Goal: Task Accomplishment & Management: Manage account settings

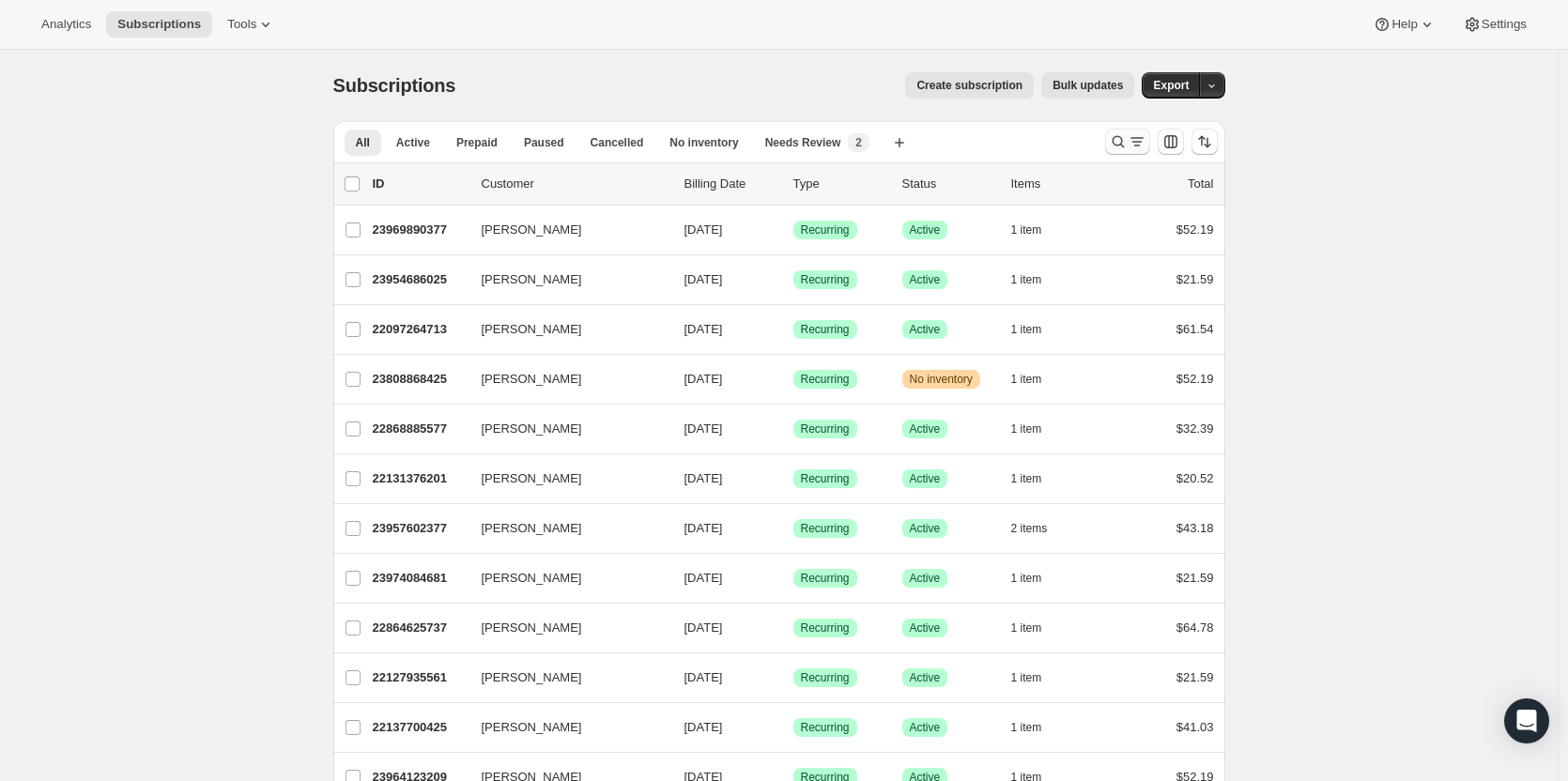
click at [1118, 140] on icon "Search and filter results" at bounding box center [1119, 142] width 19 height 19
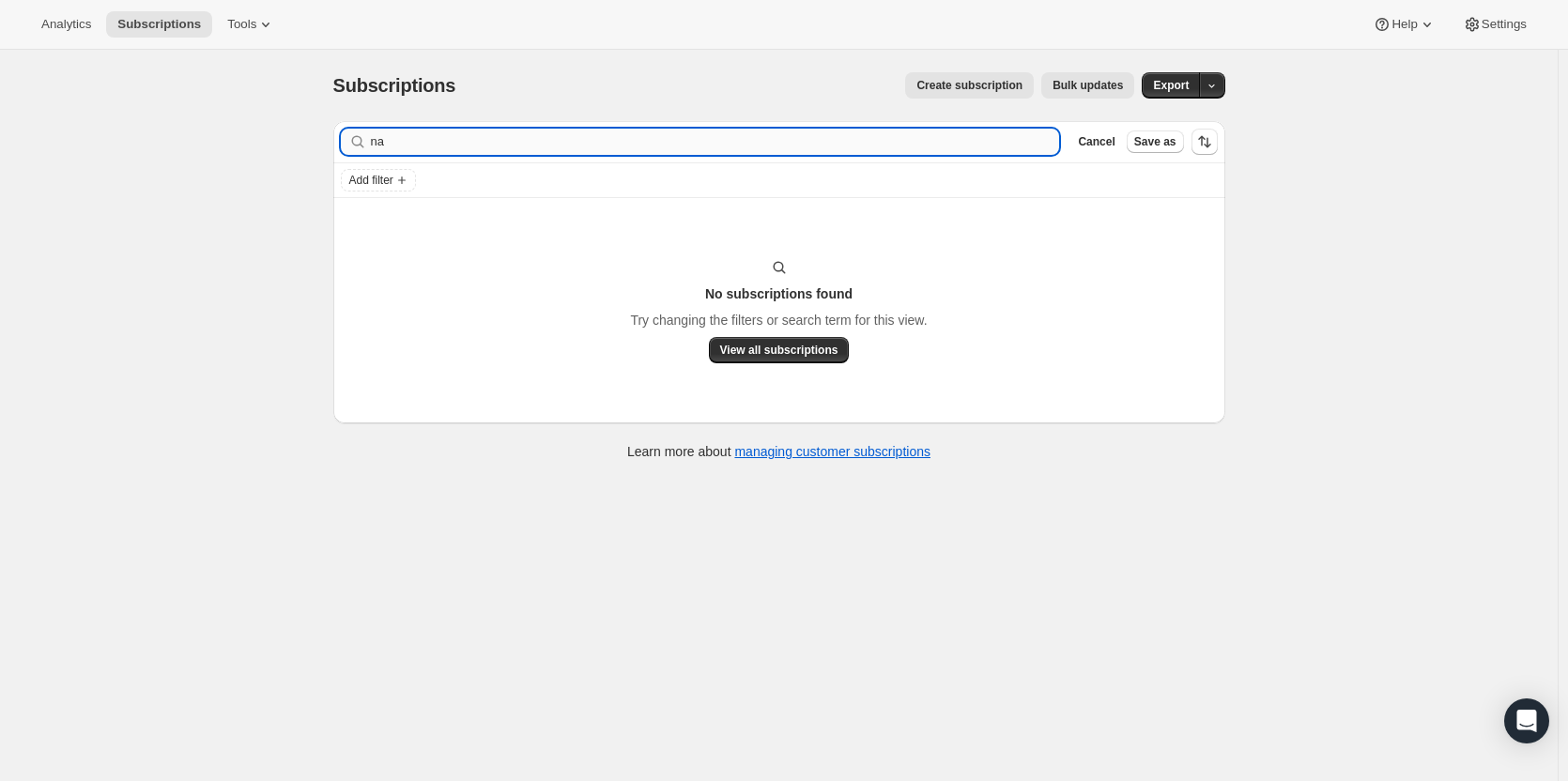
type input "n"
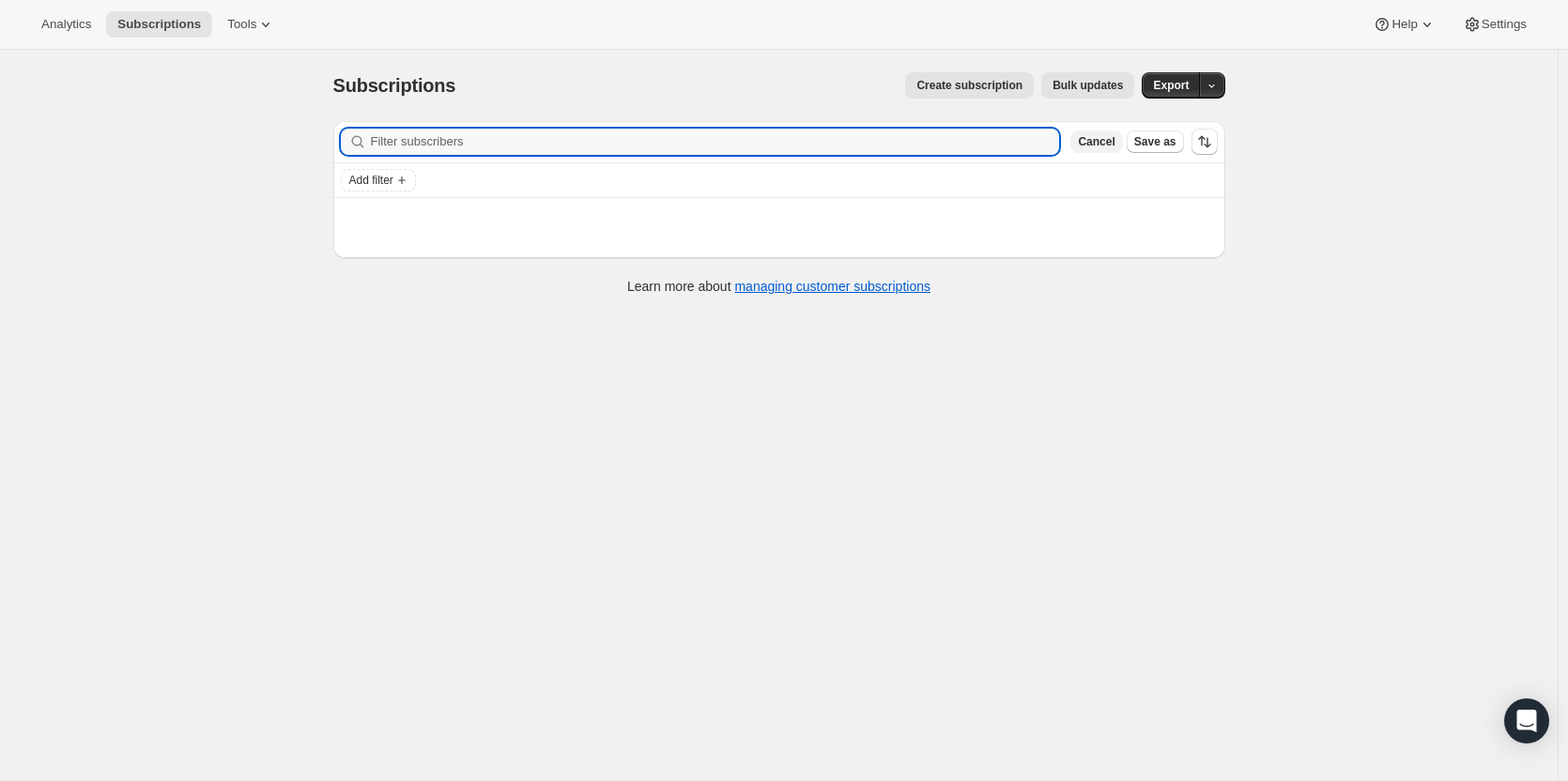
click at [1106, 145] on span "Cancel" at bounding box center [1096, 141] width 37 height 15
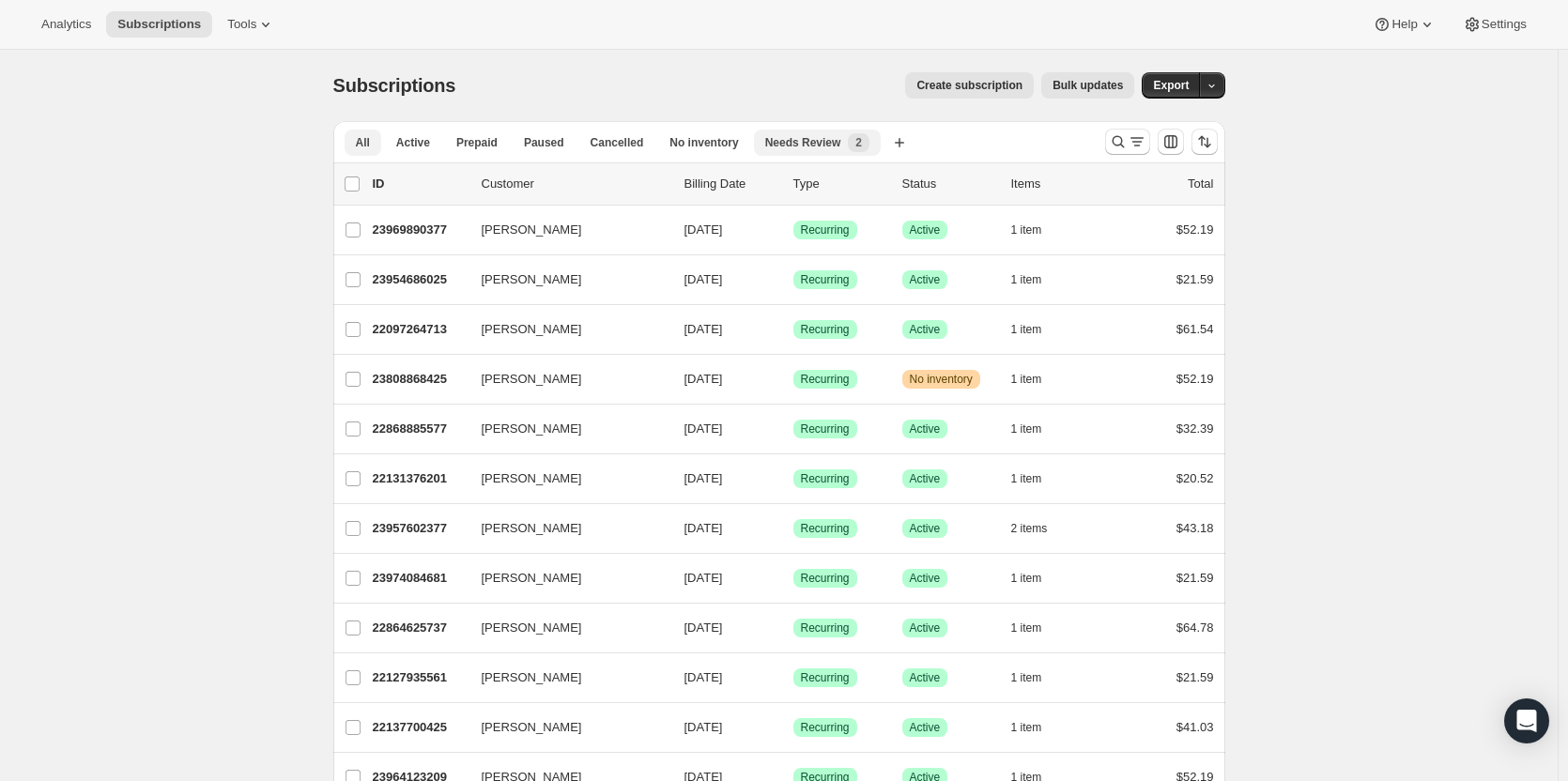
click at [793, 145] on span "Needs Review" at bounding box center [803, 142] width 76 height 15
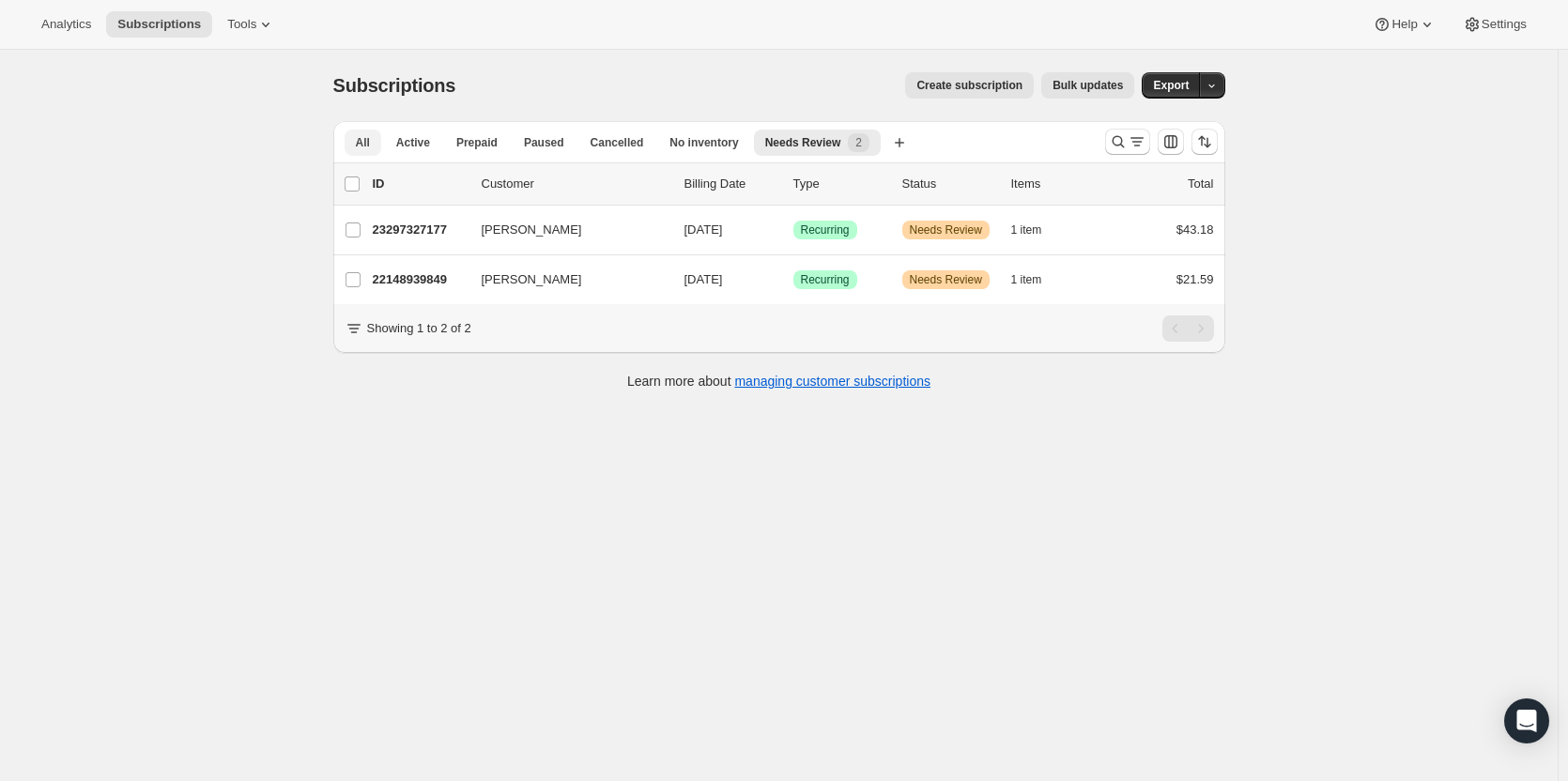
click at [356, 139] on button "All" at bounding box center [363, 143] width 37 height 27
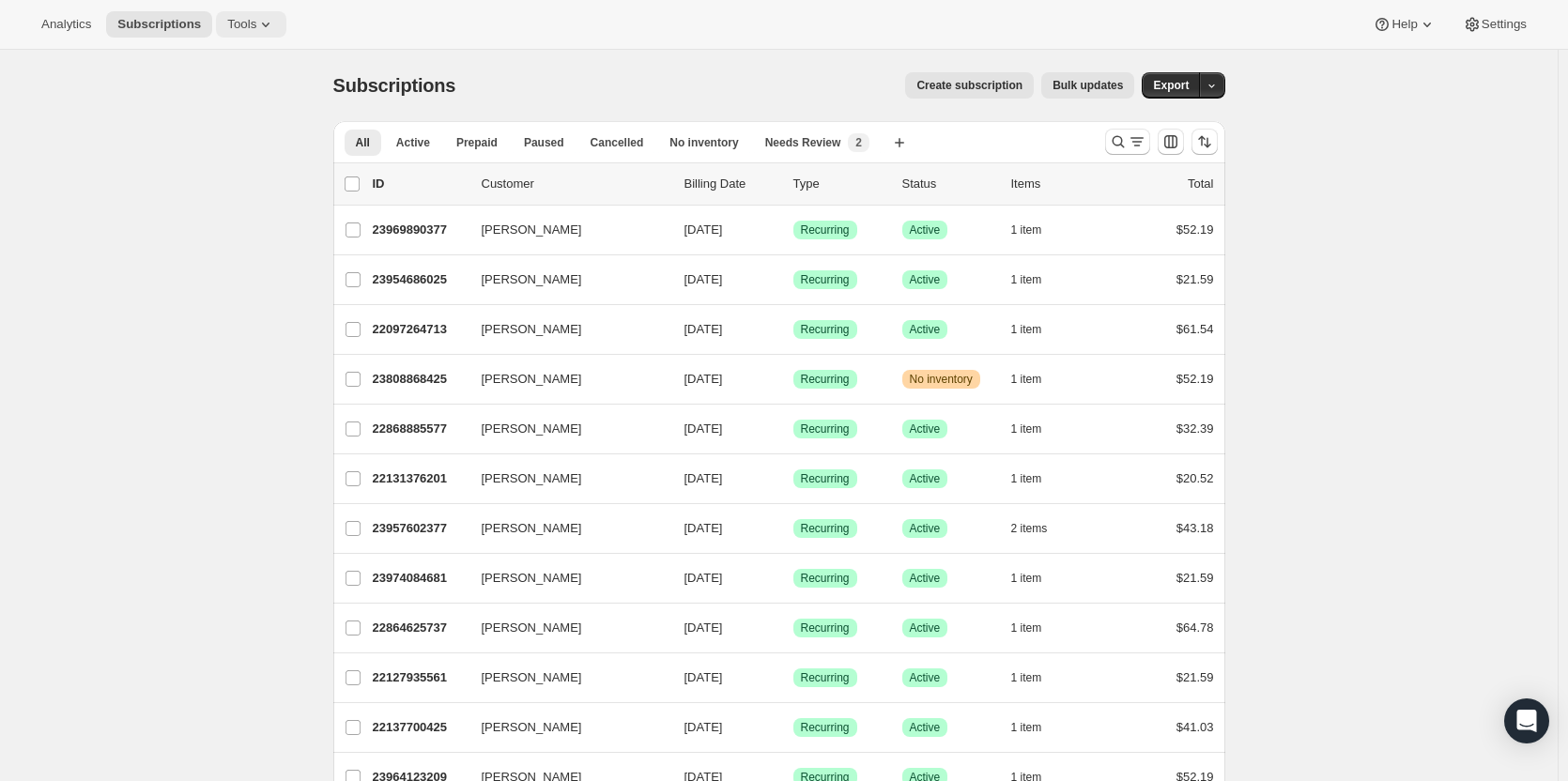
click at [256, 24] on icon at bounding box center [266, 25] width 19 height 19
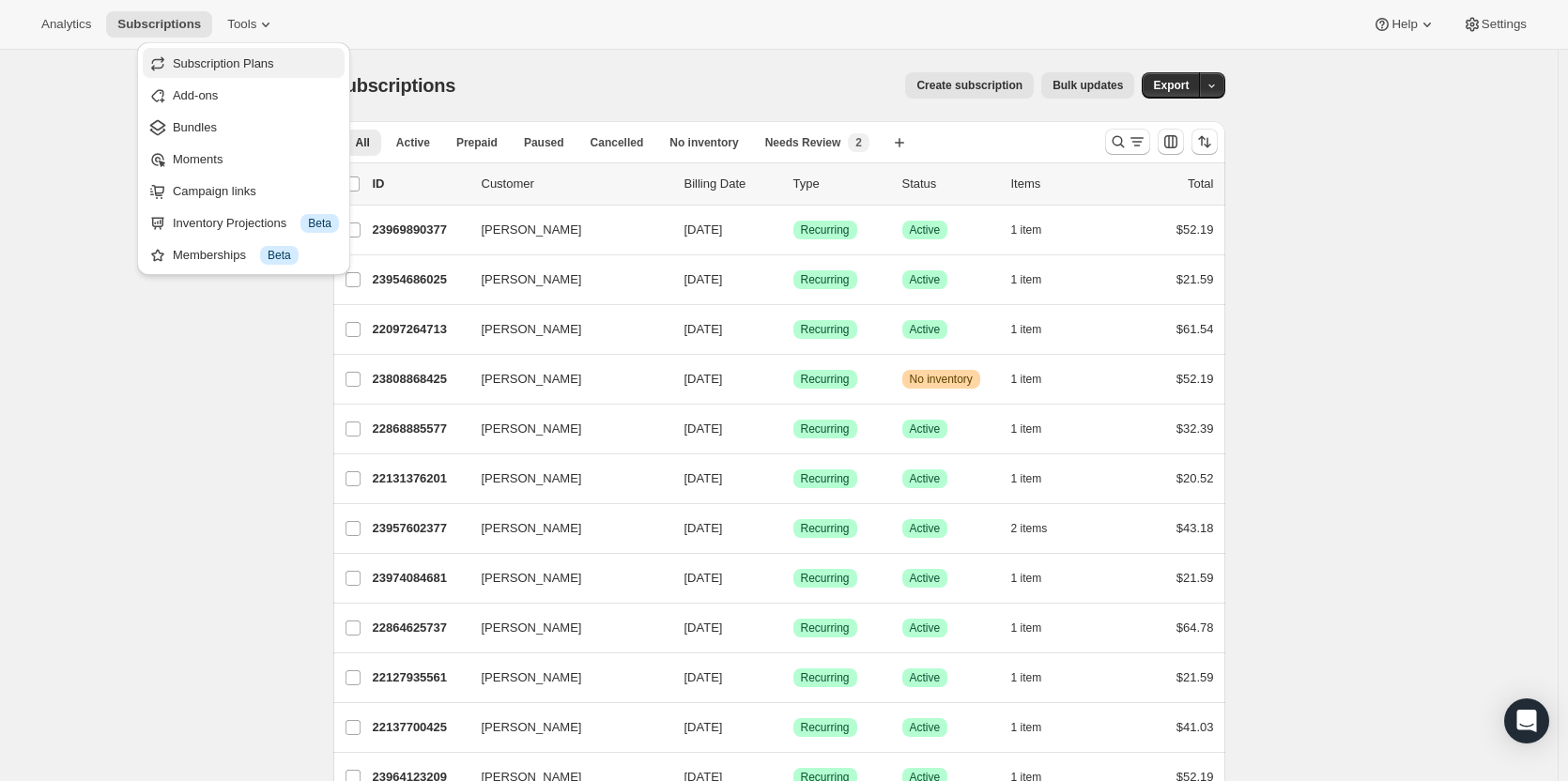
click at [246, 56] on span "Subscription Plans" at bounding box center [223, 63] width 102 height 14
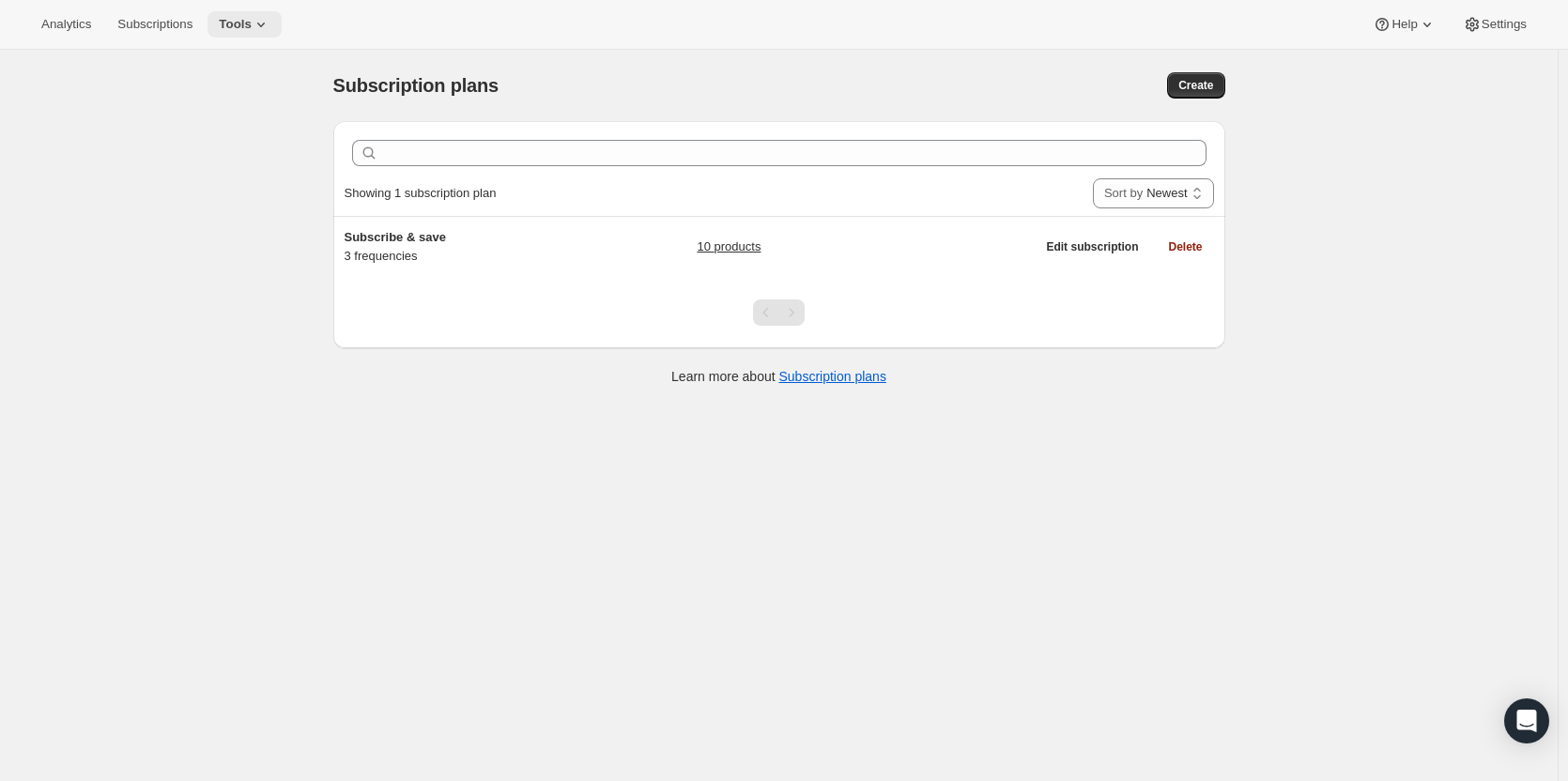
click at [234, 20] on span "Tools" at bounding box center [235, 25] width 33 height 15
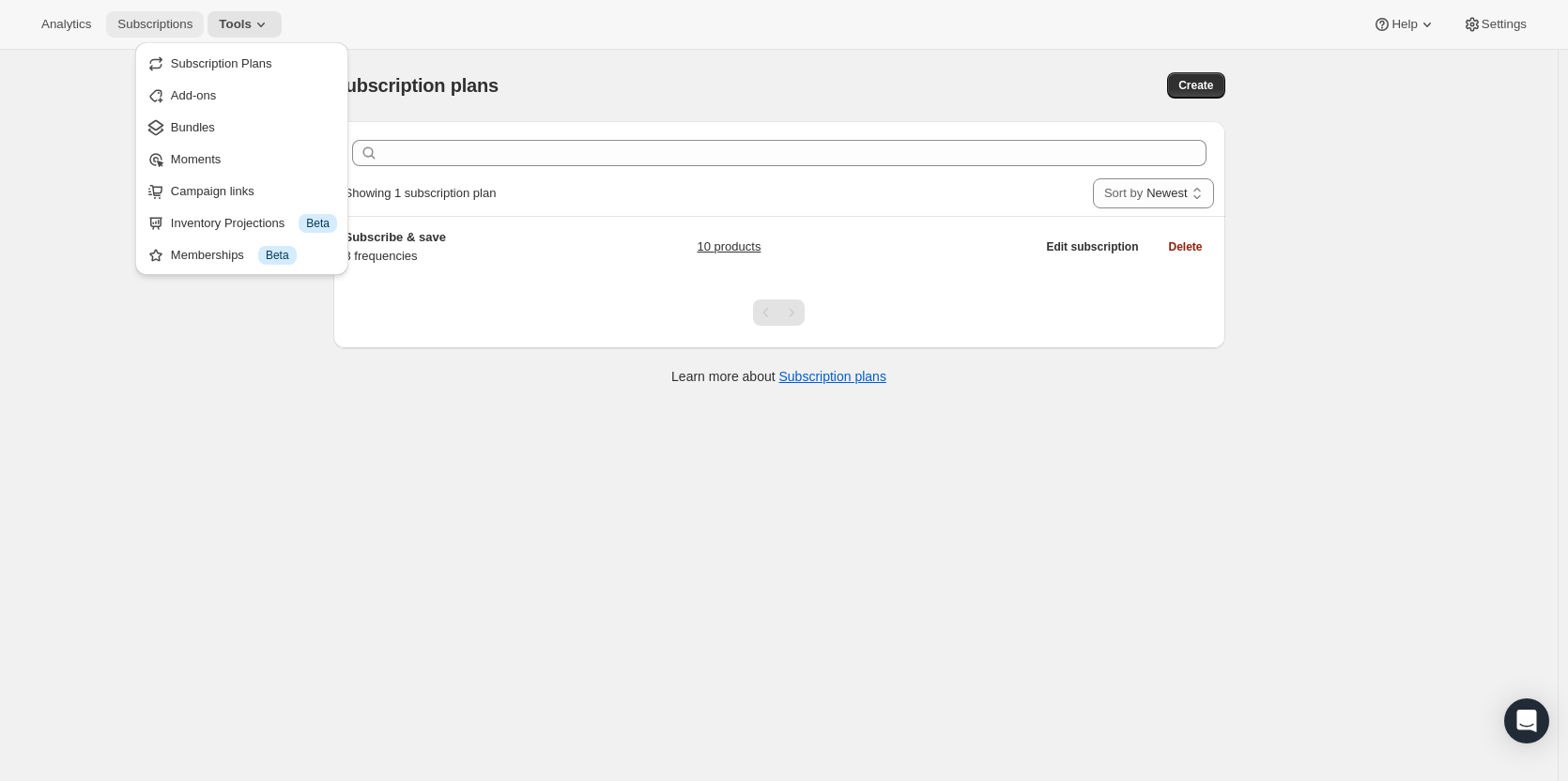
click at [163, 20] on span "Subscriptions" at bounding box center [155, 25] width 75 height 15
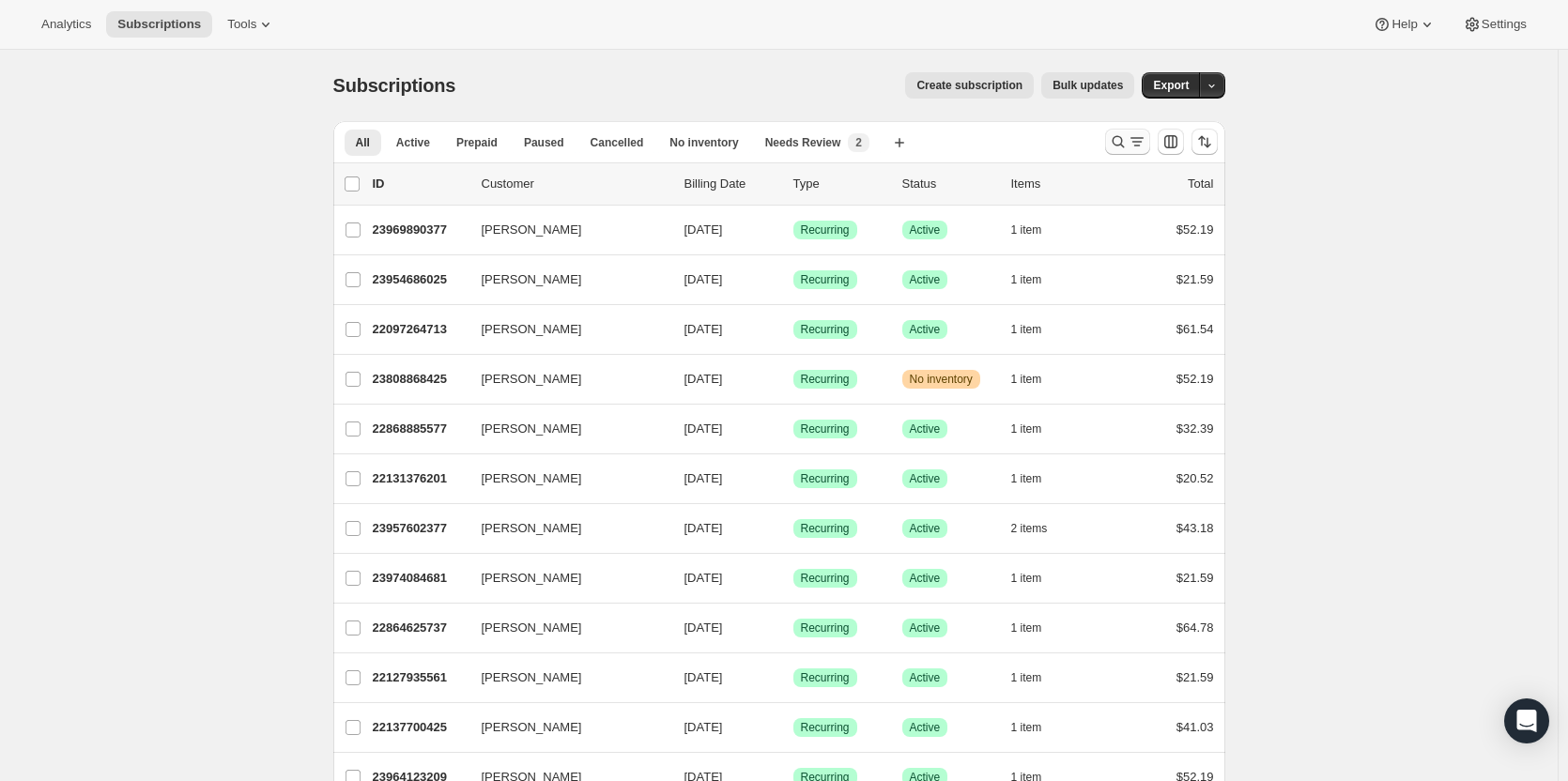
click at [1128, 134] on icon "Search and filter results" at bounding box center [1119, 142] width 19 height 19
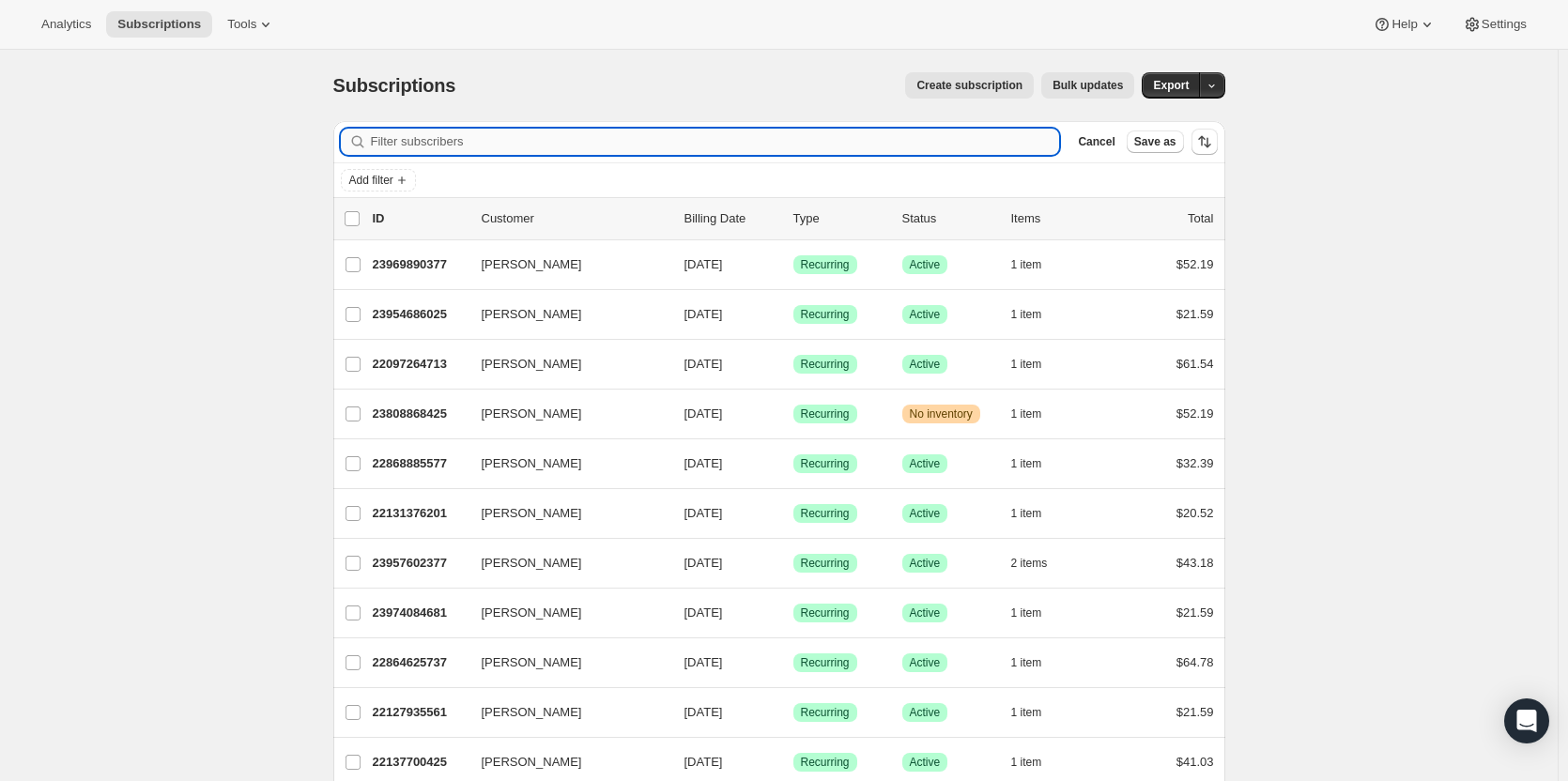
paste input "[PERSON_NAME]"
type input "[PERSON_NAME]"
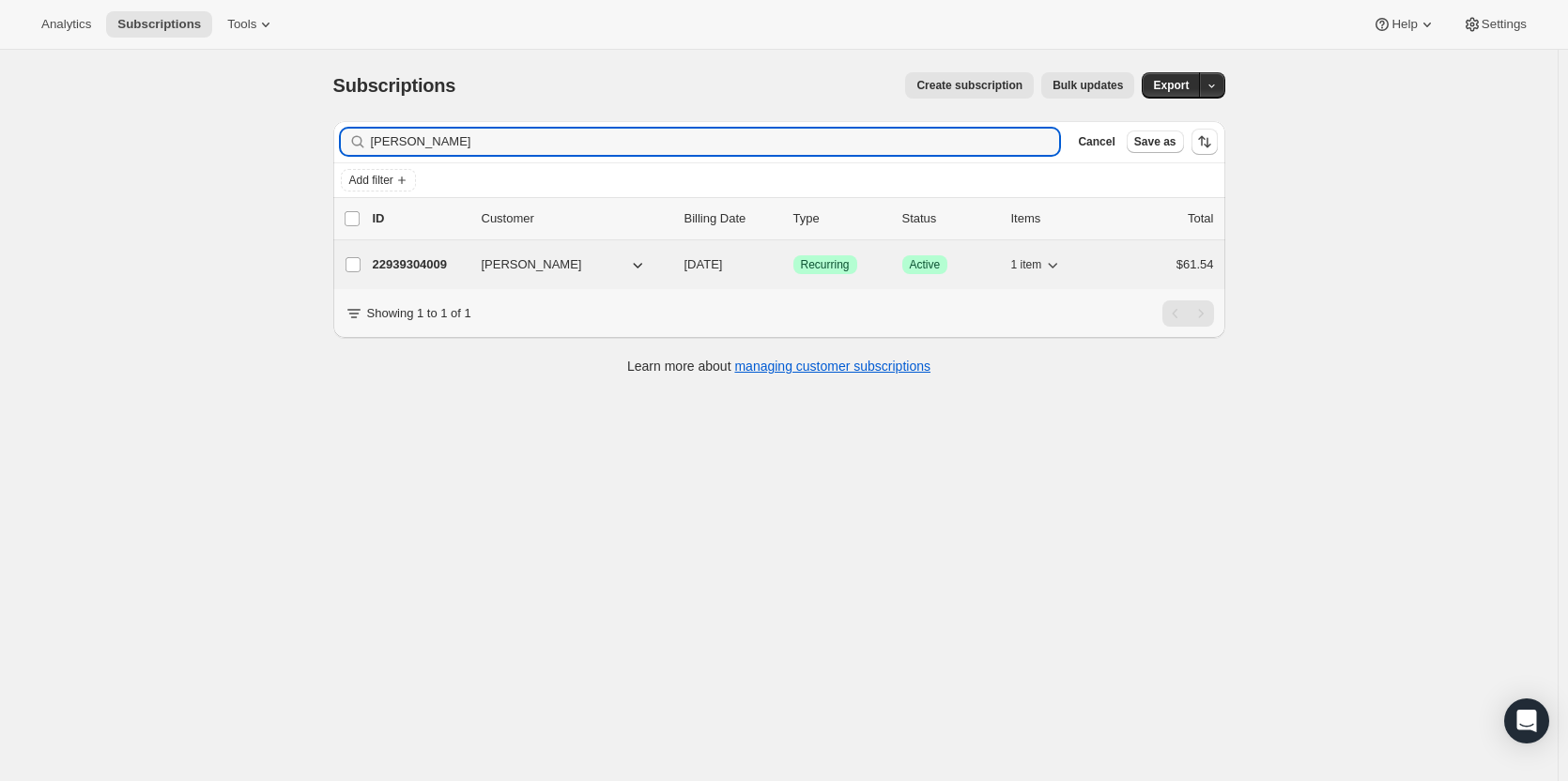
click at [438, 269] on p "22939304009" at bounding box center [420, 265] width 94 height 19
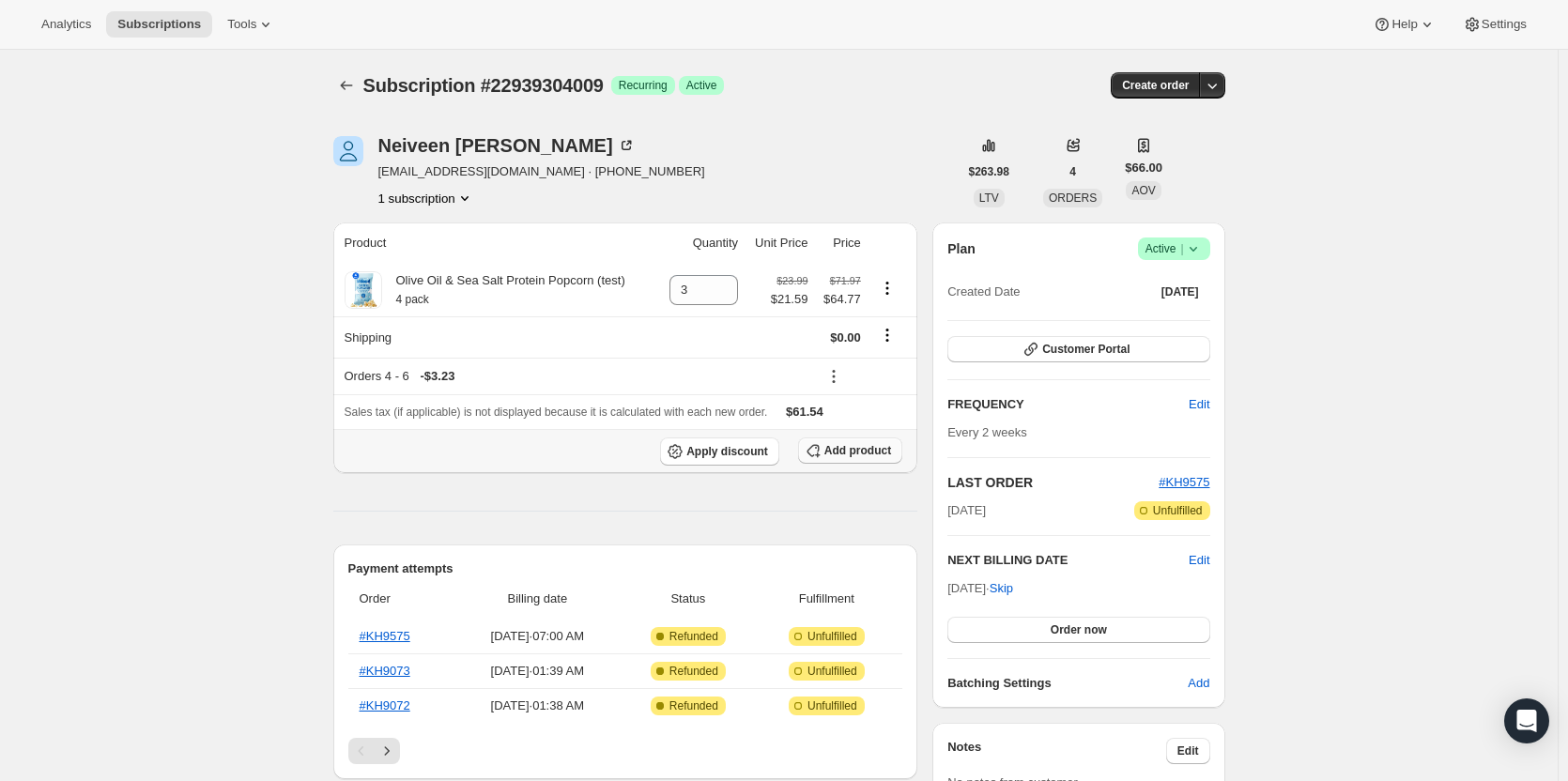
click at [849, 455] on span "Add product" at bounding box center [858, 451] width 66 height 15
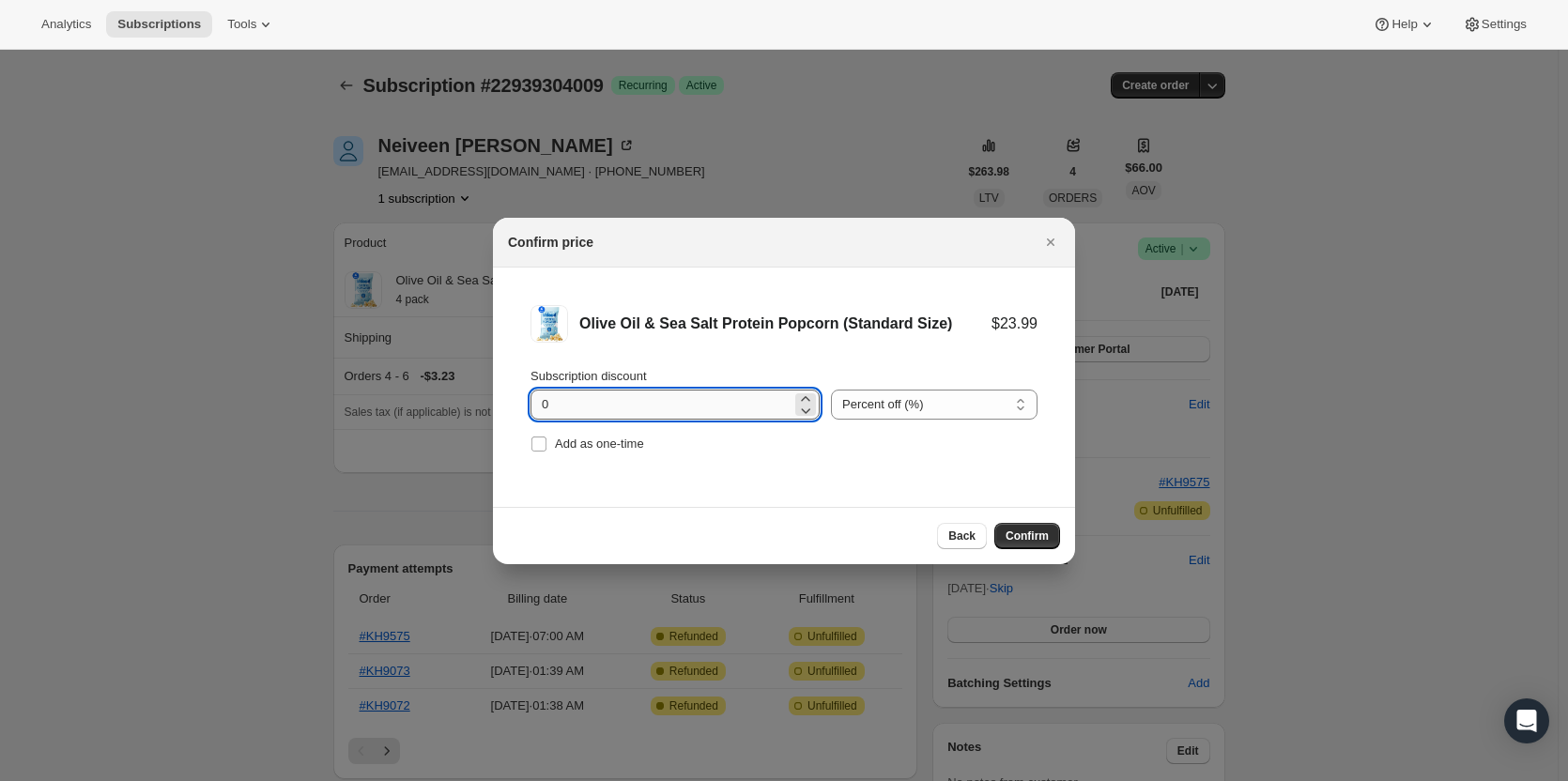
click at [569, 403] on input "0" at bounding box center [661, 405] width 261 height 30
click at [569, 403] on input "0" at bounding box center [661, 405] width 261 height 30
type input "10"
click at [1025, 539] on span "Confirm" at bounding box center [1028, 536] width 44 height 15
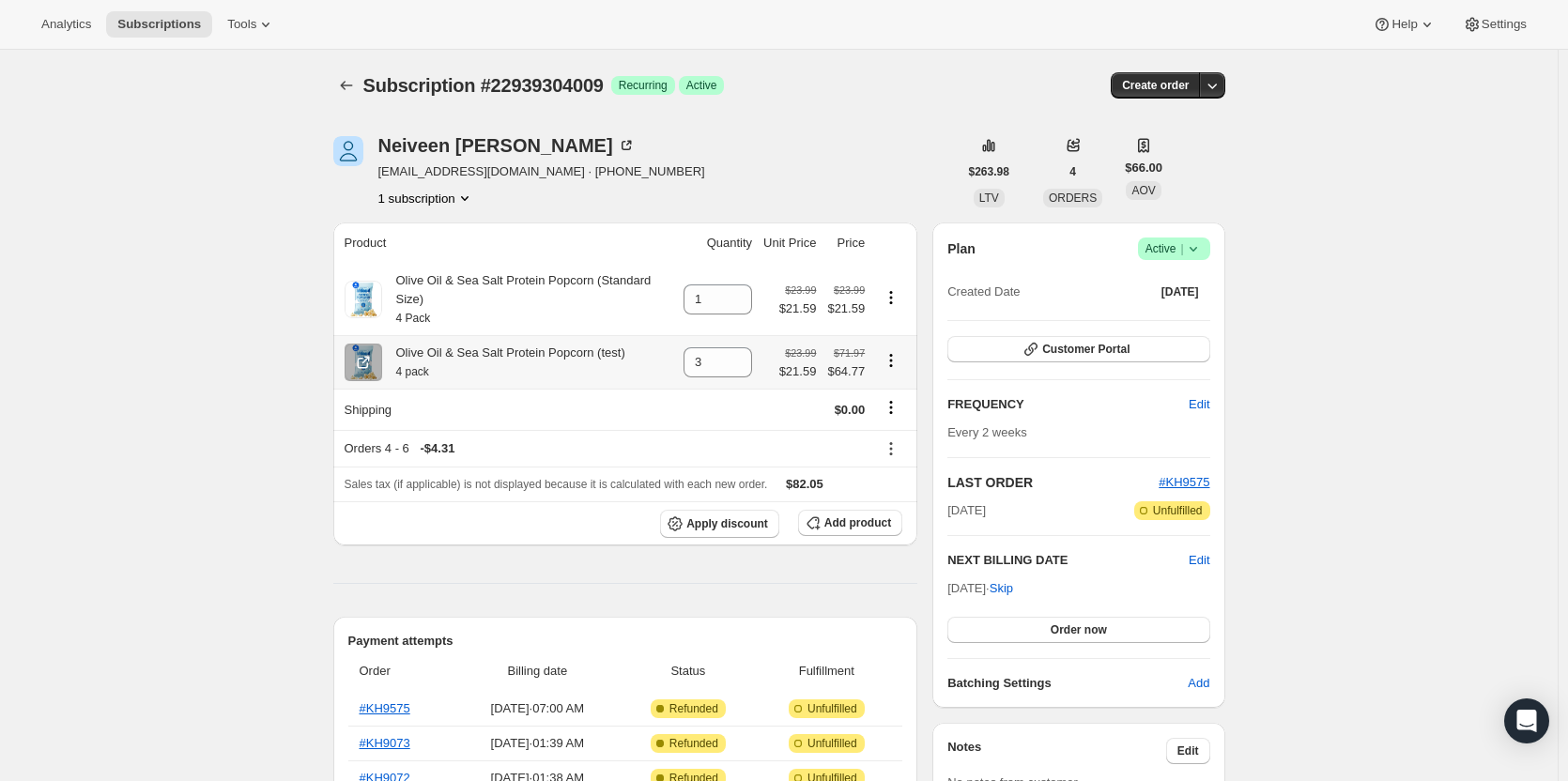
click at [895, 351] on icon "Product actions" at bounding box center [891, 361] width 19 height 19
click at [747, 286] on icon at bounding box center [738, 294] width 19 height 19
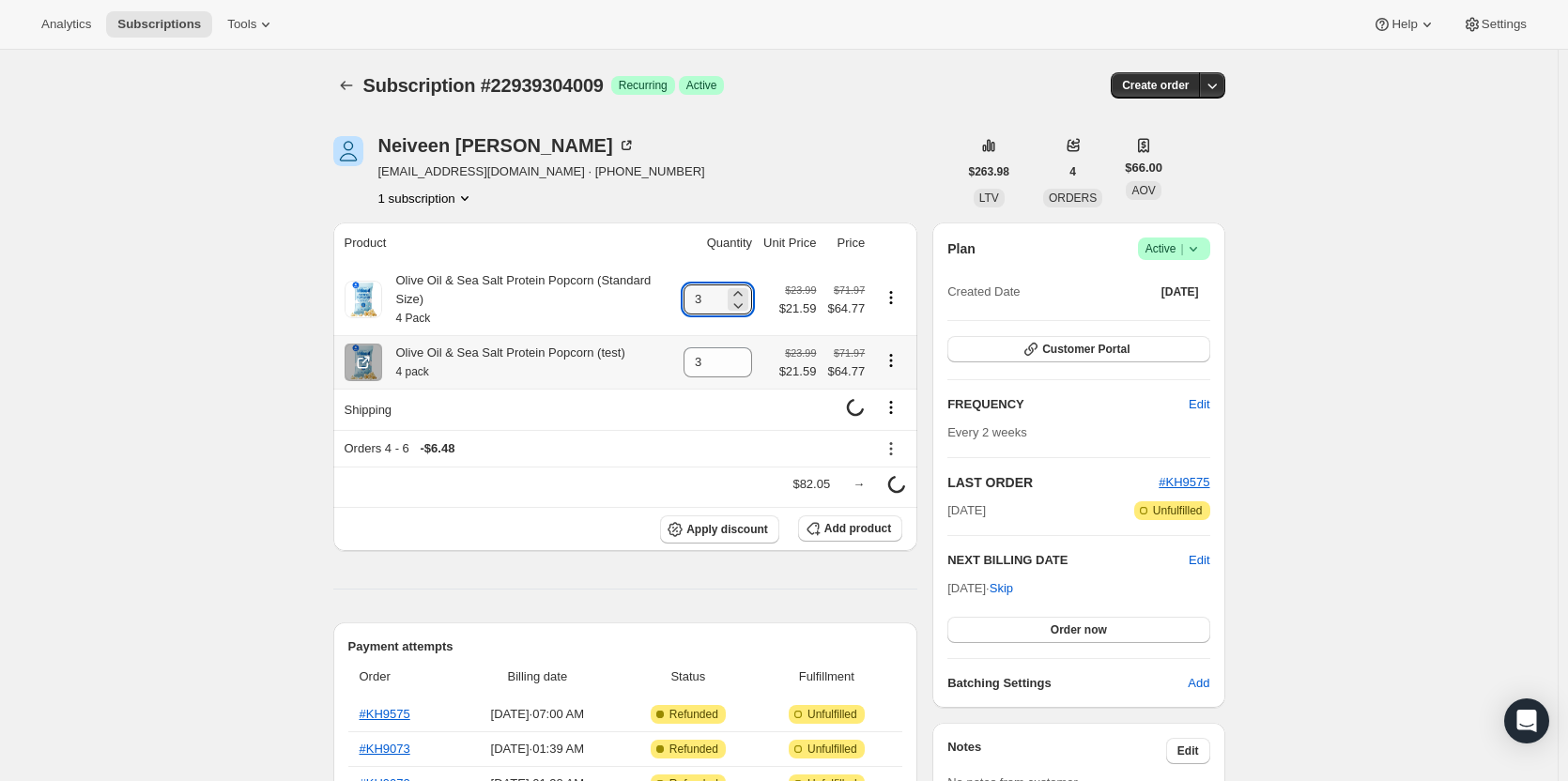
click at [899, 351] on icon "Product actions" at bounding box center [891, 361] width 19 height 19
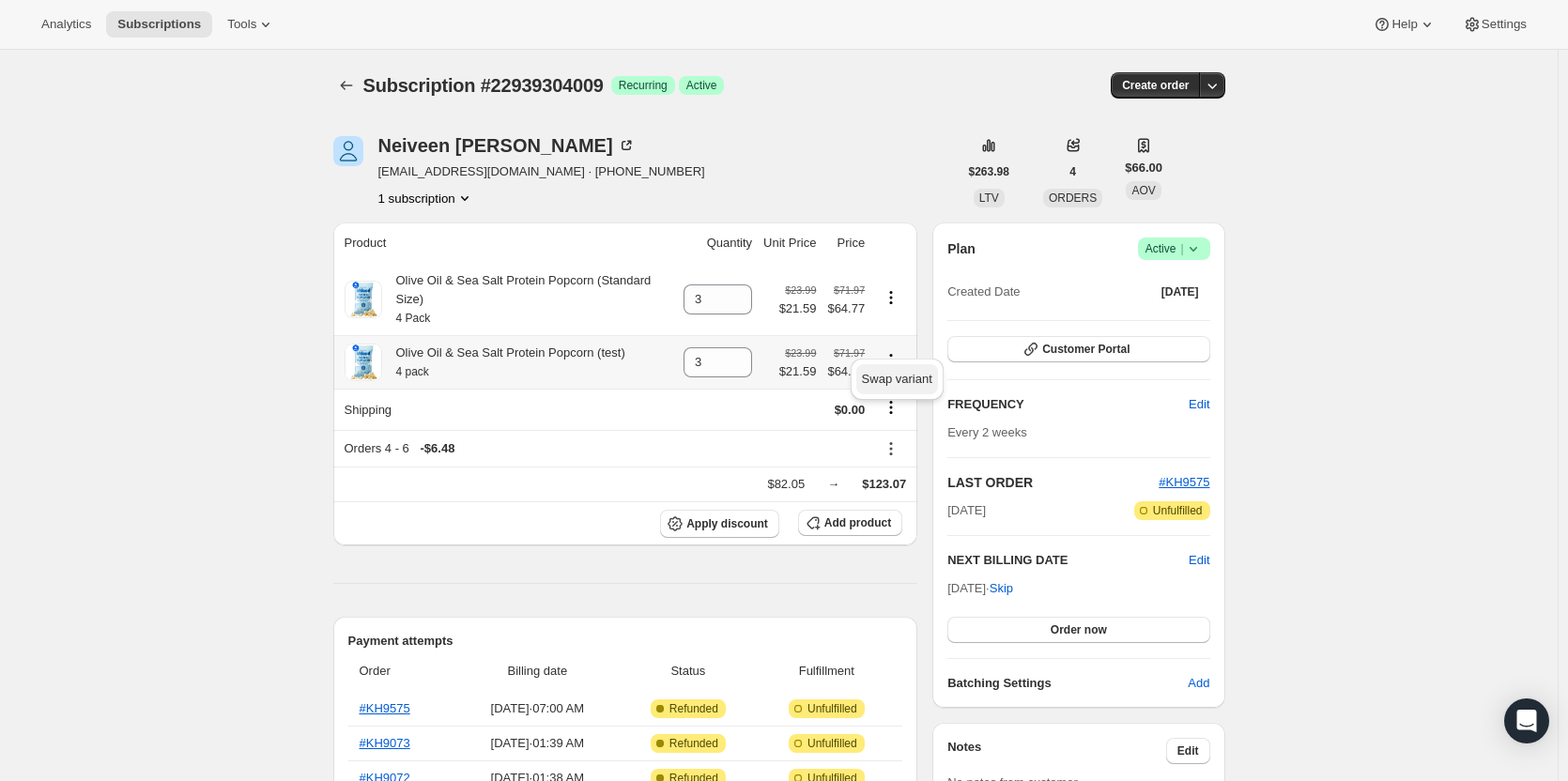
click at [895, 377] on span "Swap variant" at bounding box center [897, 379] width 70 height 14
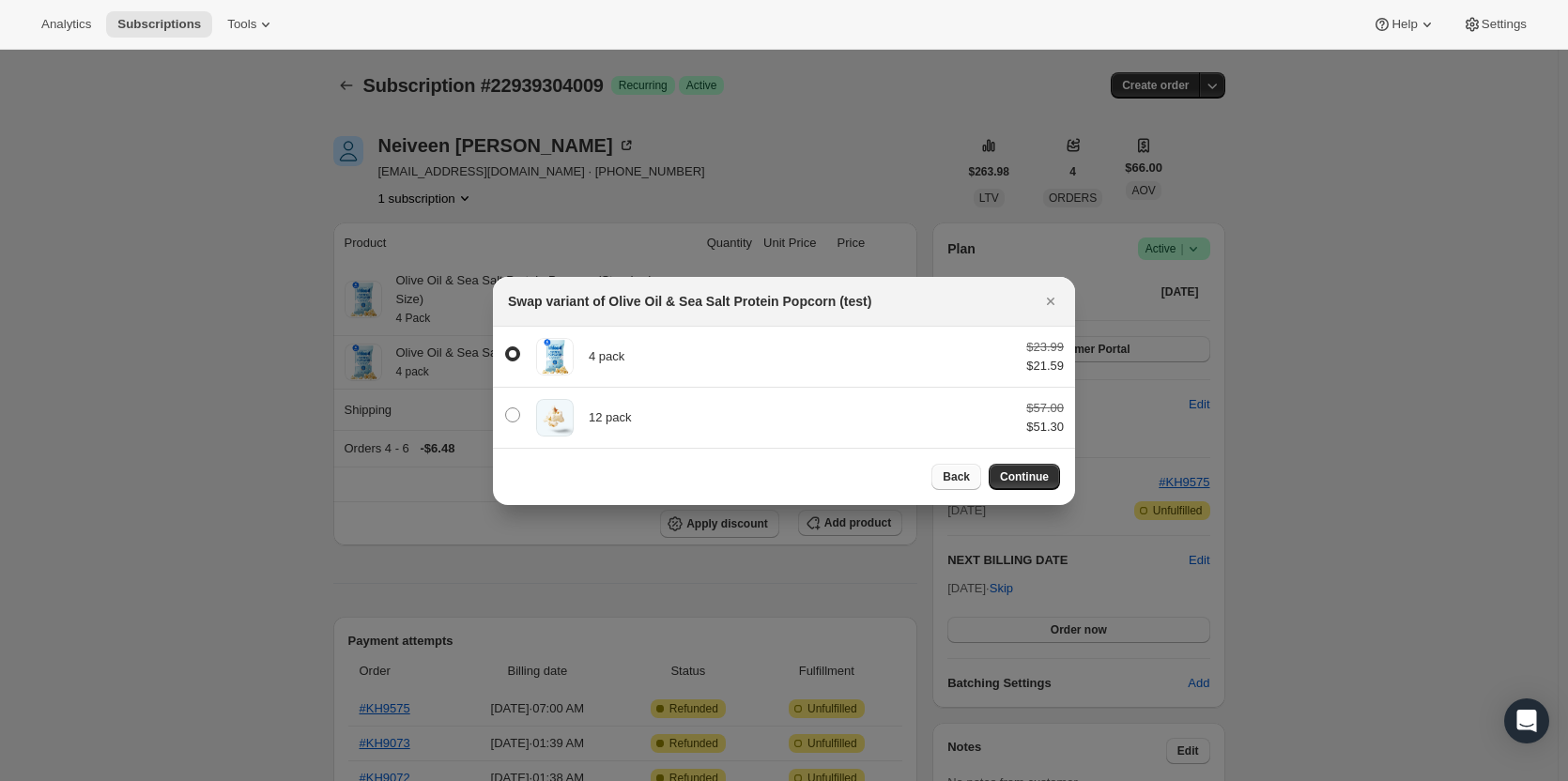
click at [950, 479] on span "Back" at bounding box center [956, 477] width 28 height 15
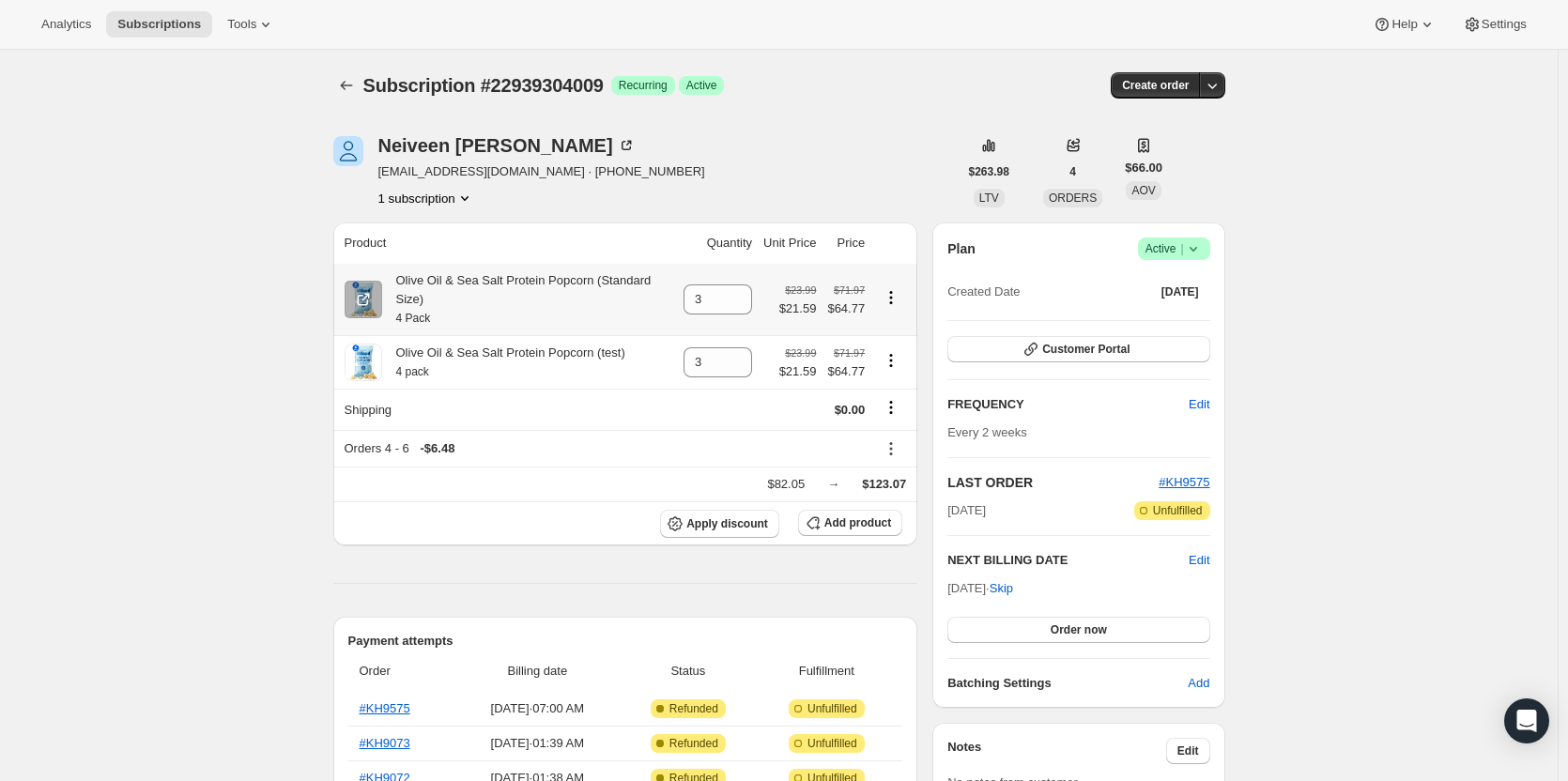
click at [893, 292] on icon "Product actions" at bounding box center [891, 298] width 19 height 19
click at [891, 351] on icon "Product actions" at bounding box center [891, 361] width 19 height 19
click at [893, 291] on icon "Product actions" at bounding box center [891, 292] width 3 height 3
click at [877, 323] on span "Remove" at bounding box center [884, 324] width 45 height 14
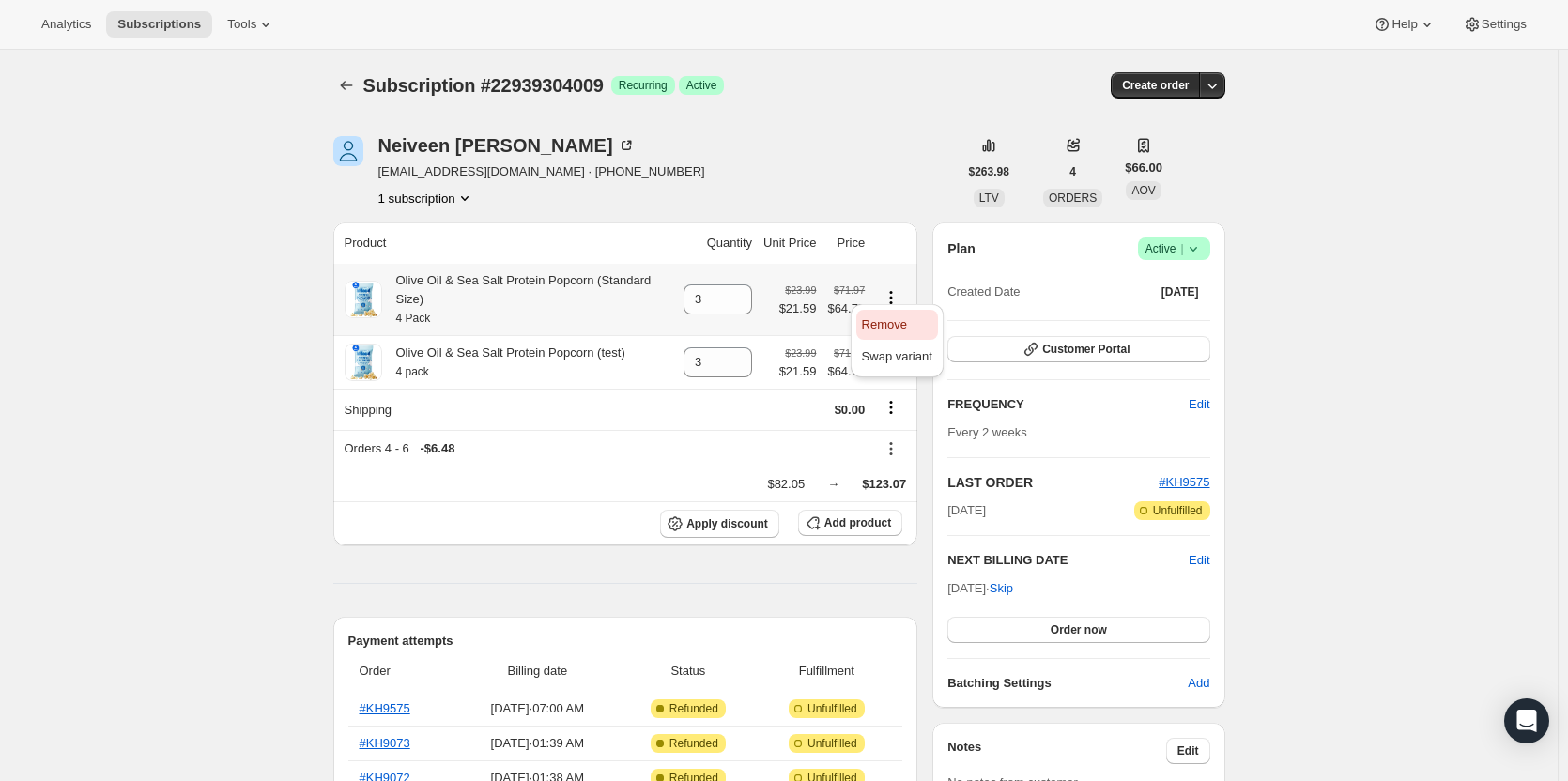
type input "0"
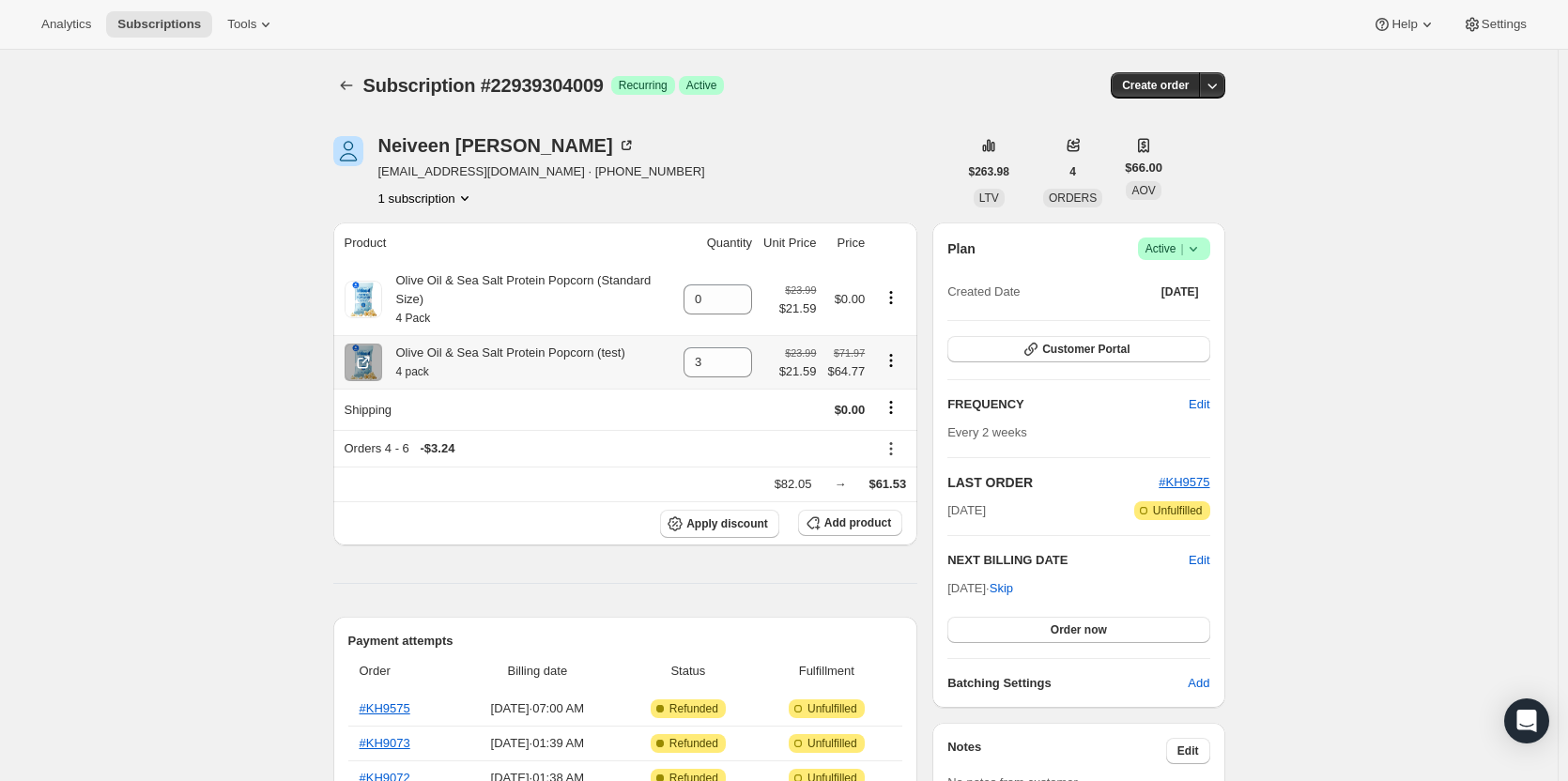
click at [898, 351] on icon "Product actions" at bounding box center [891, 361] width 19 height 19
click at [902, 375] on span "Swap variant" at bounding box center [897, 379] width 70 height 14
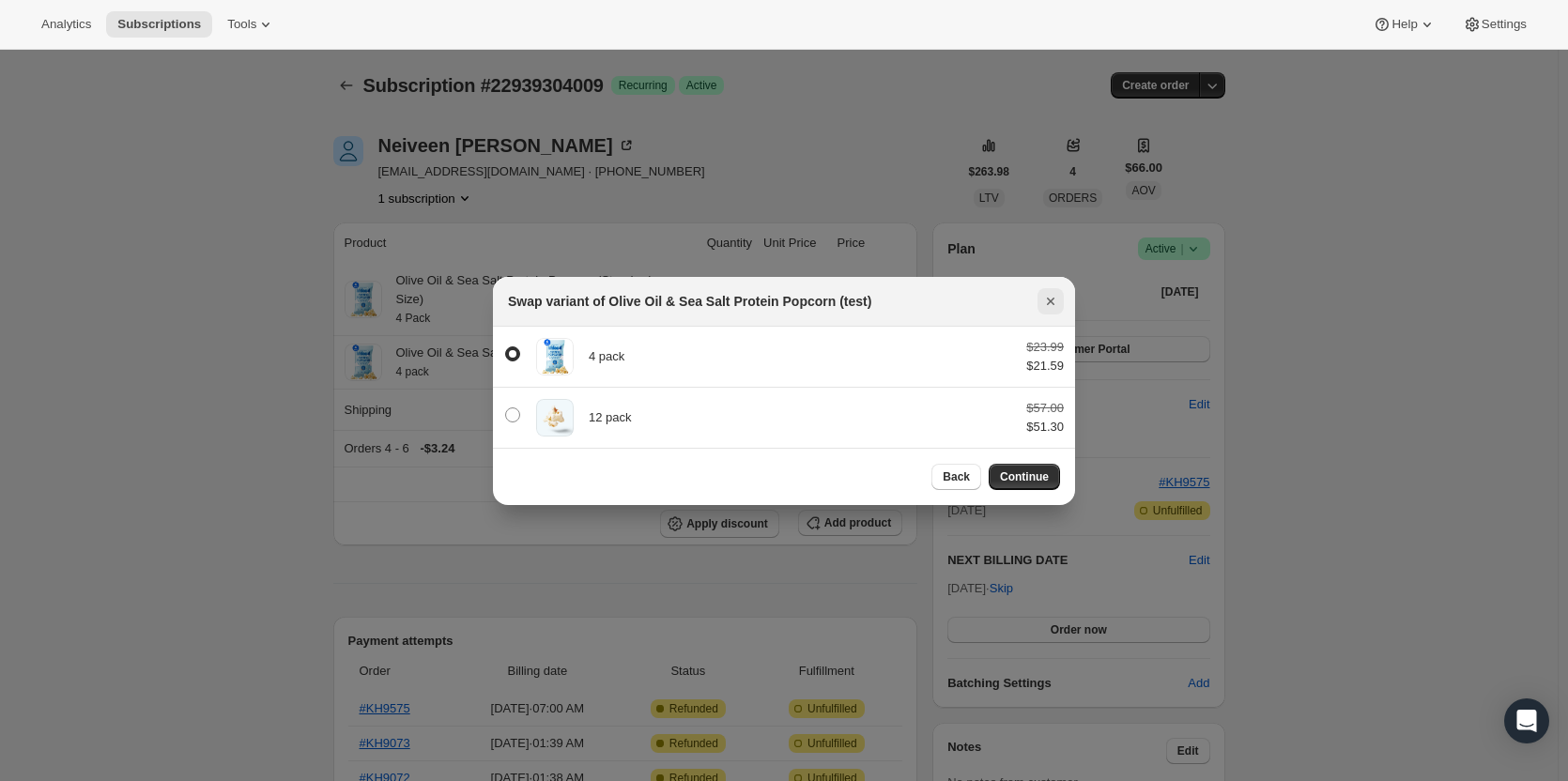
click at [1052, 294] on icon "Close" at bounding box center [1051, 302] width 19 height 19
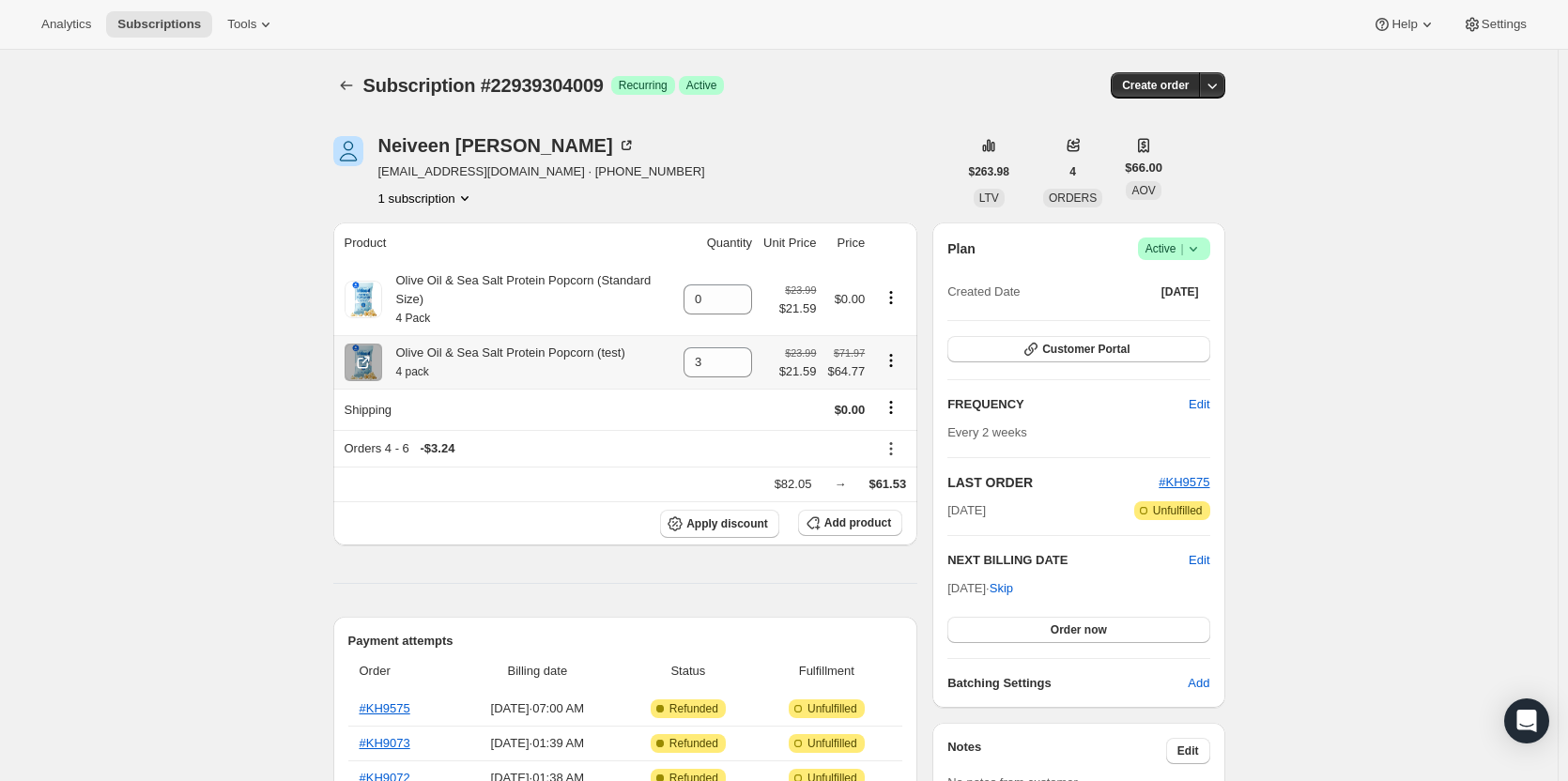
click at [897, 351] on icon "Product actions" at bounding box center [891, 361] width 19 height 19
click at [896, 351] on icon "Product actions" at bounding box center [891, 361] width 19 height 19
click at [747, 359] on icon at bounding box center [738, 368] width 19 height 19
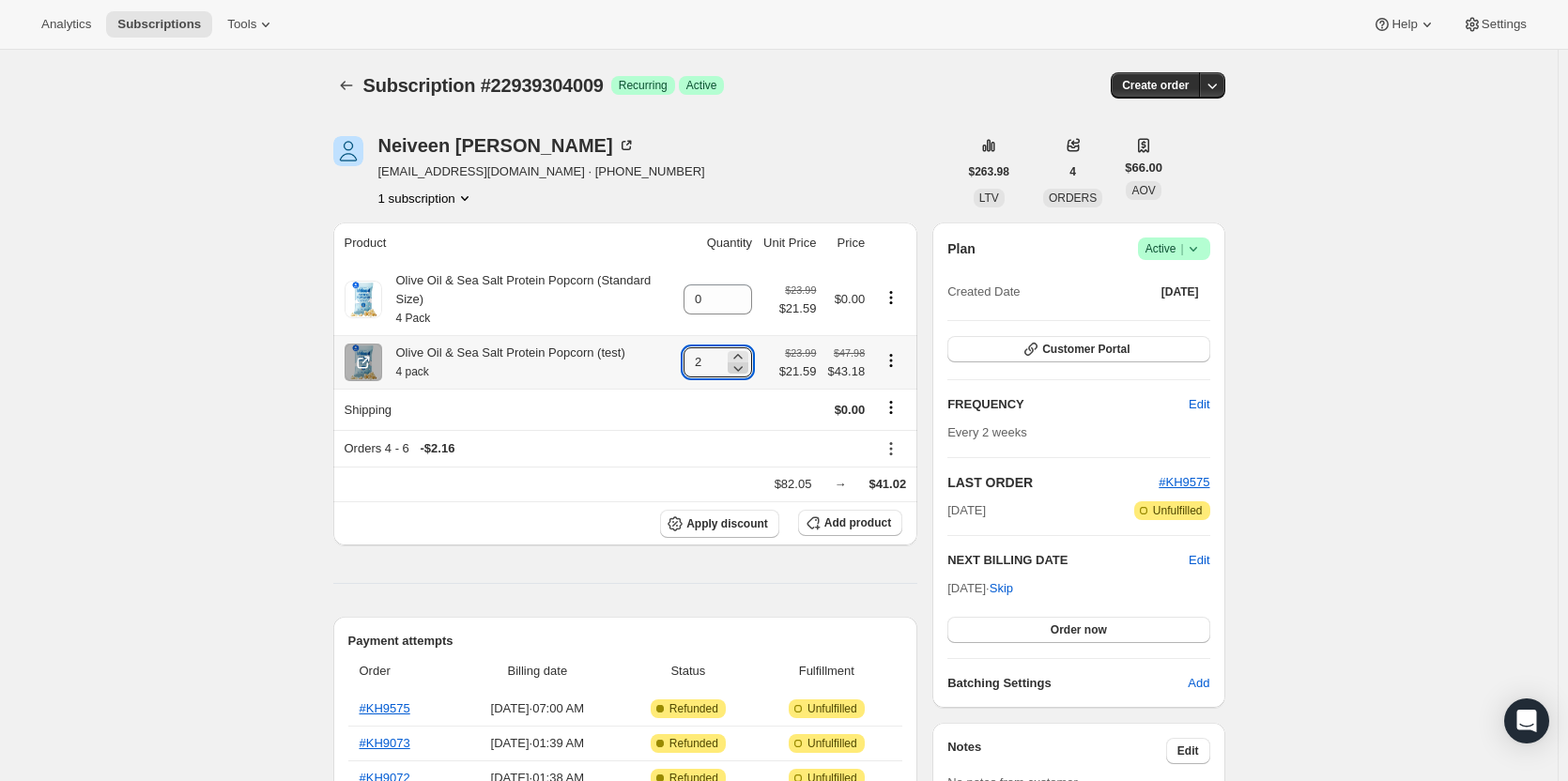
click at [747, 359] on icon at bounding box center [738, 368] width 19 height 19
type input "0"
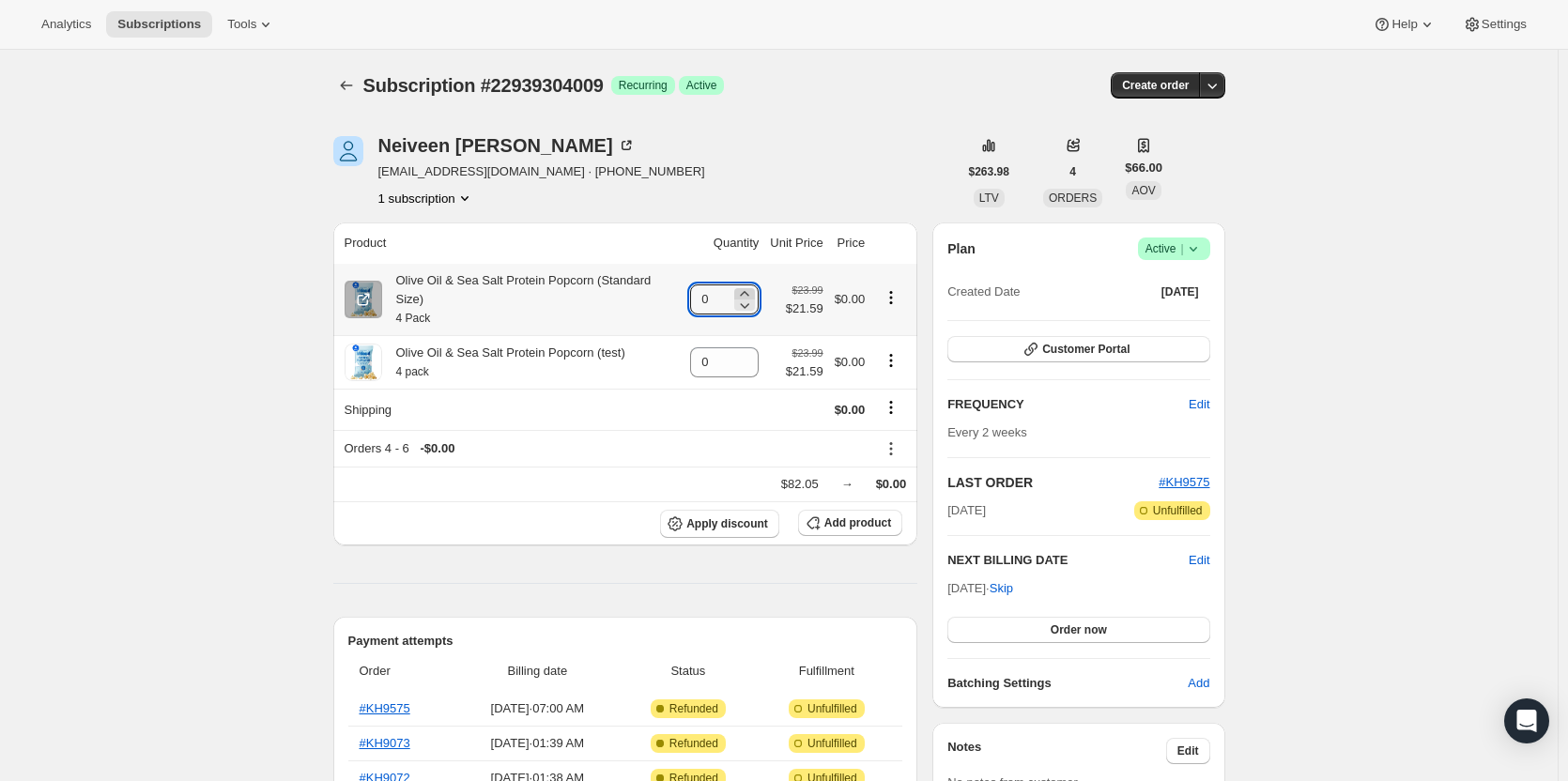
click at [745, 285] on icon at bounding box center [745, 294] width 19 height 19
click at [745, 285] on icon at bounding box center [738, 294] width 19 height 19
click at [896, 351] on icon "Product actions" at bounding box center [891, 361] width 19 height 19
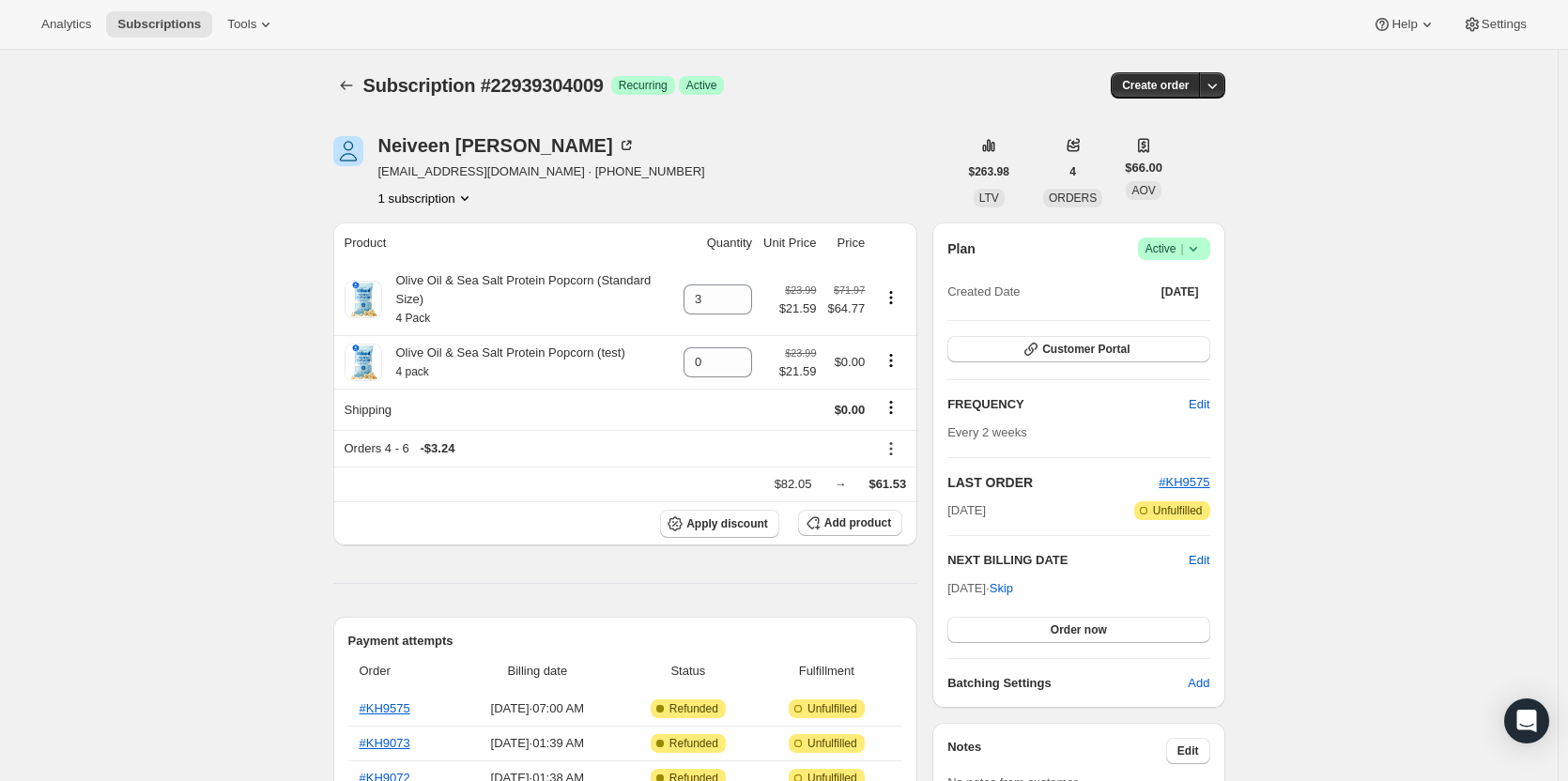
type input "1"
type input "3"
click at [891, 288] on icon "Product actions" at bounding box center [891, 298] width 19 height 19
click at [876, 325] on span "Remove" at bounding box center [884, 324] width 45 height 14
type input "0"
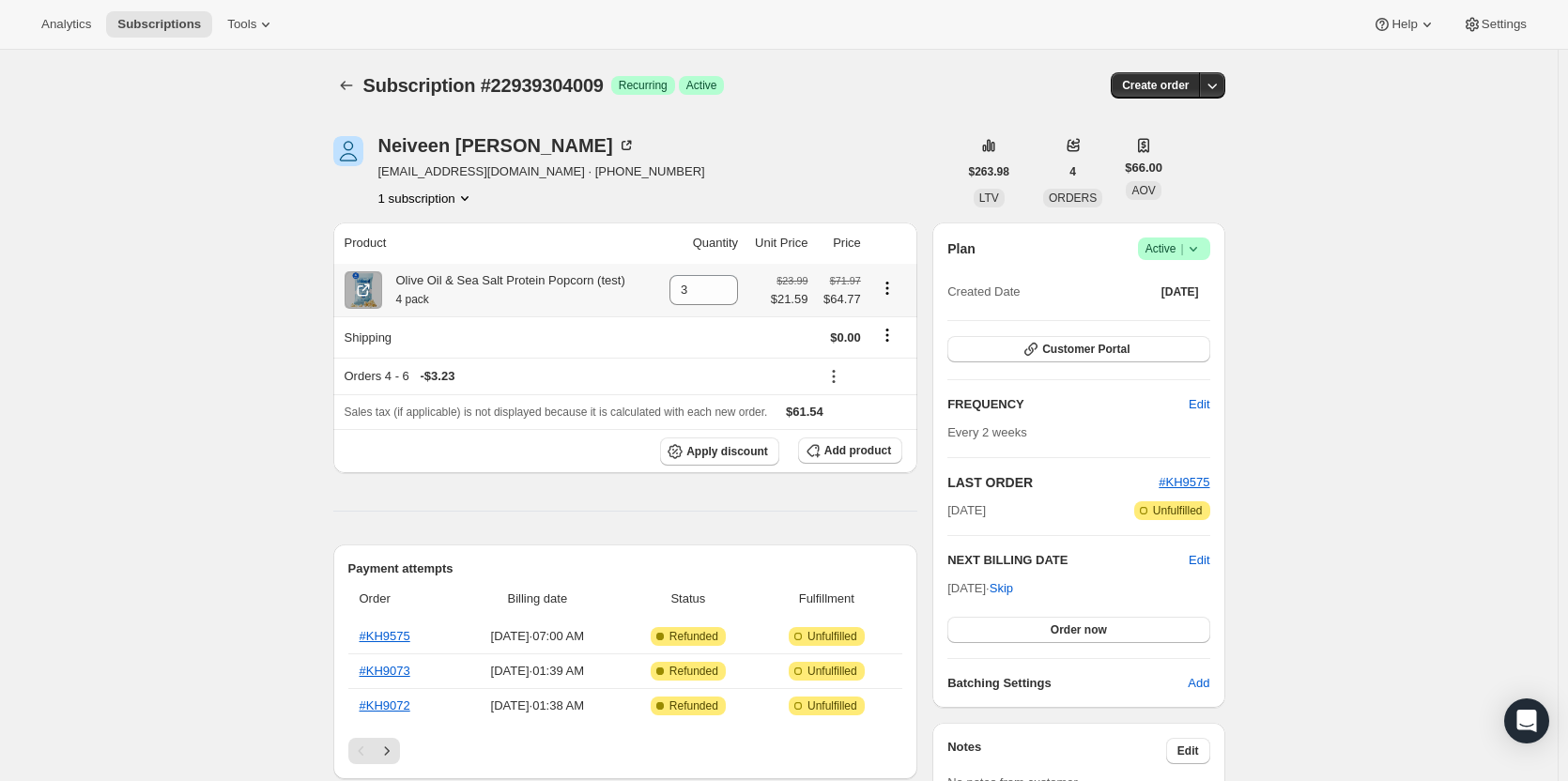
click at [888, 289] on icon "Product actions" at bounding box center [887, 288] width 3 height 3
click at [894, 314] on button "Swap variant" at bounding box center [892, 325] width 82 height 30
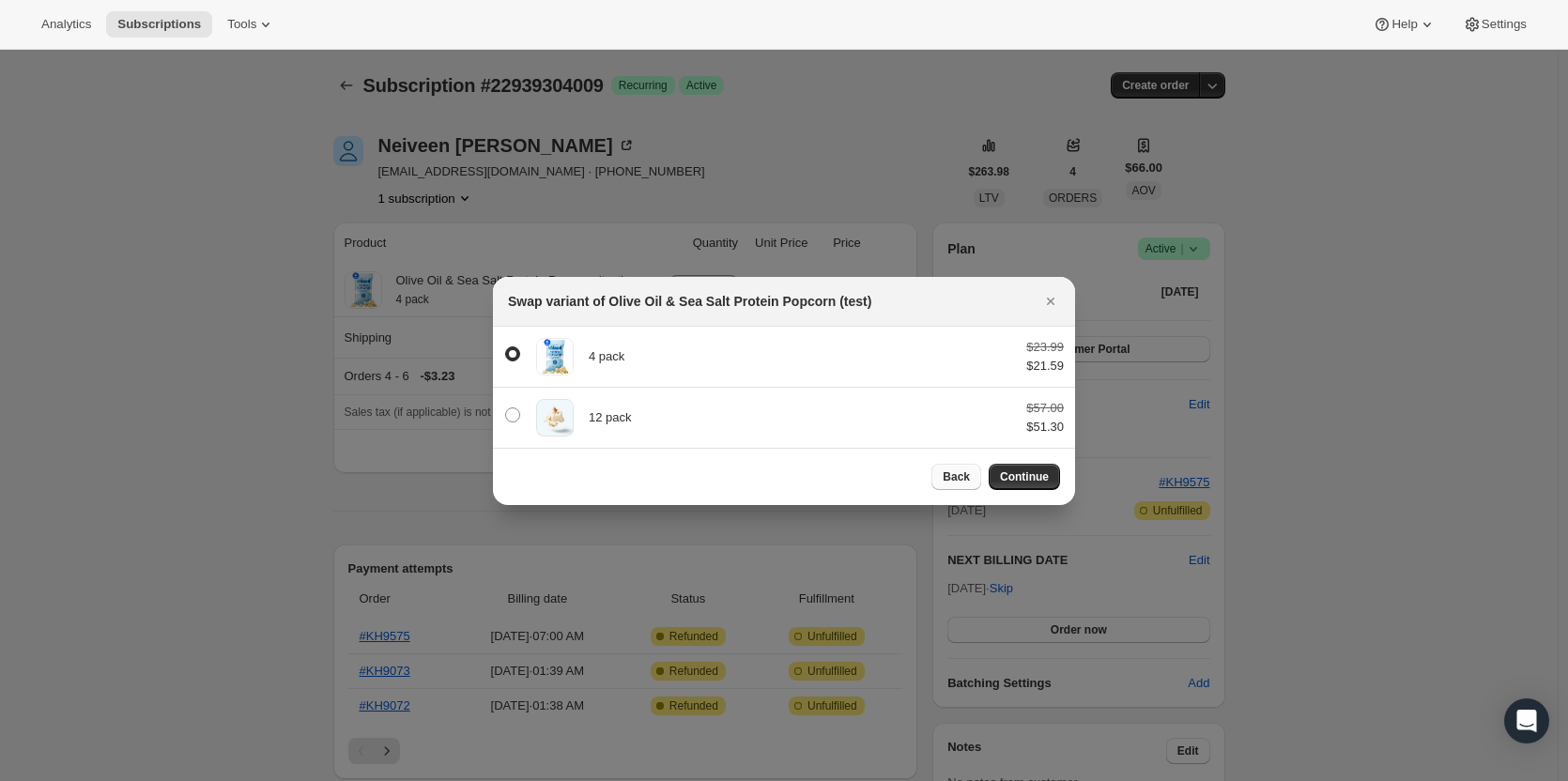
click at [954, 474] on span "Back" at bounding box center [956, 477] width 28 height 15
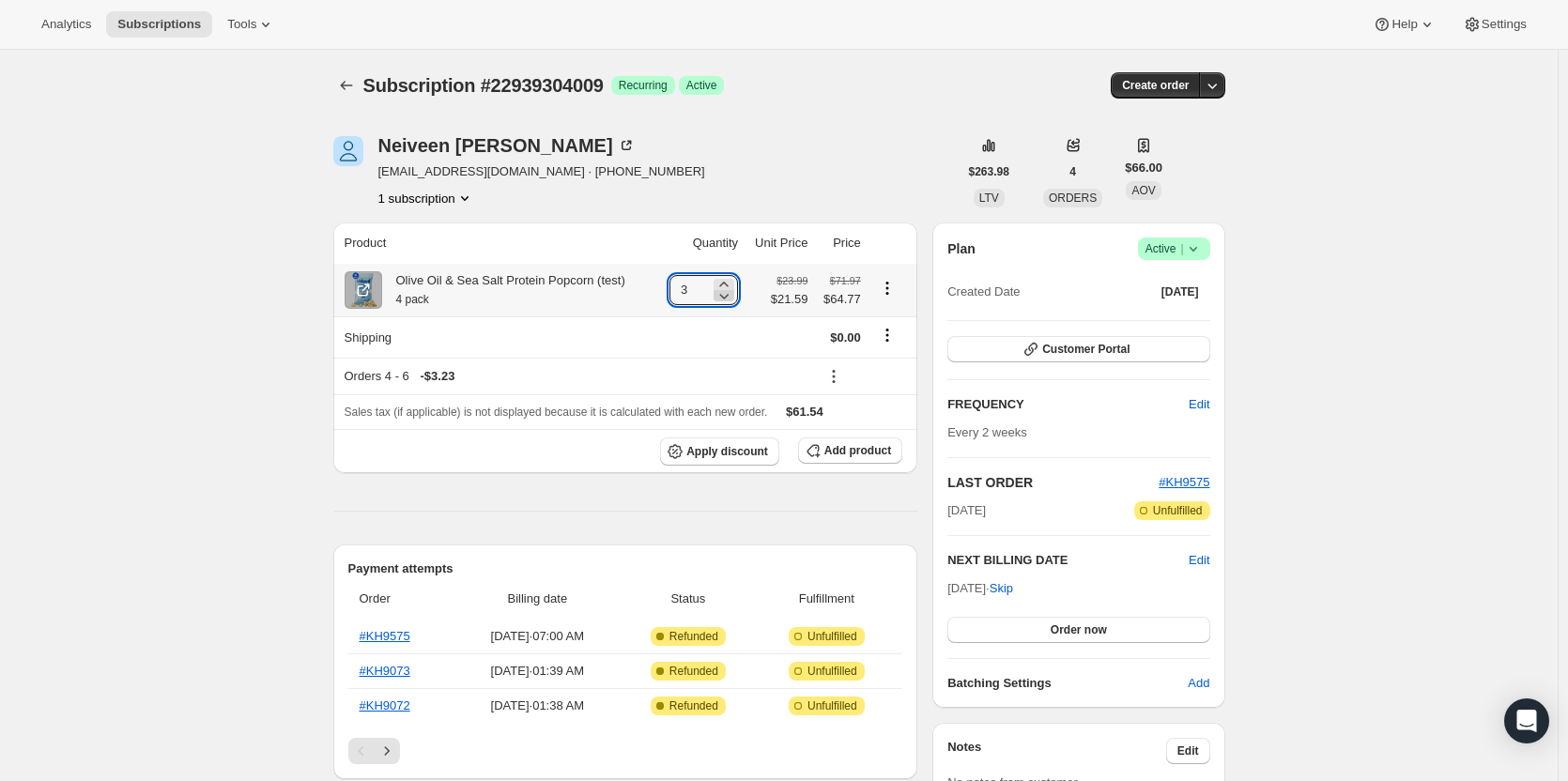
click at [731, 296] on icon at bounding box center [724, 296] width 19 height 19
type input "0"
click at [859, 456] on span "Add product" at bounding box center [858, 451] width 66 height 15
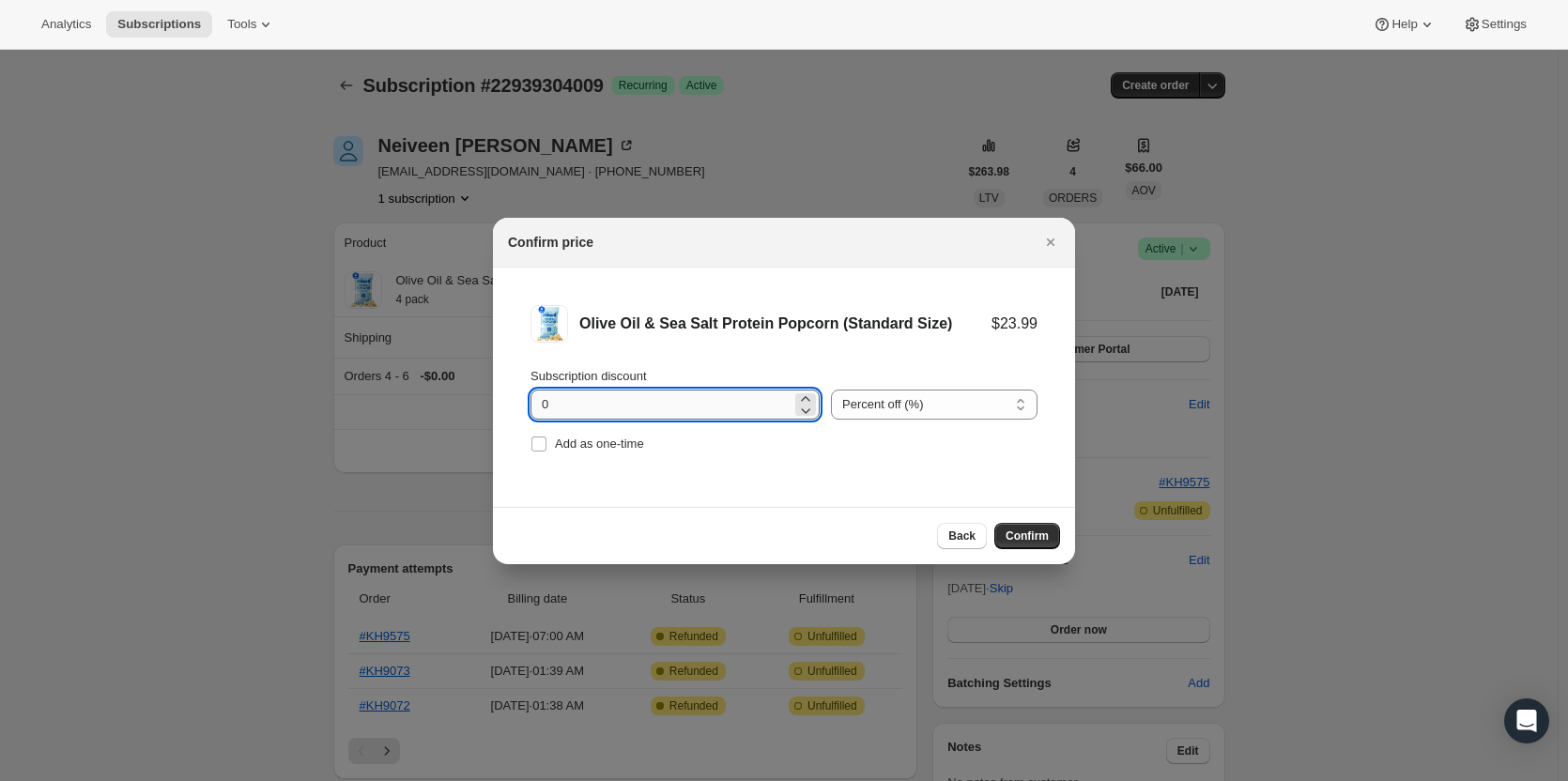
click at [630, 407] on input "0" at bounding box center [661, 405] width 261 height 30
drag, startPoint x: 564, startPoint y: 405, endPoint x: 510, endPoint y: 402, distance: 54.1
click at [510, 402] on li "Olive Oil & Sea Salt Protein Popcorn (Standard Size) $23.99 Subscription discou…" at bounding box center [783, 381] width 582 height 227
type input "10"
click at [1026, 538] on span "Confirm" at bounding box center [1028, 536] width 44 height 15
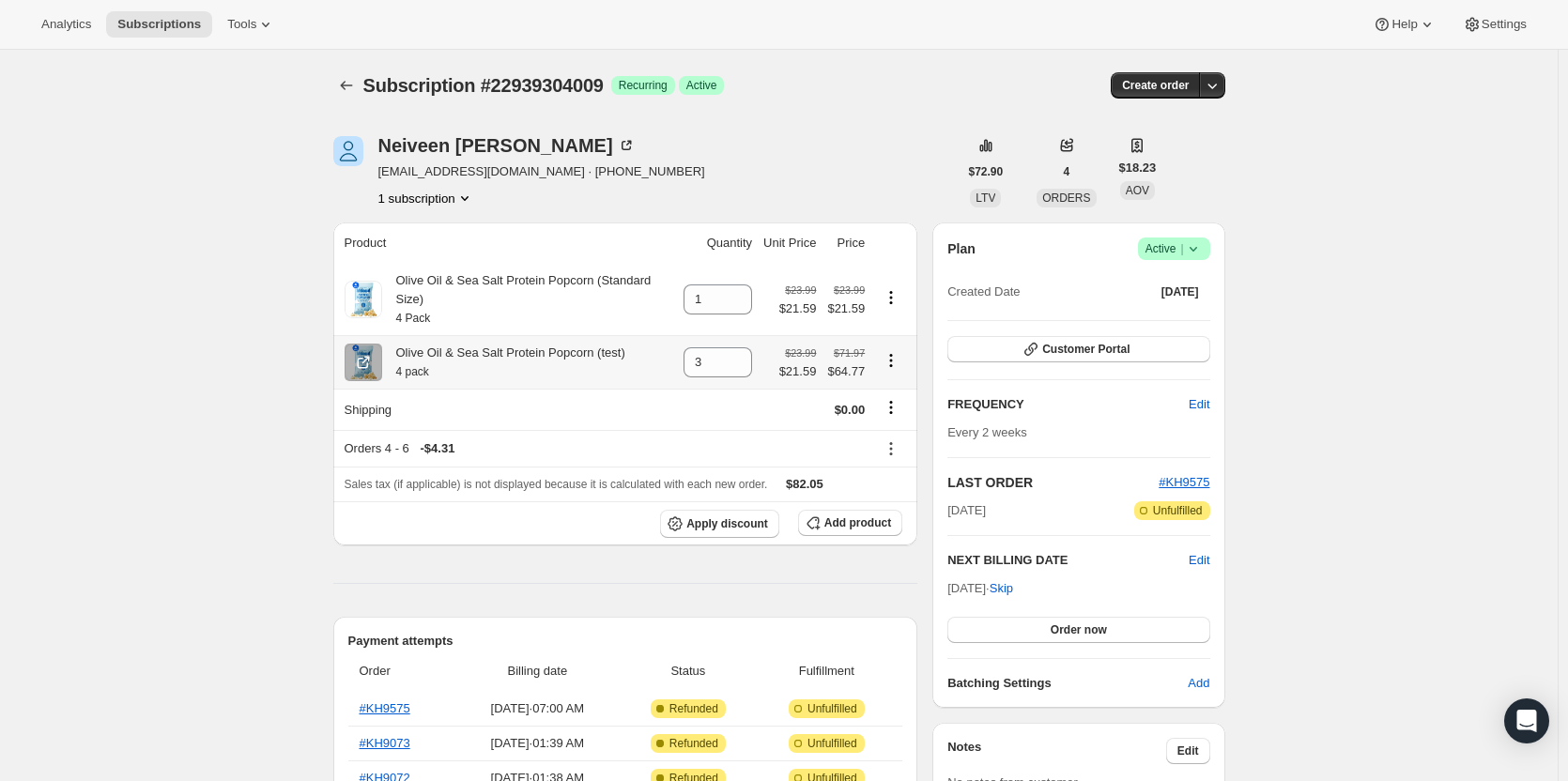
click at [895, 351] on icon "Product actions" at bounding box center [891, 361] width 19 height 19
click at [744, 359] on icon at bounding box center [738, 368] width 19 height 19
type input "0"
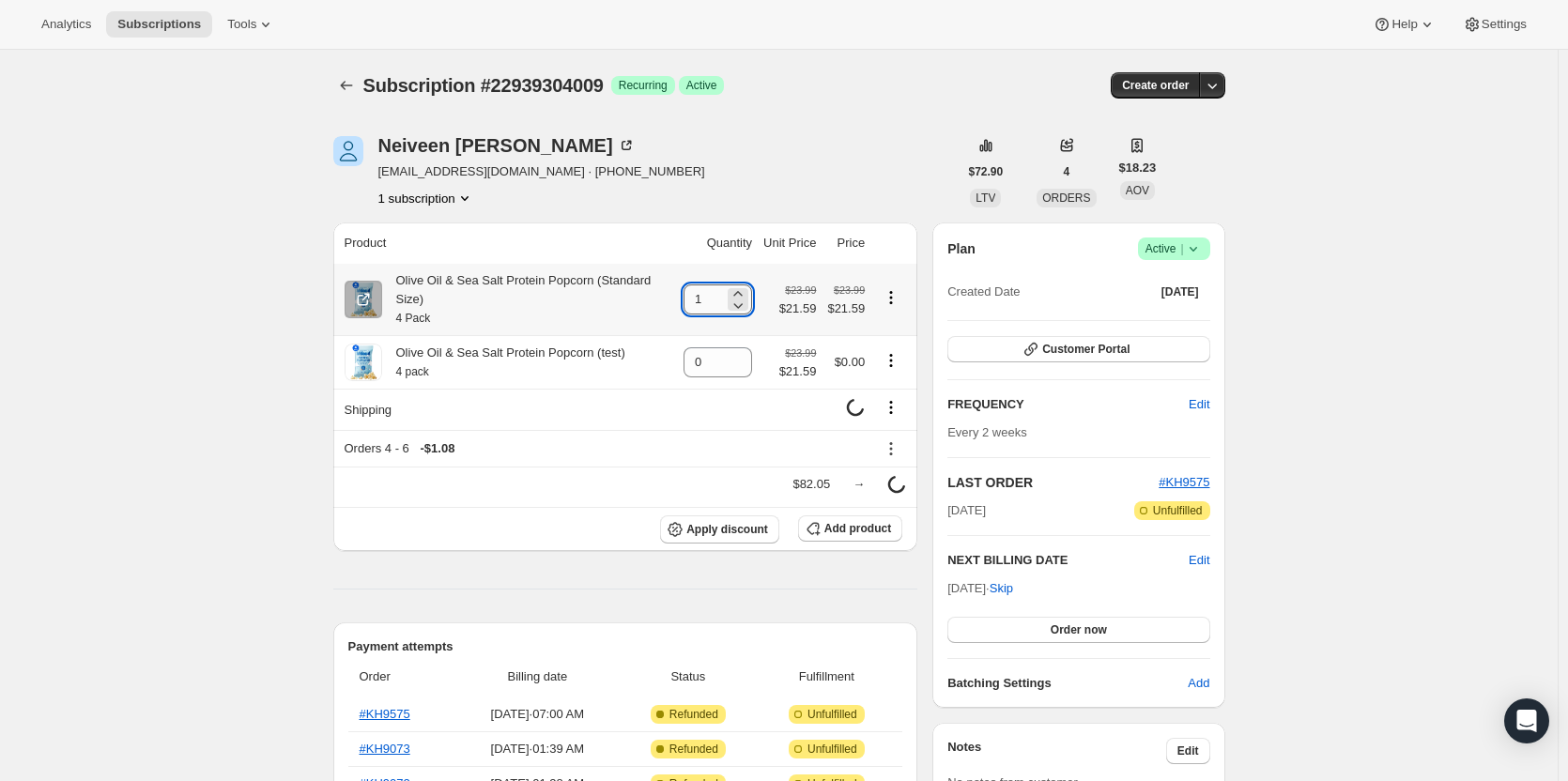
click at [724, 295] on input "1" at bounding box center [703, 300] width 41 height 30
click at [748, 285] on icon at bounding box center [738, 294] width 19 height 19
click at [747, 296] on icon at bounding box center [738, 306] width 19 height 19
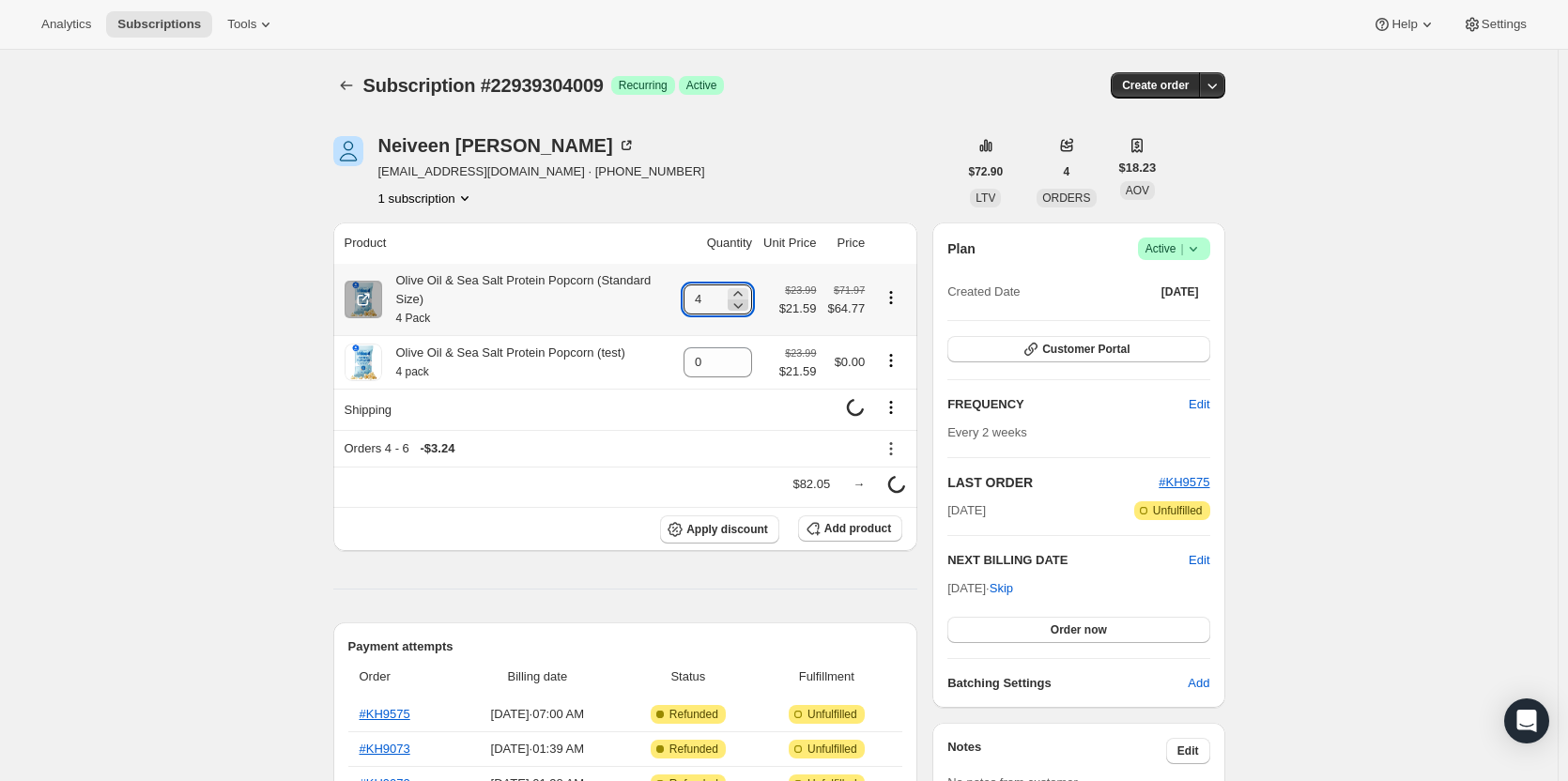
type input "3"
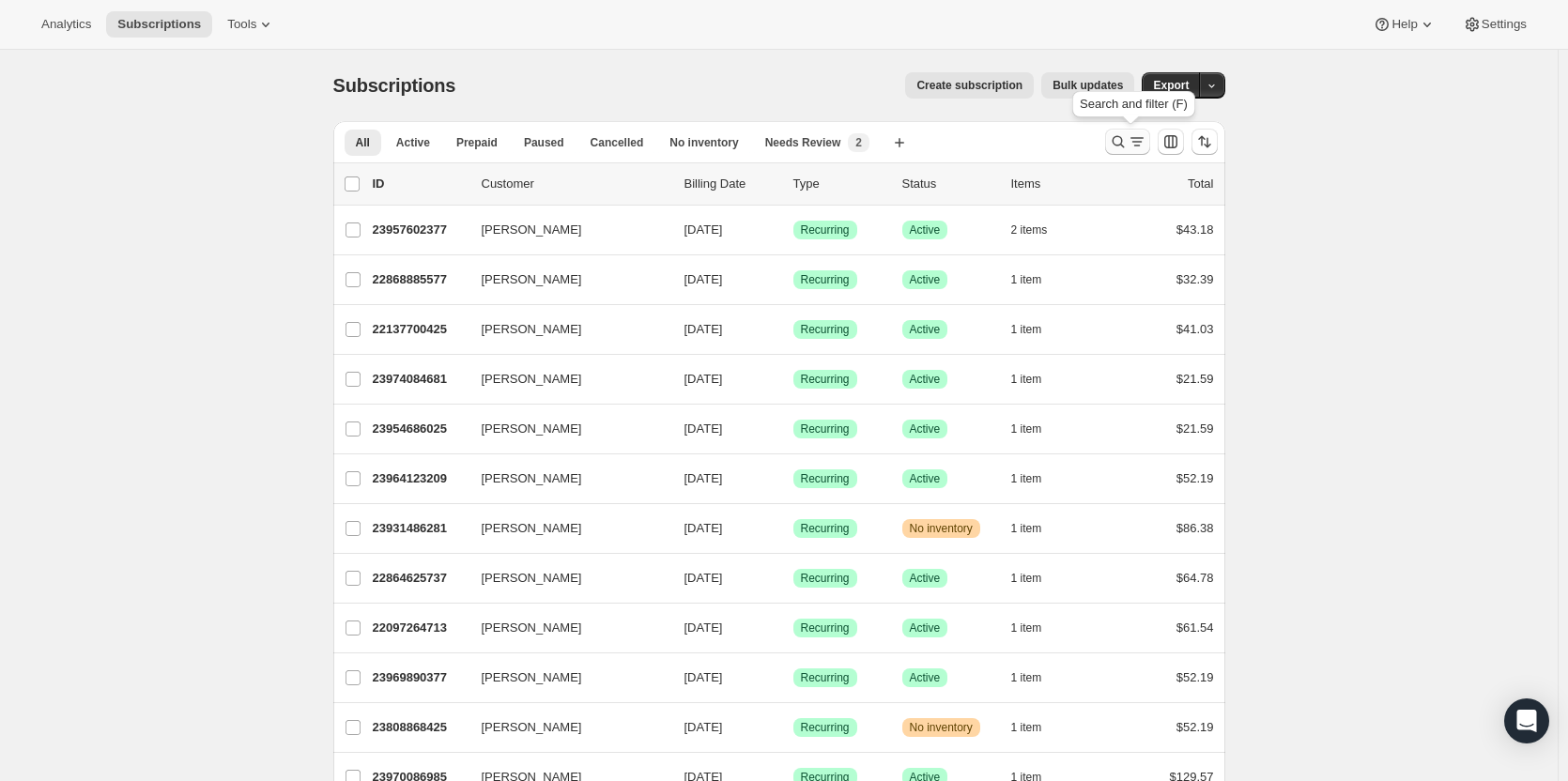
click at [1115, 147] on icon "Search and filter results" at bounding box center [1119, 142] width 19 height 19
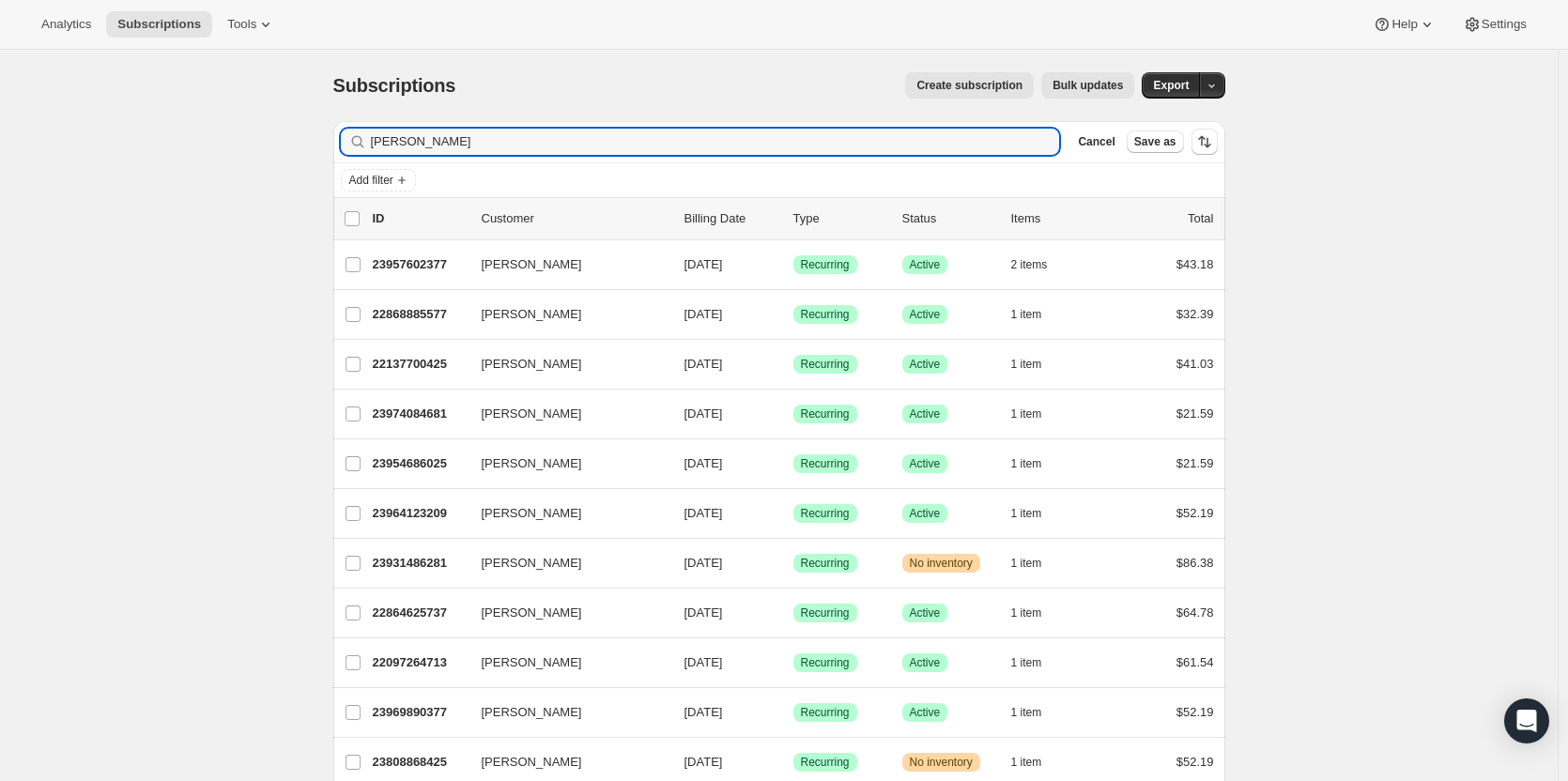
type input "Helen Young"
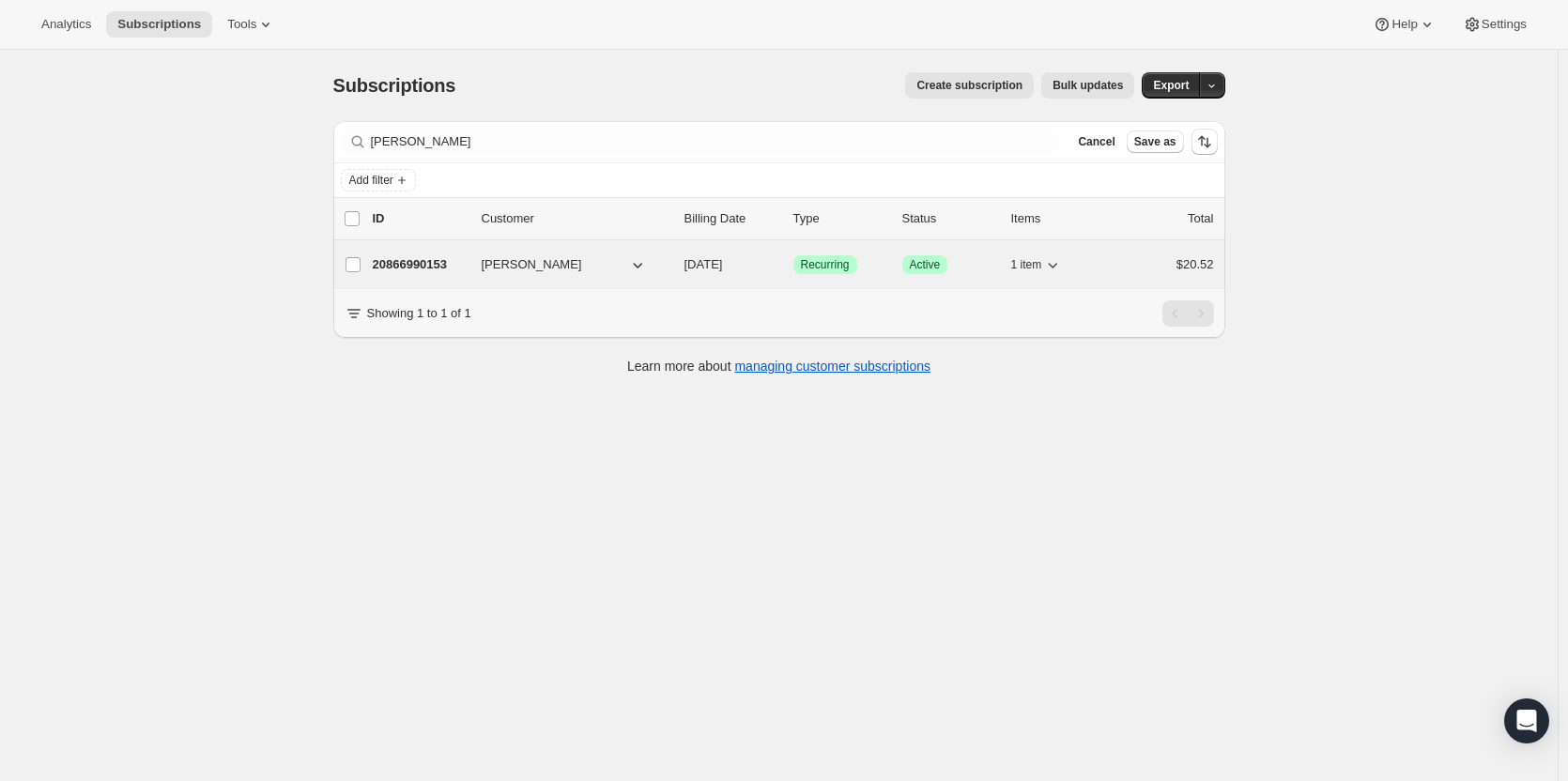
click at [432, 263] on p "20866990153" at bounding box center [420, 265] width 94 height 19
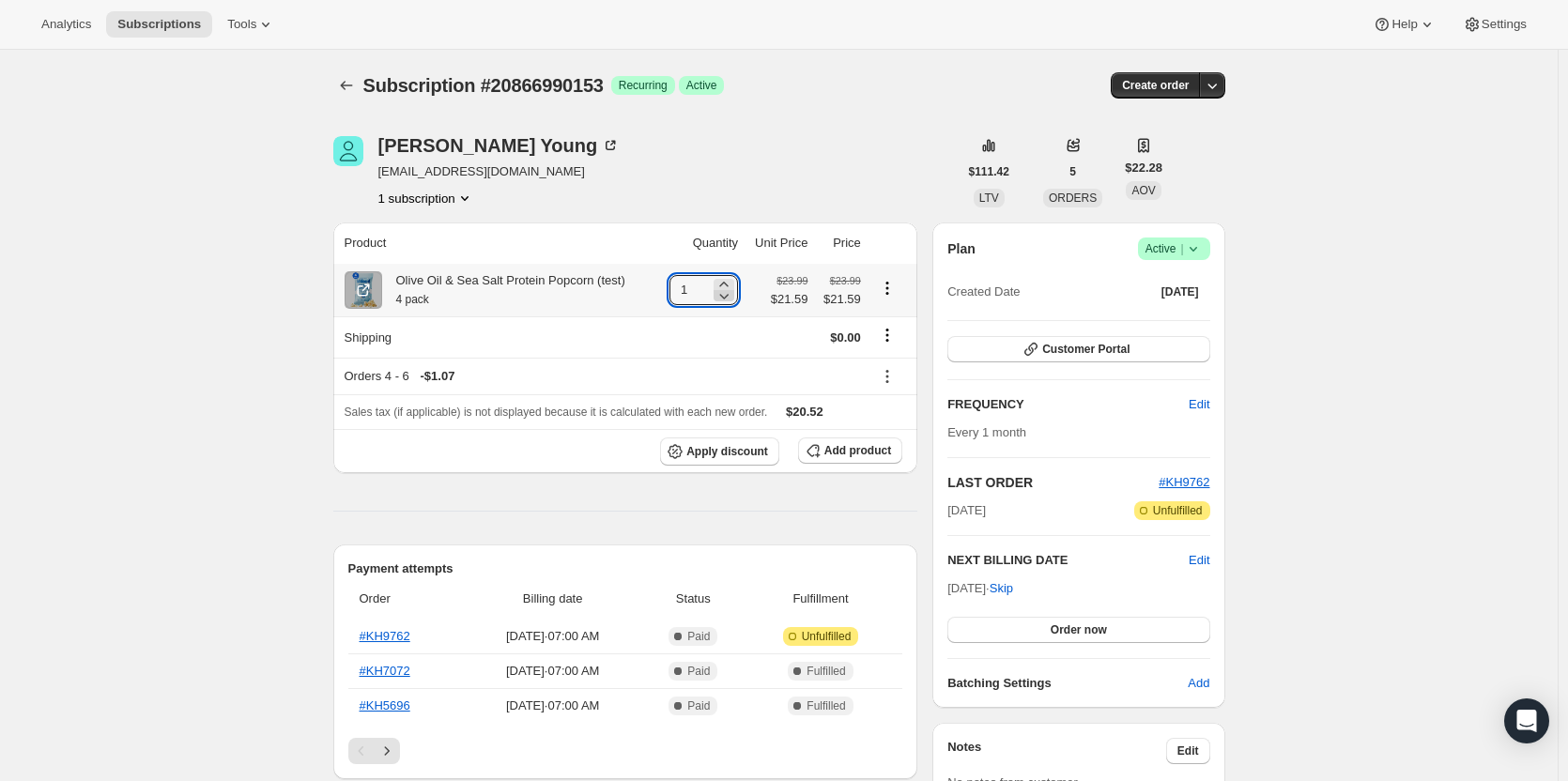
click at [727, 294] on icon at bounding box center [724, 296] width 19 height 19
type input "0"
click at [849, 454] on span "Add product" at bounding box center [858, 451] width 66 height 15
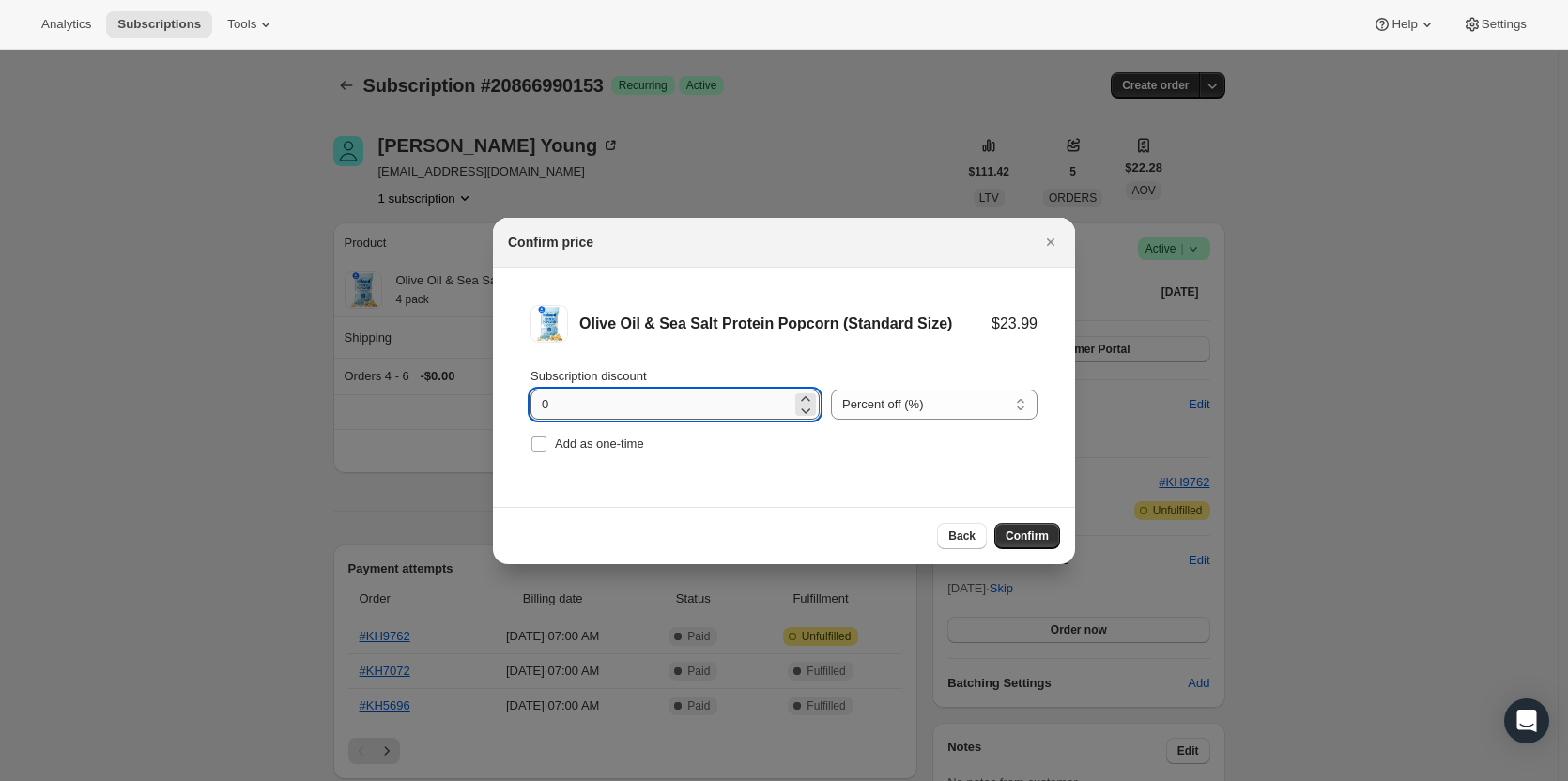
click at [560, 400] on input "0" at bounding box center [661, 405] width 261 height 30
drag, startPoint x: 557, startPoint y: 403, endPoint x: 496, endPoint y: 409, distance: 61.3
click at [496, 409] on li "Olive Oil & Sea Salt Protein Popcorn (Standard Size) $23.99 Subscription discou…" at bounding box center [783, 381] width 582 height 227
type input "10"
click at [1029, 541] on span "Confirm" at bounding box center [1028, 536] width 44 height 15
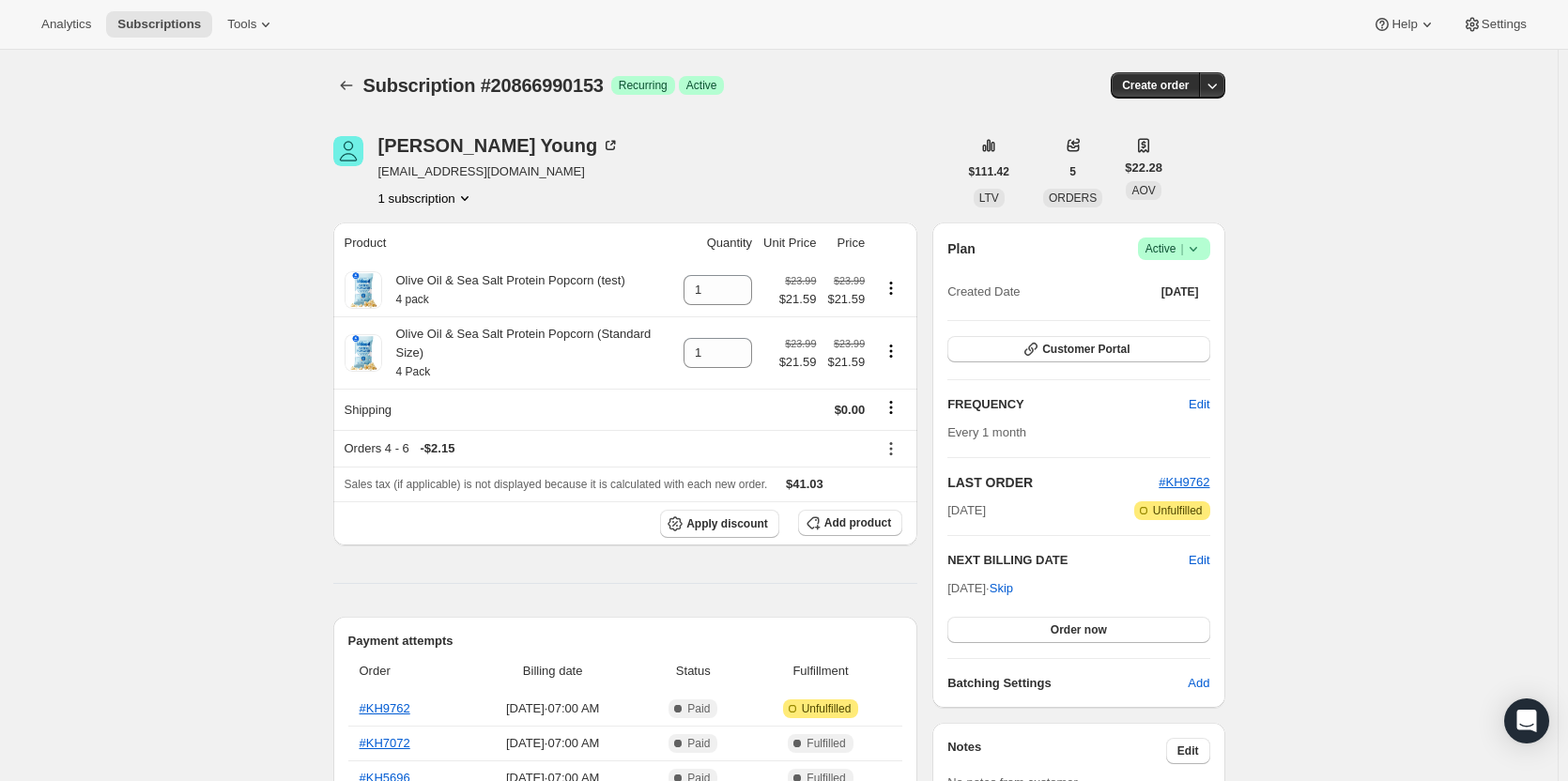
click at [743, 294] on icon at bounding box center [738, 296] width 19 height 19
type input "0"
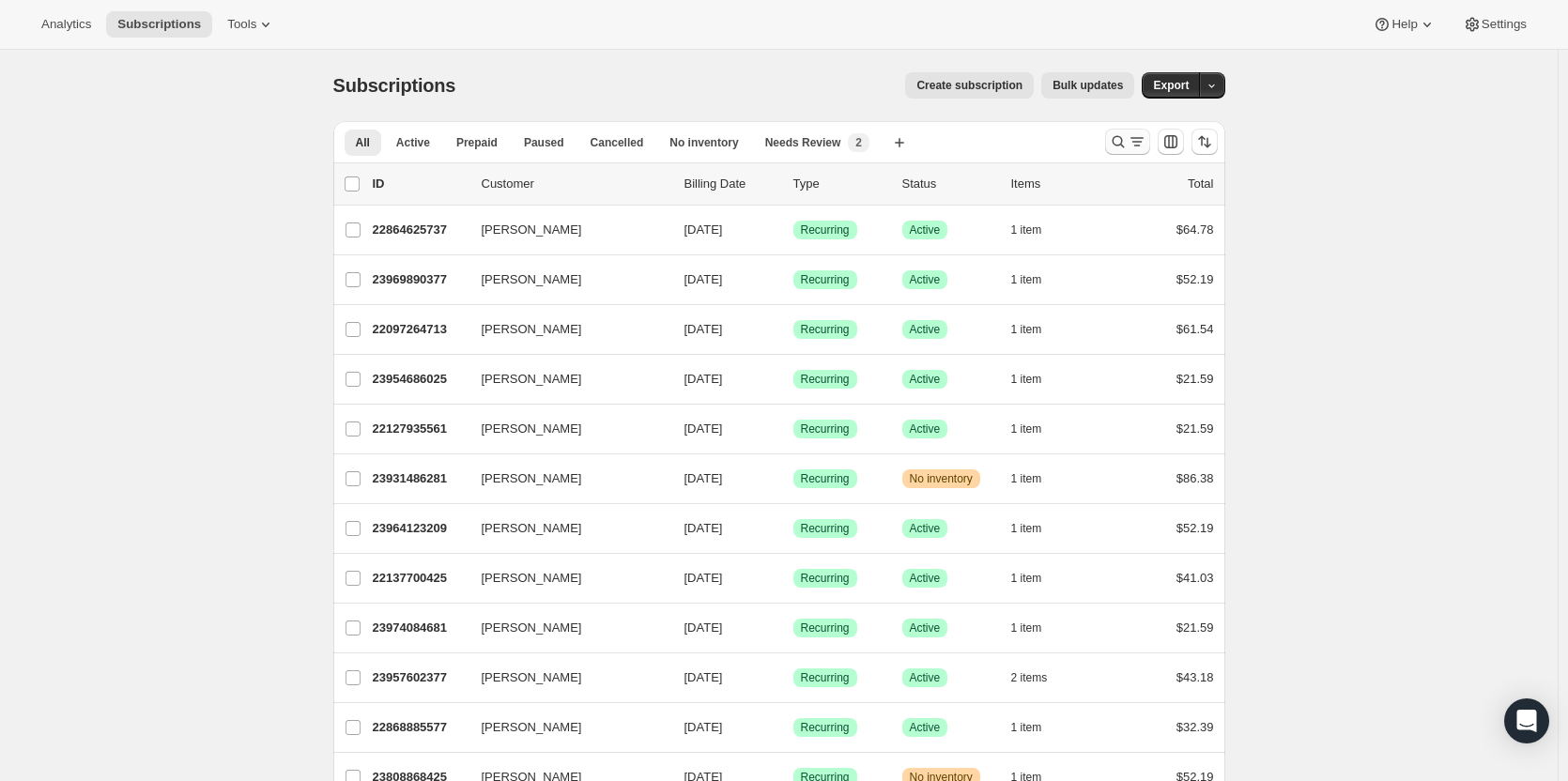
click at [1123, 135] on icon "Search and filter results" at bounding box center [1119, 142] width 19 height 19
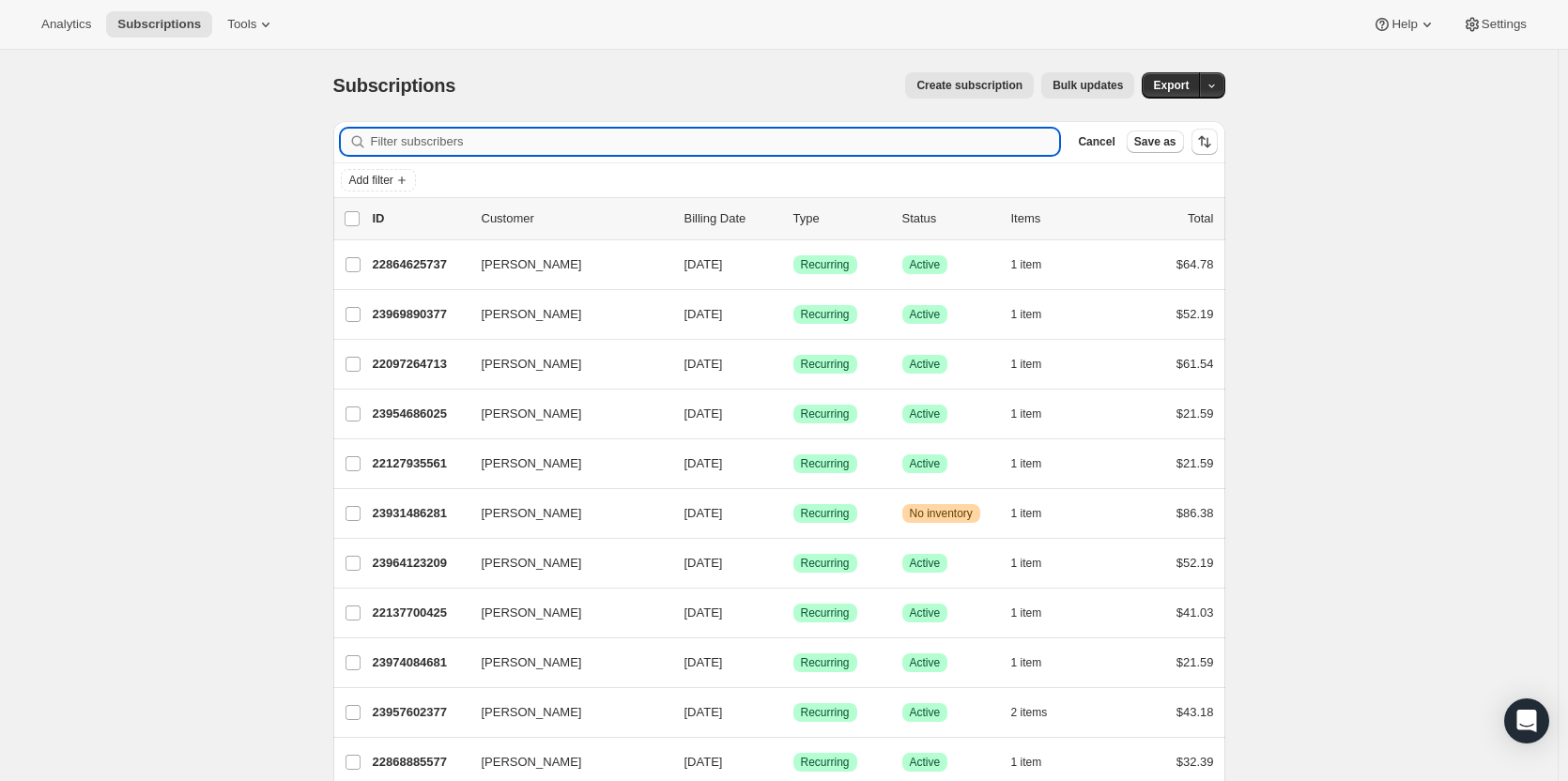
paste input "Thomas Hamlin"
type input "Thomas Hamlin"
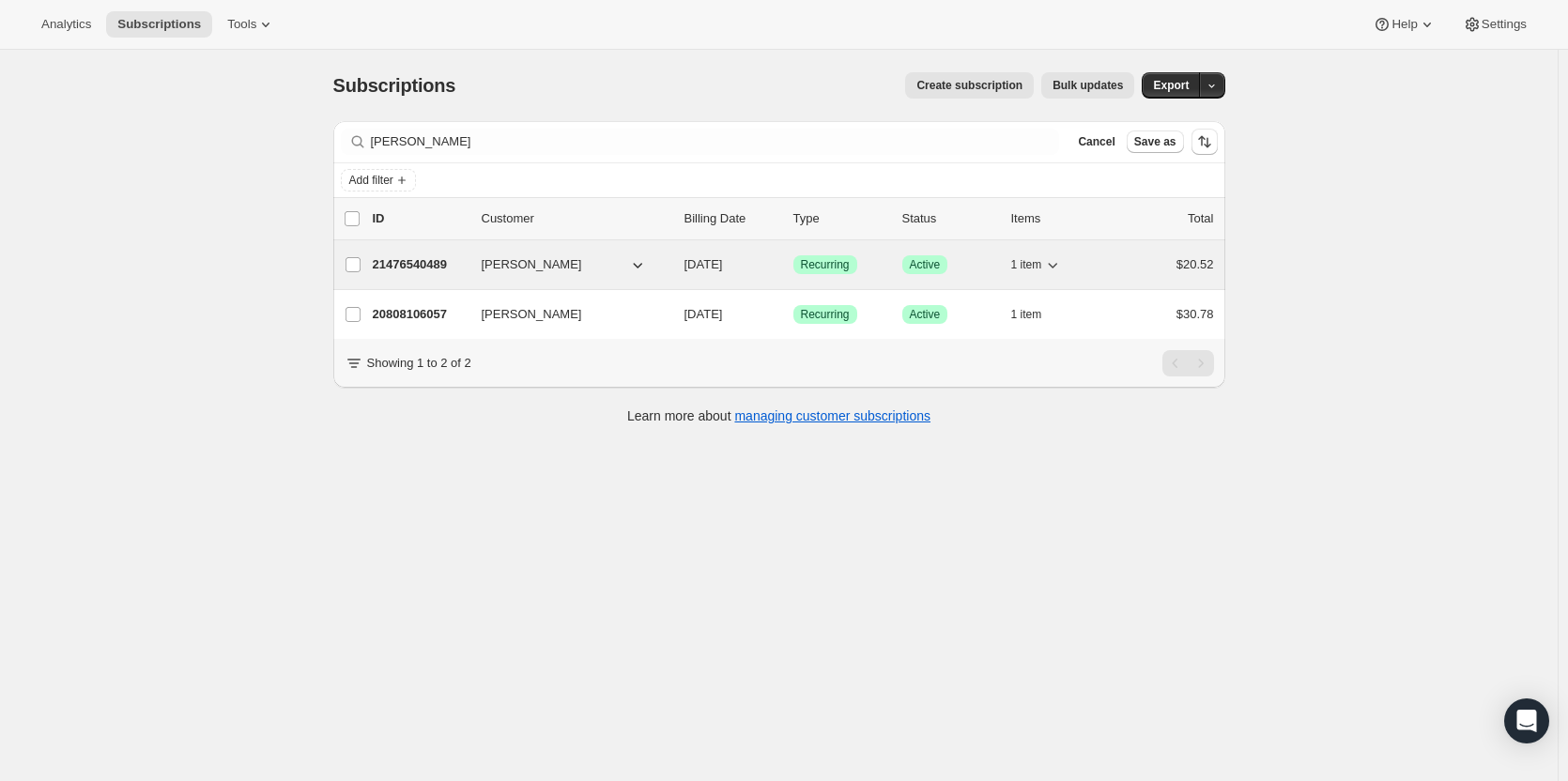
click at [426, 265] on p "21476540489" at bounding box center [420, 265] width 94 height 19
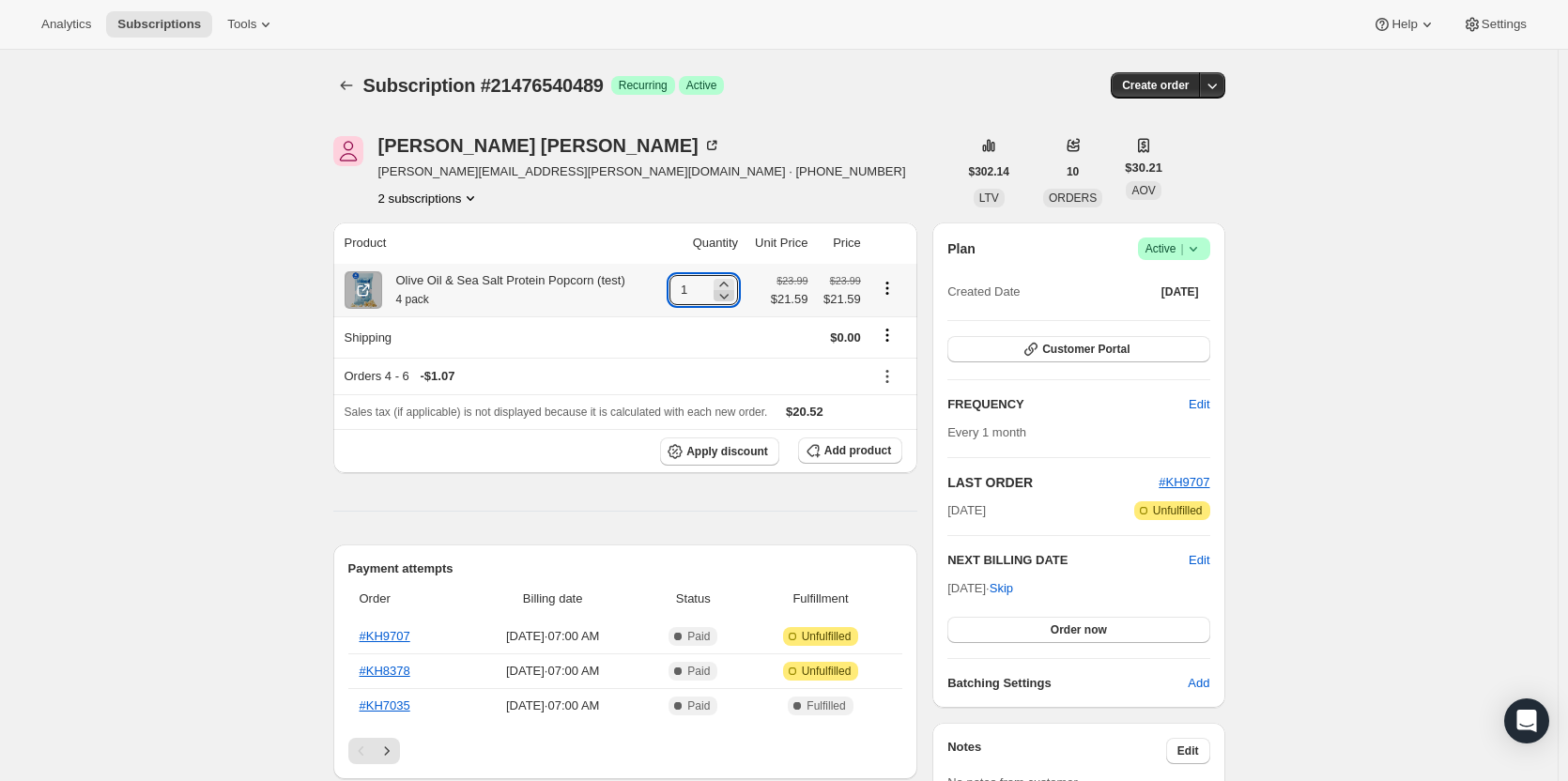
click at [727, 301] on icon at bounding box center [724, 296] width 19 height 19
type input "0"
click at [842, 455] on span "Add product" at bounding box center [858, 451] width 66 height 15
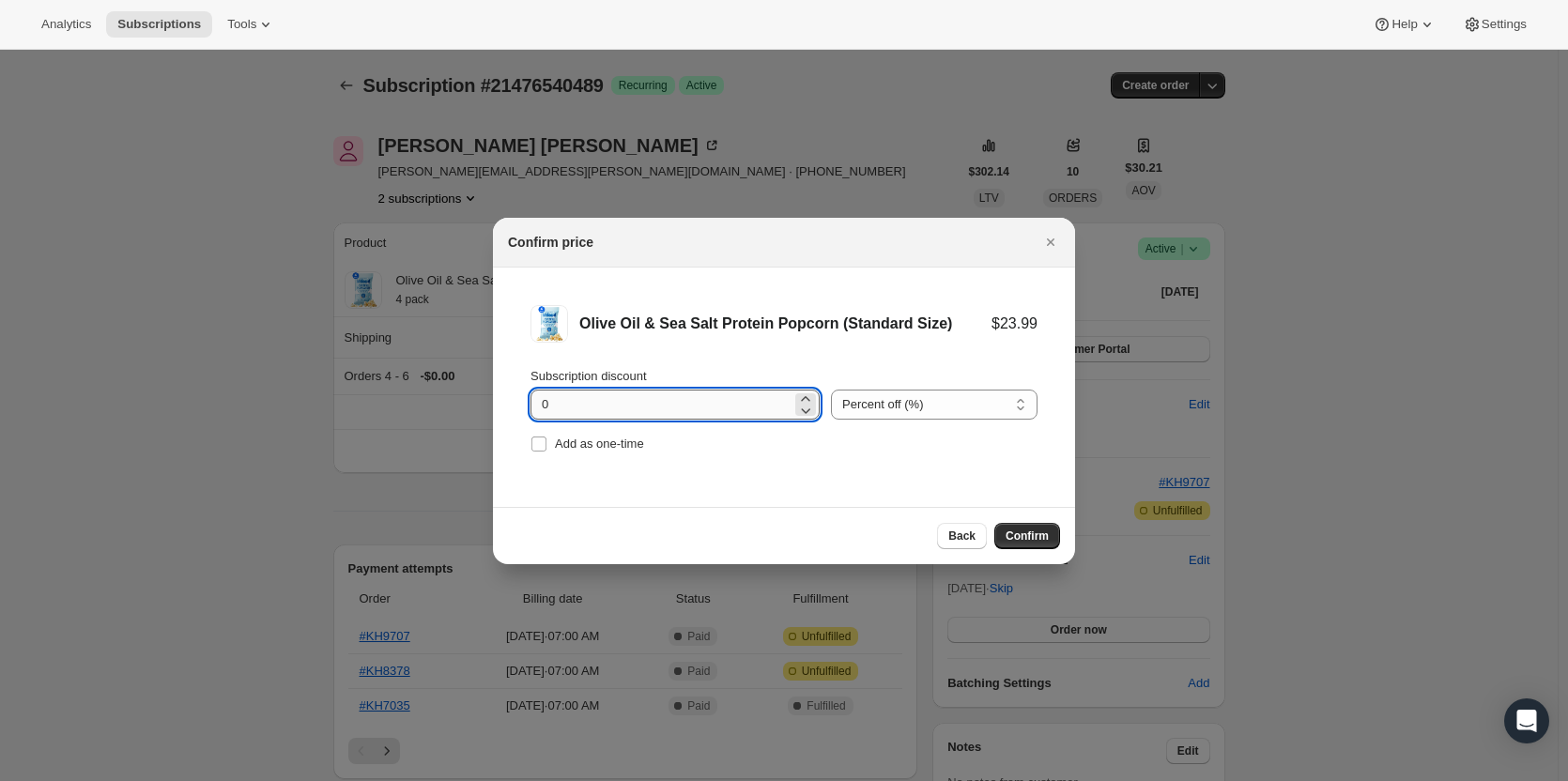
click at [673, 407] on input "0" at bounding box center [661, 405] width 261 height 30
type input "10"
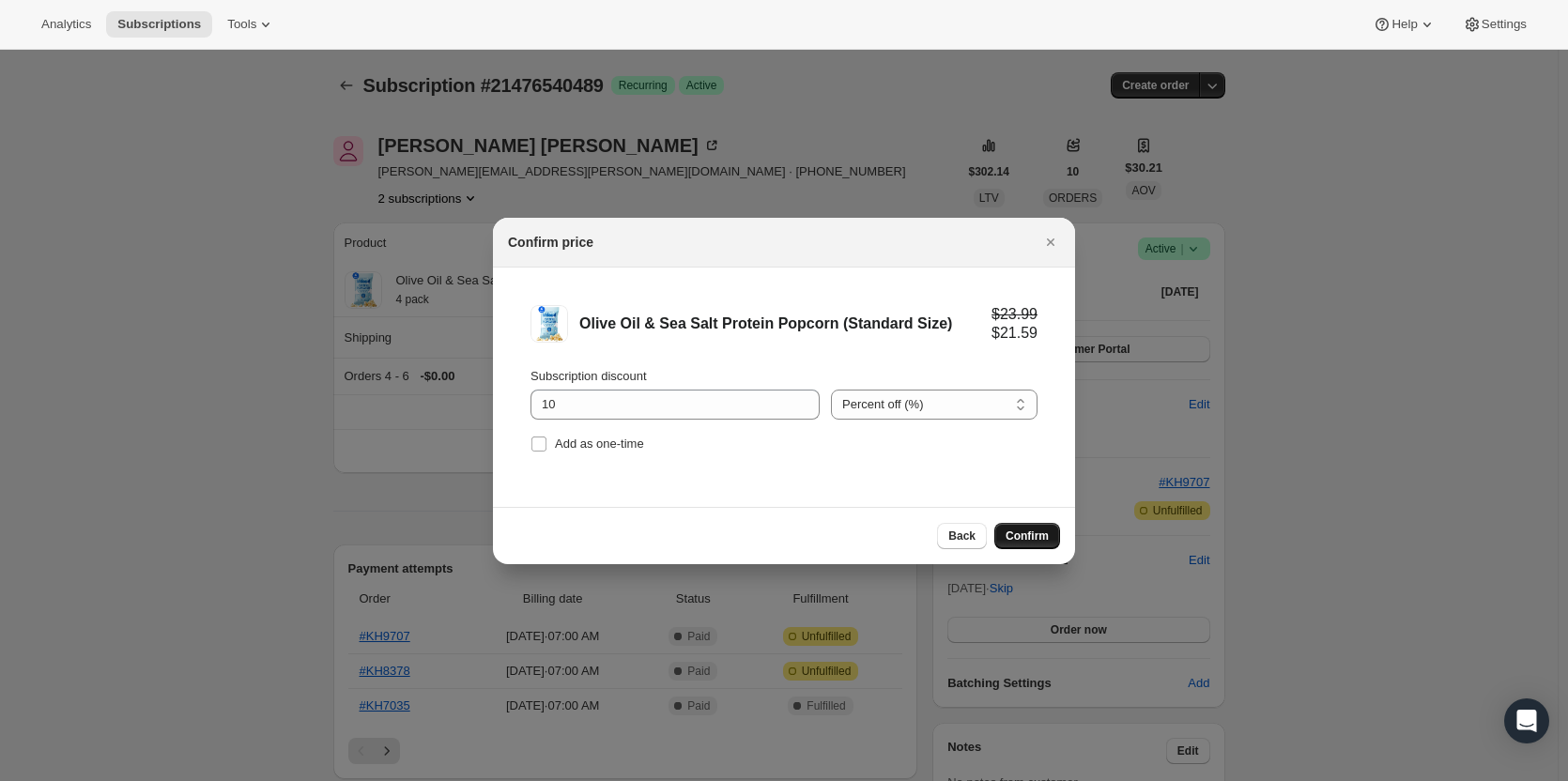
click at [1028, 538] on span "Confirm" at bounding box center [1028, 536] width 44 height 15
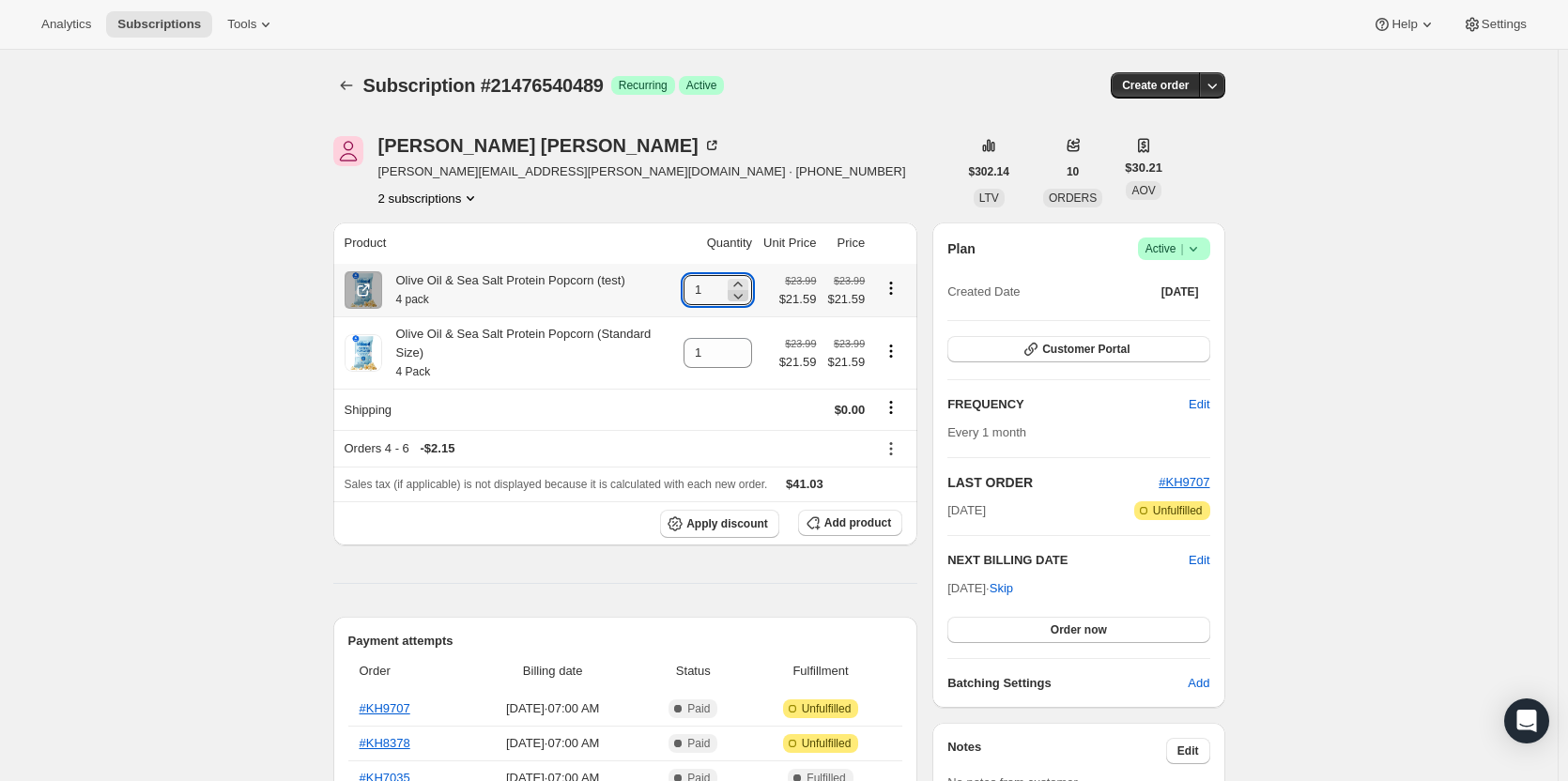
click at [743, 298] on icon at bounding box center [738, 296] width 19 height 19
type input "0"
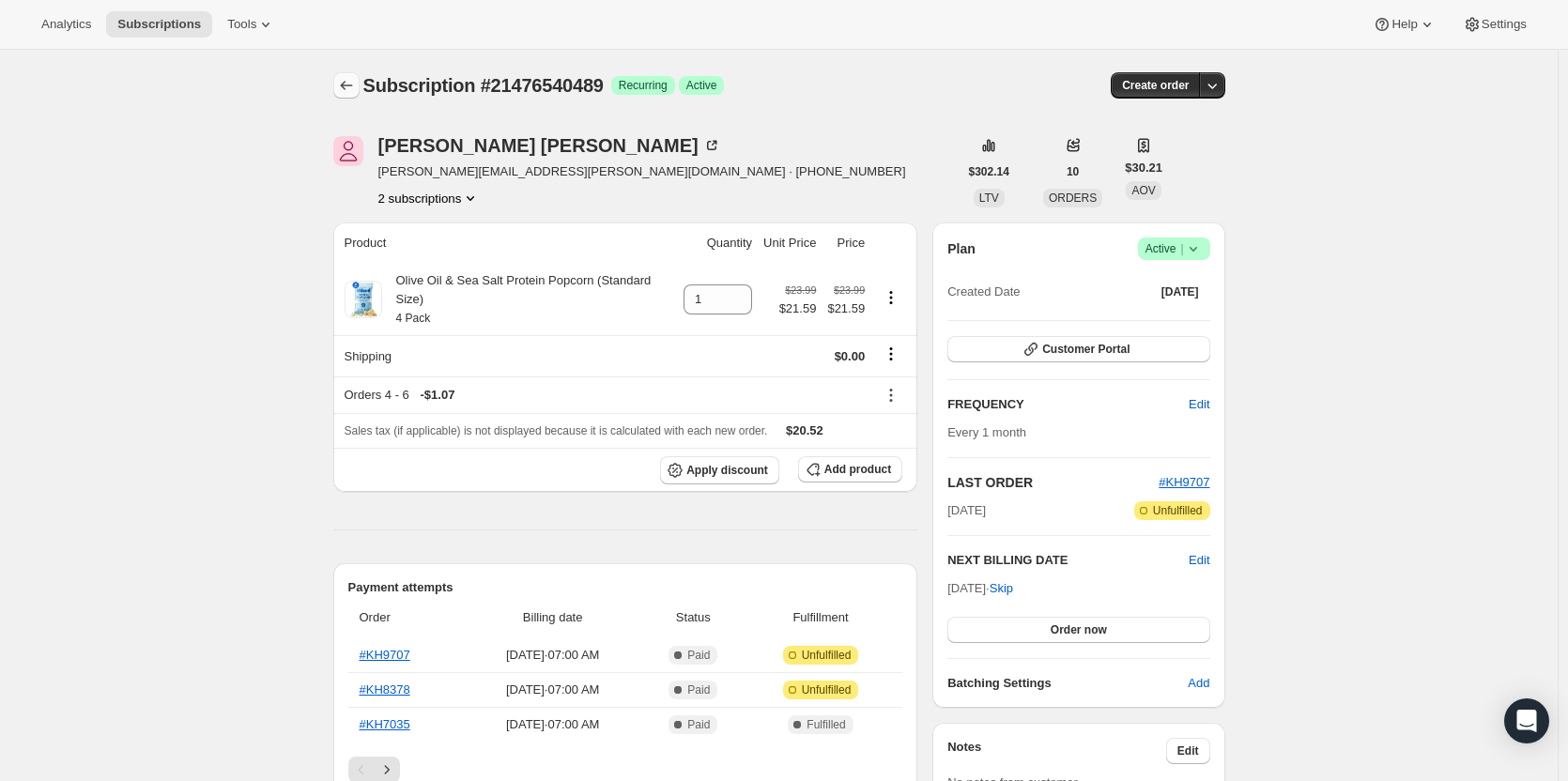
click at [349, 89] on icon "Subscriptions" at bounding box center [346, 85] width 19 height 19
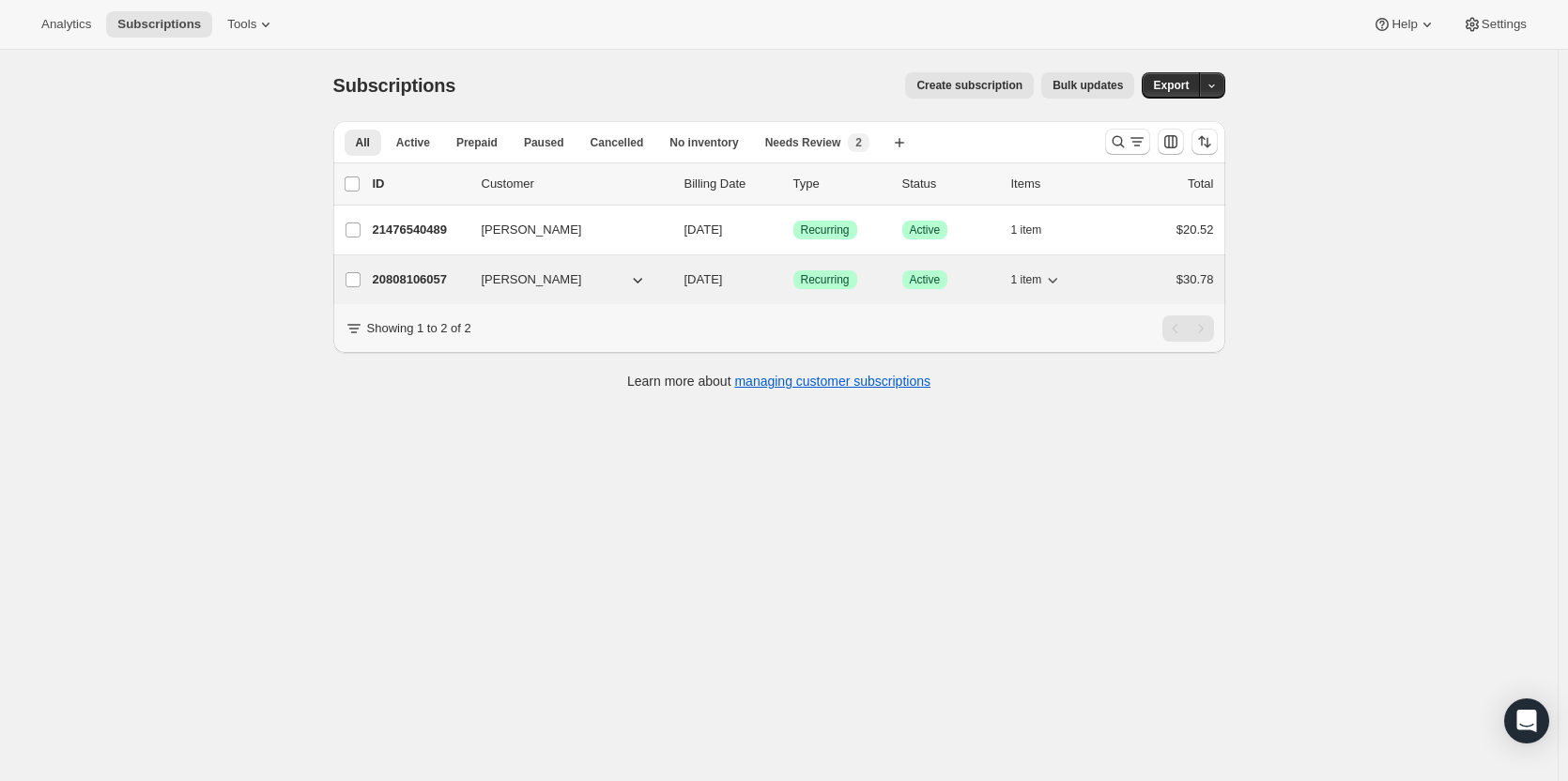
click at [406, 278] on p "20808106057" at bounding box center [420, 280] width 94 height 19
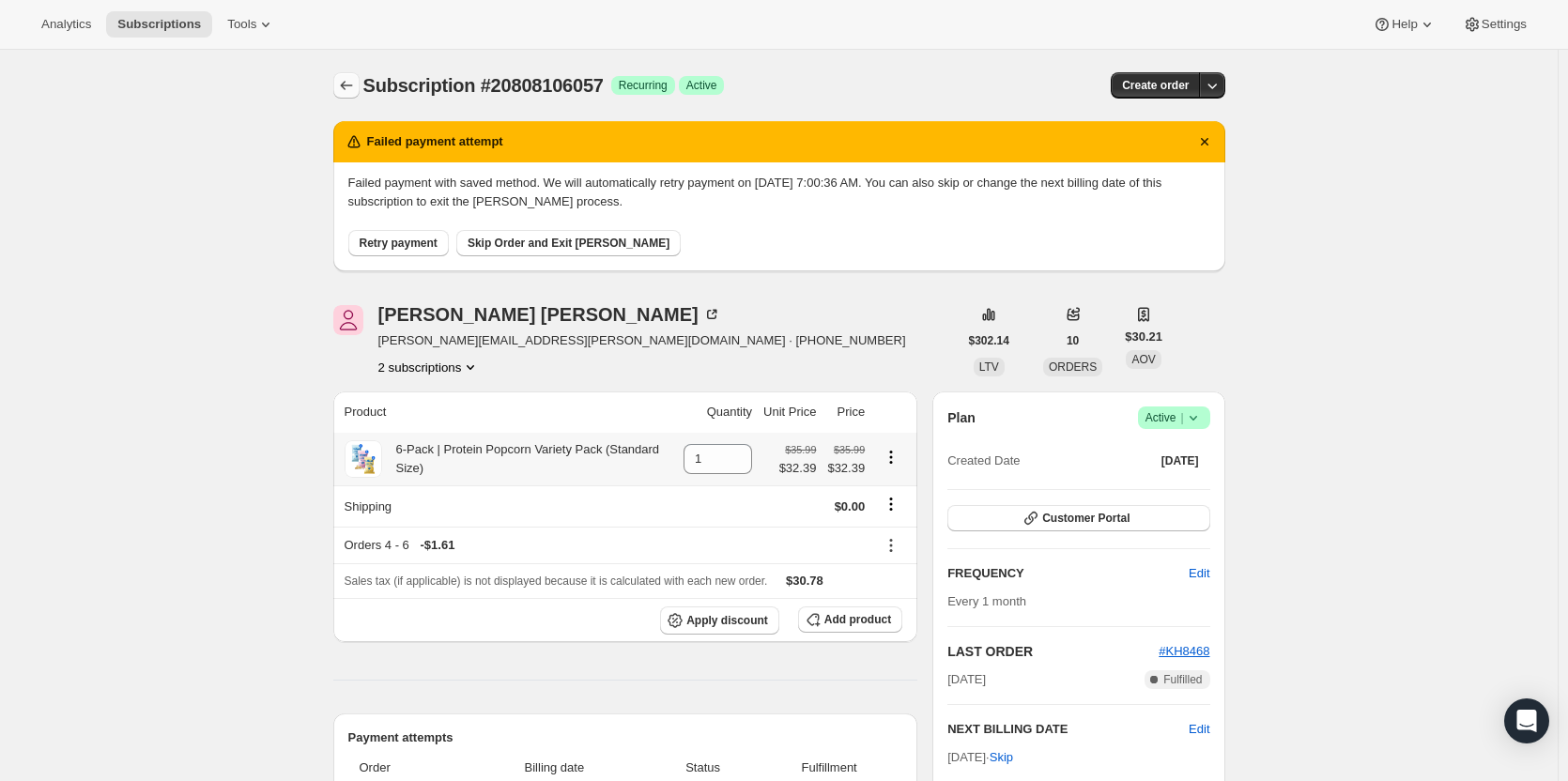
click at [345, 87] on icon "Subscriptions" at bounding box center [346, 85] width 19 height 19
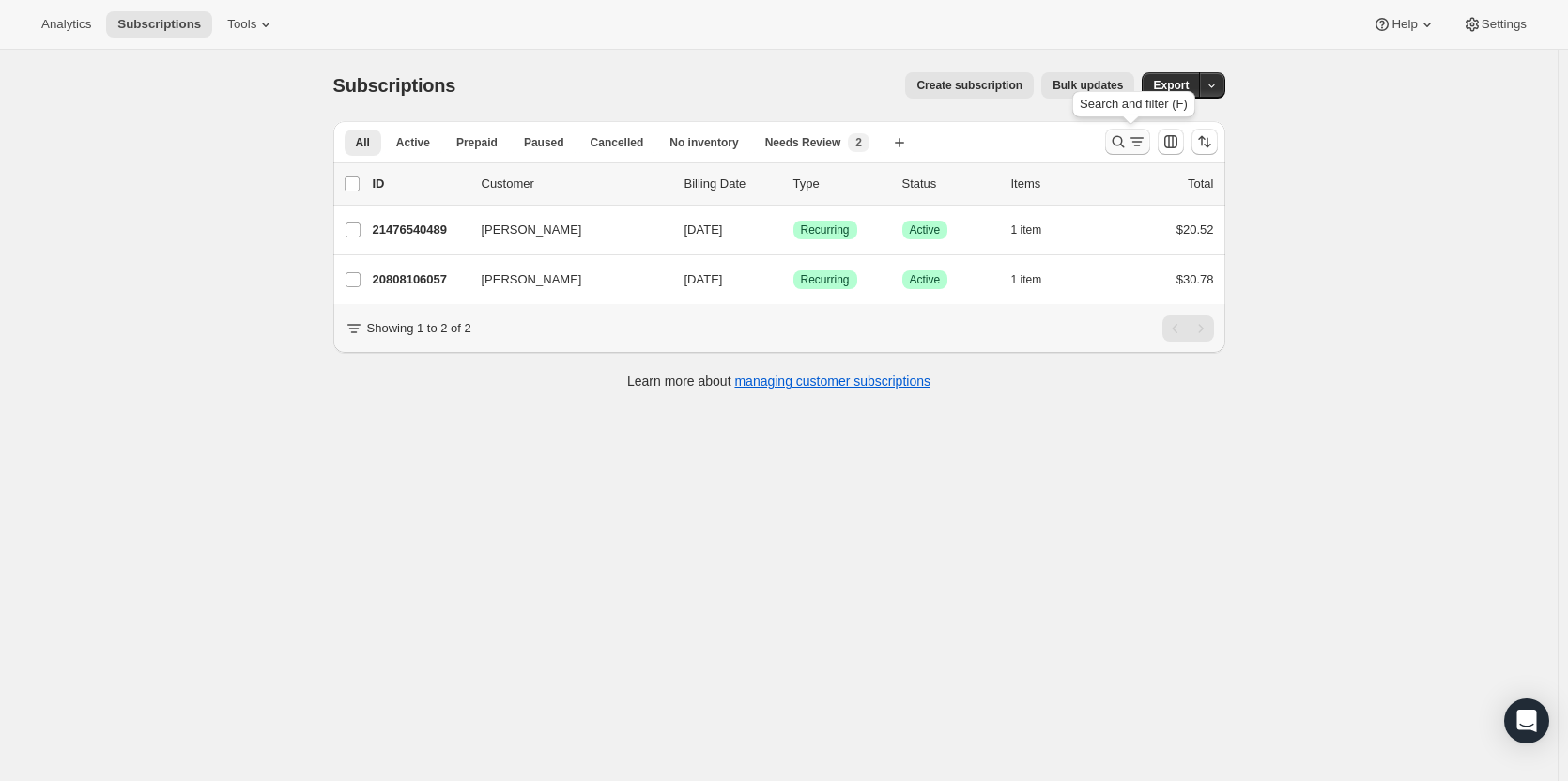
click at [1119, 143] on icon "Search and filter results" at bounding box center [1119, 142] width 19 height 19
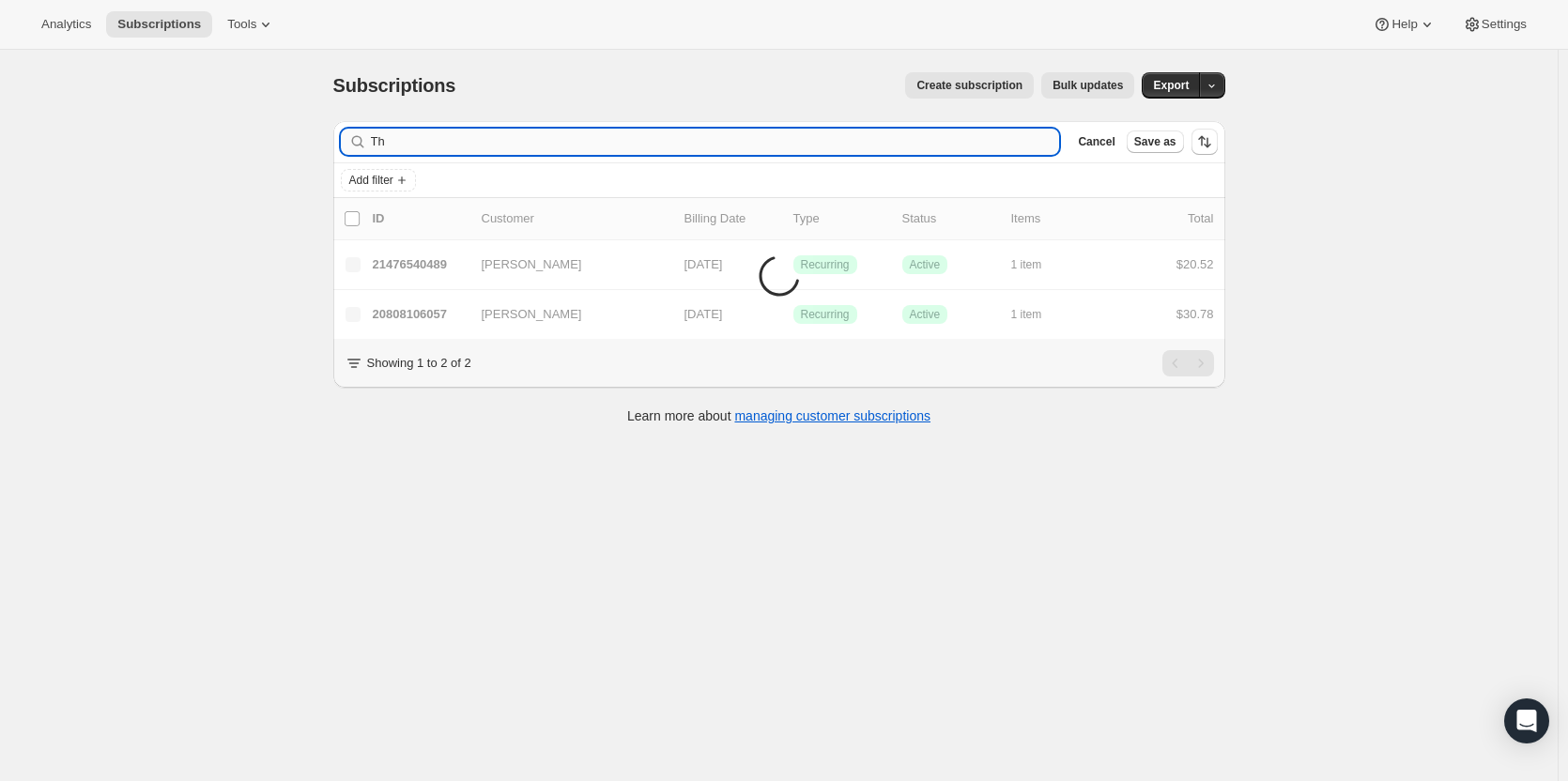
type input "T"
type input "Jennifer Phillips"
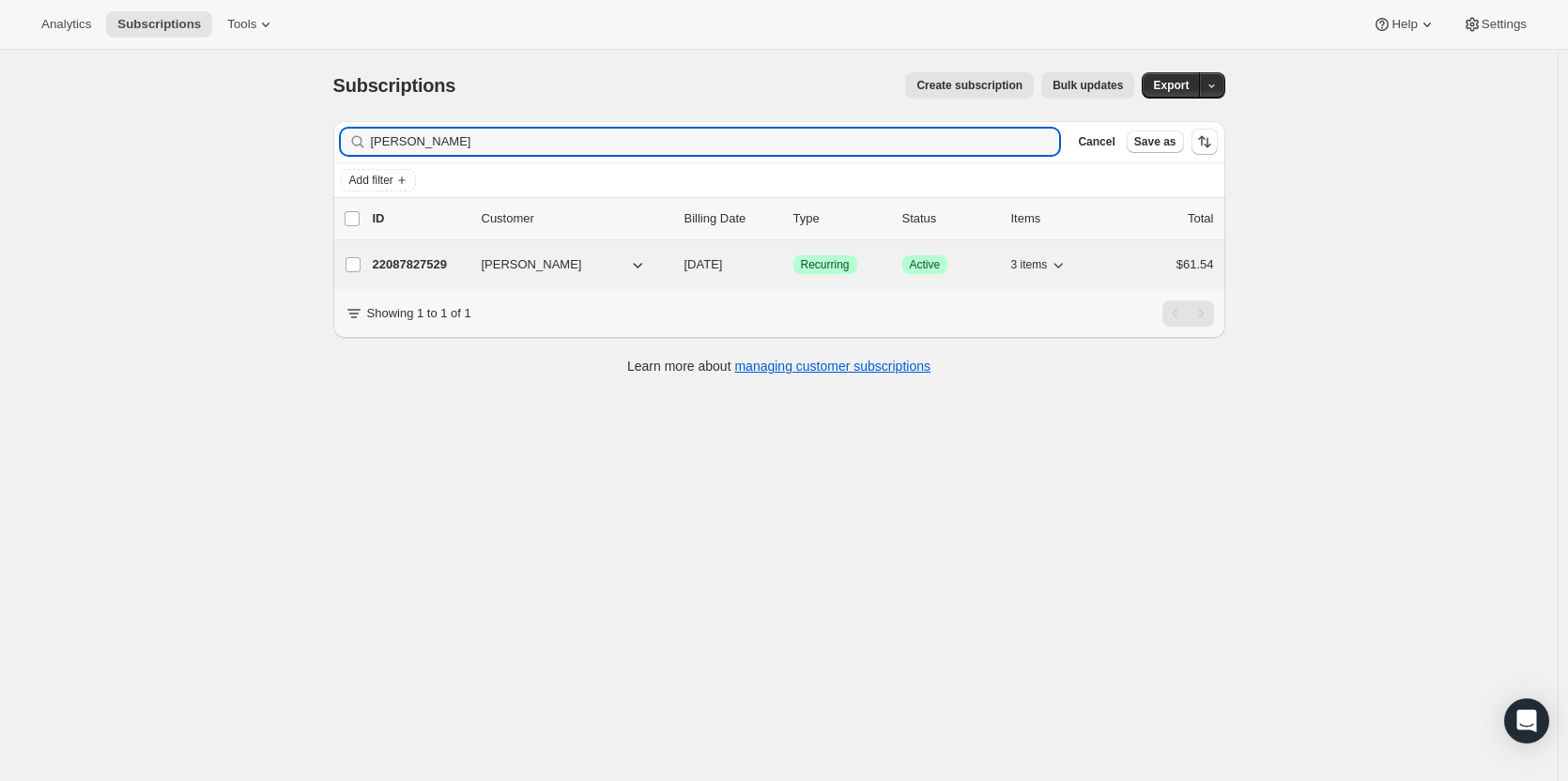
click at [423, 259] on p "22087827529" at bounding box center [420, 265] width 94 height 19
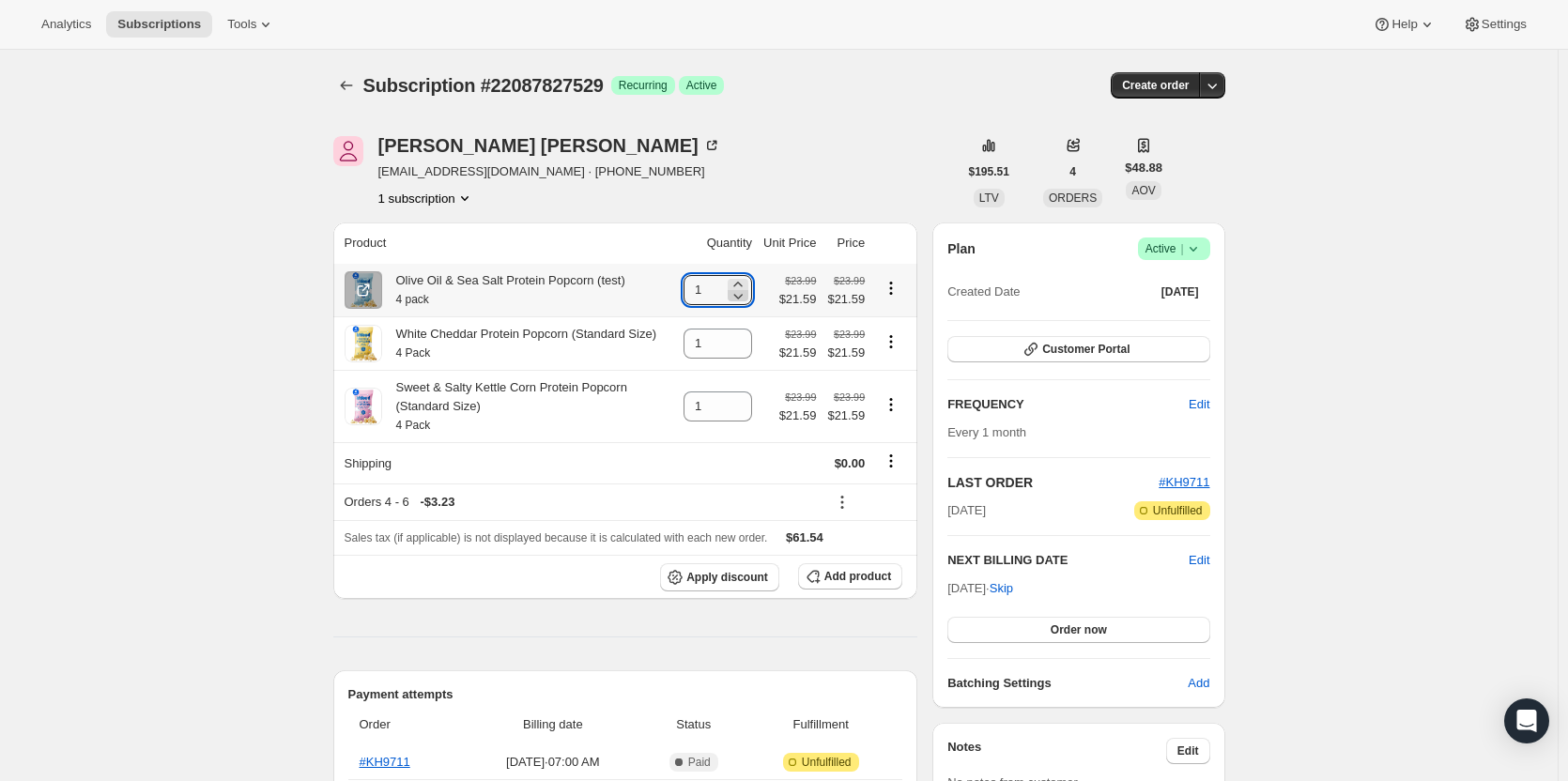
click at [747, 296] on icon at bounding box center [738, 296] width 19 height 19
type input "0"
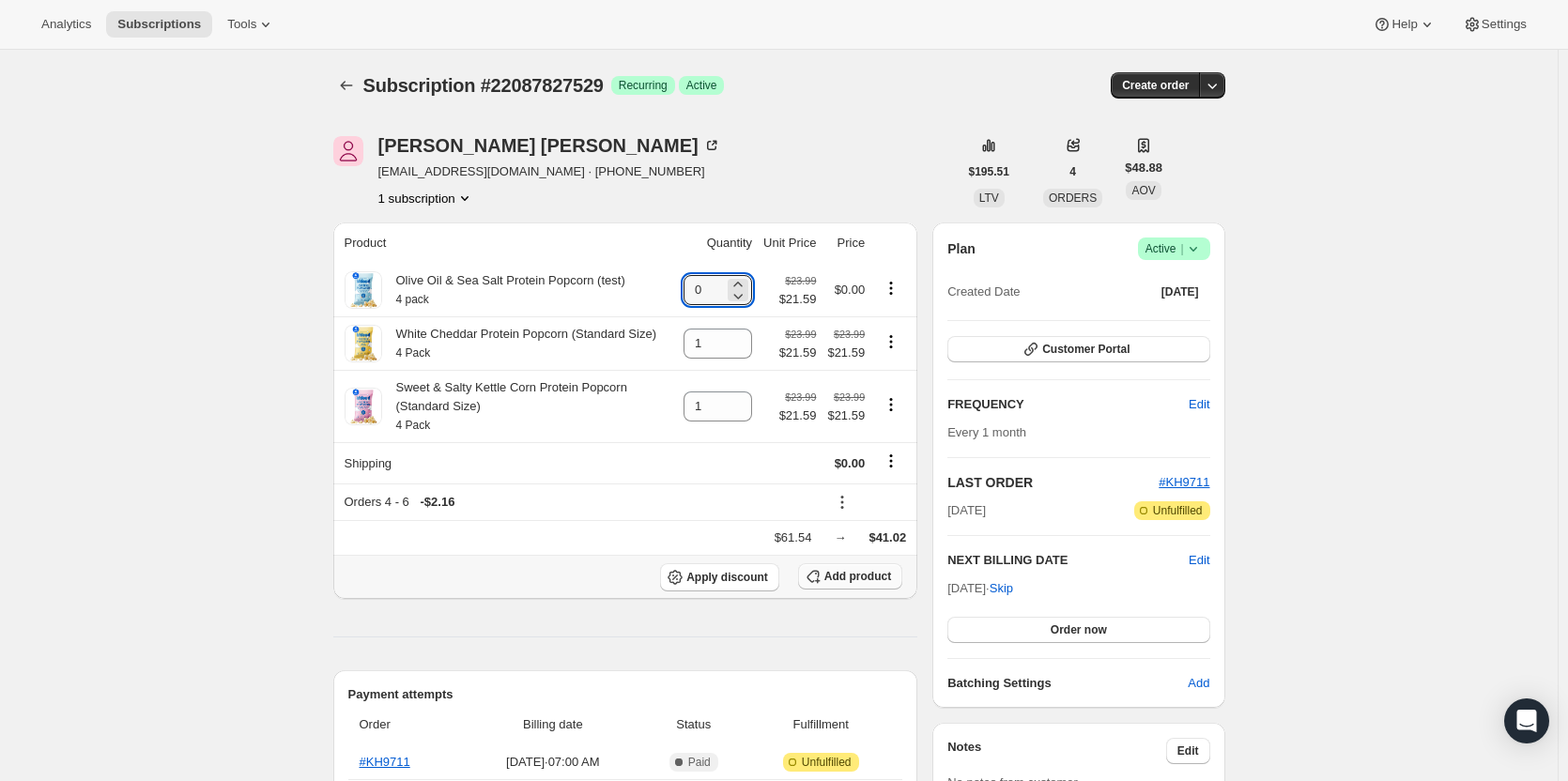
click at [854, 580] on span "Add product" at bounding box center [858, 577] width 66 height 15
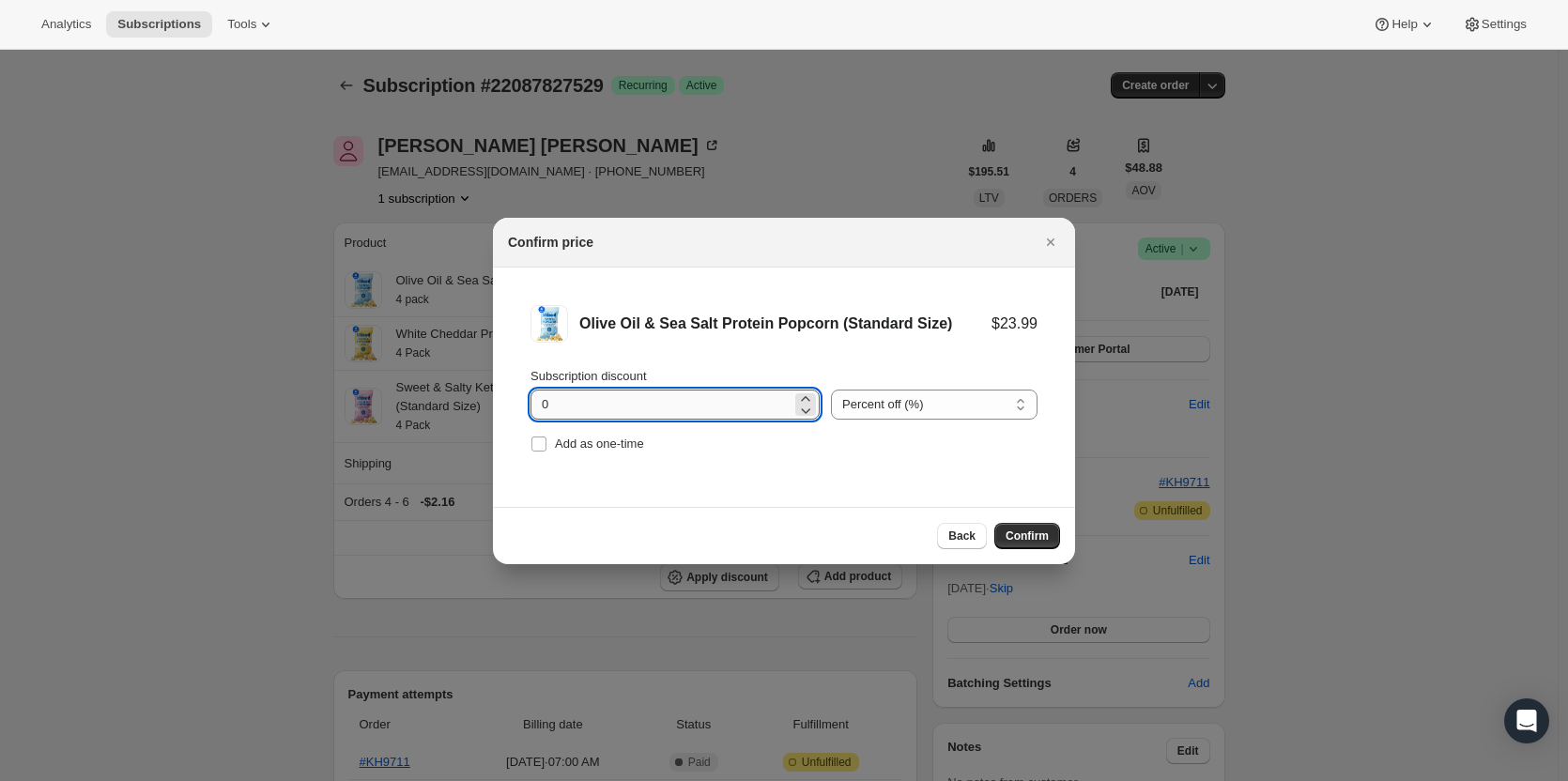
click at [622, 400] on input "0" at bounding box center [661, 405] width 261 height 30
type input "10"
click at [1014, 529] on span "Confirm" at bounding box center [1028, 536] width 44 height 15
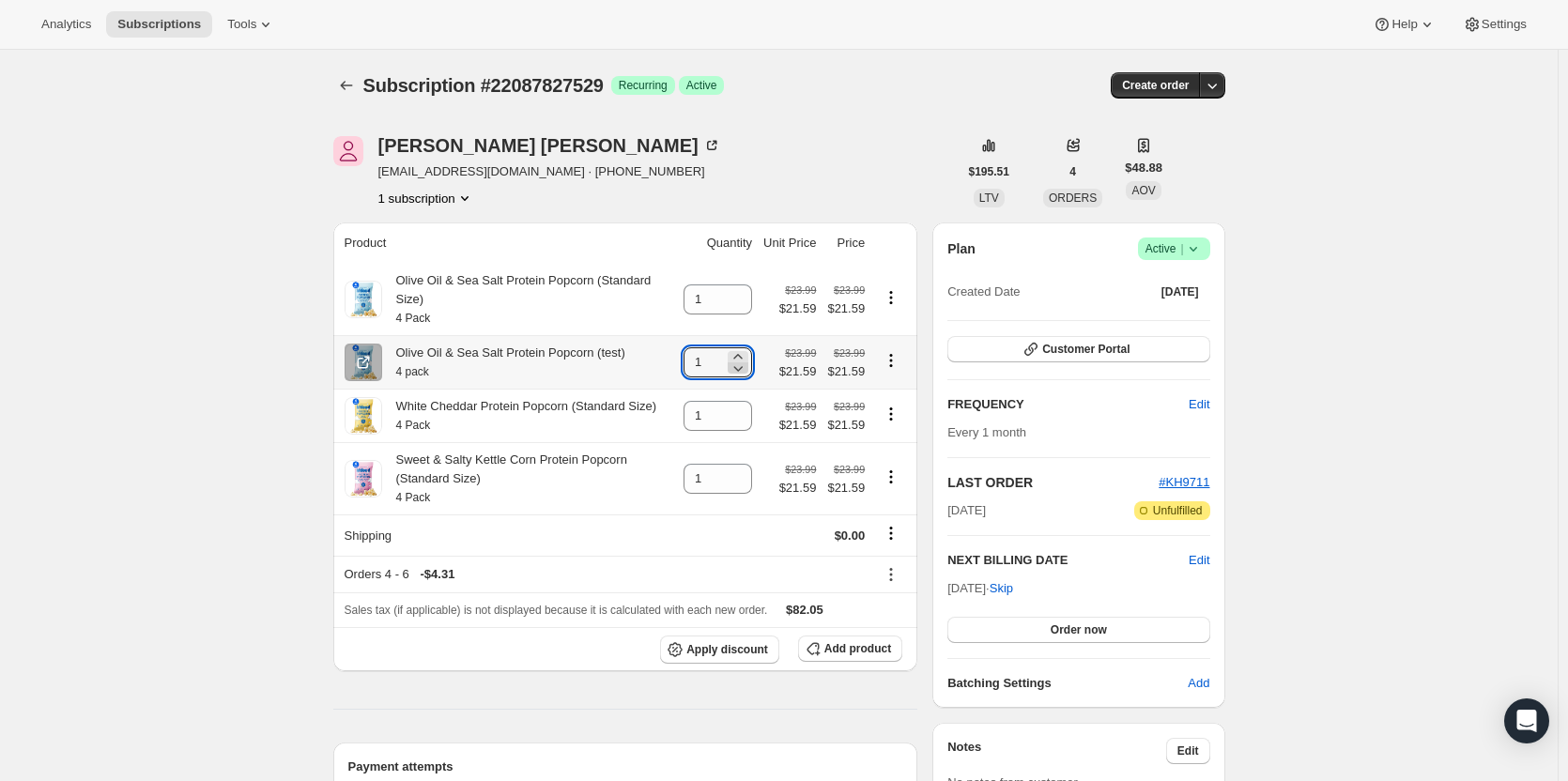
click at [744, 366] on icon at bounding box center [739, 369] width 9 height 6
type input "0"
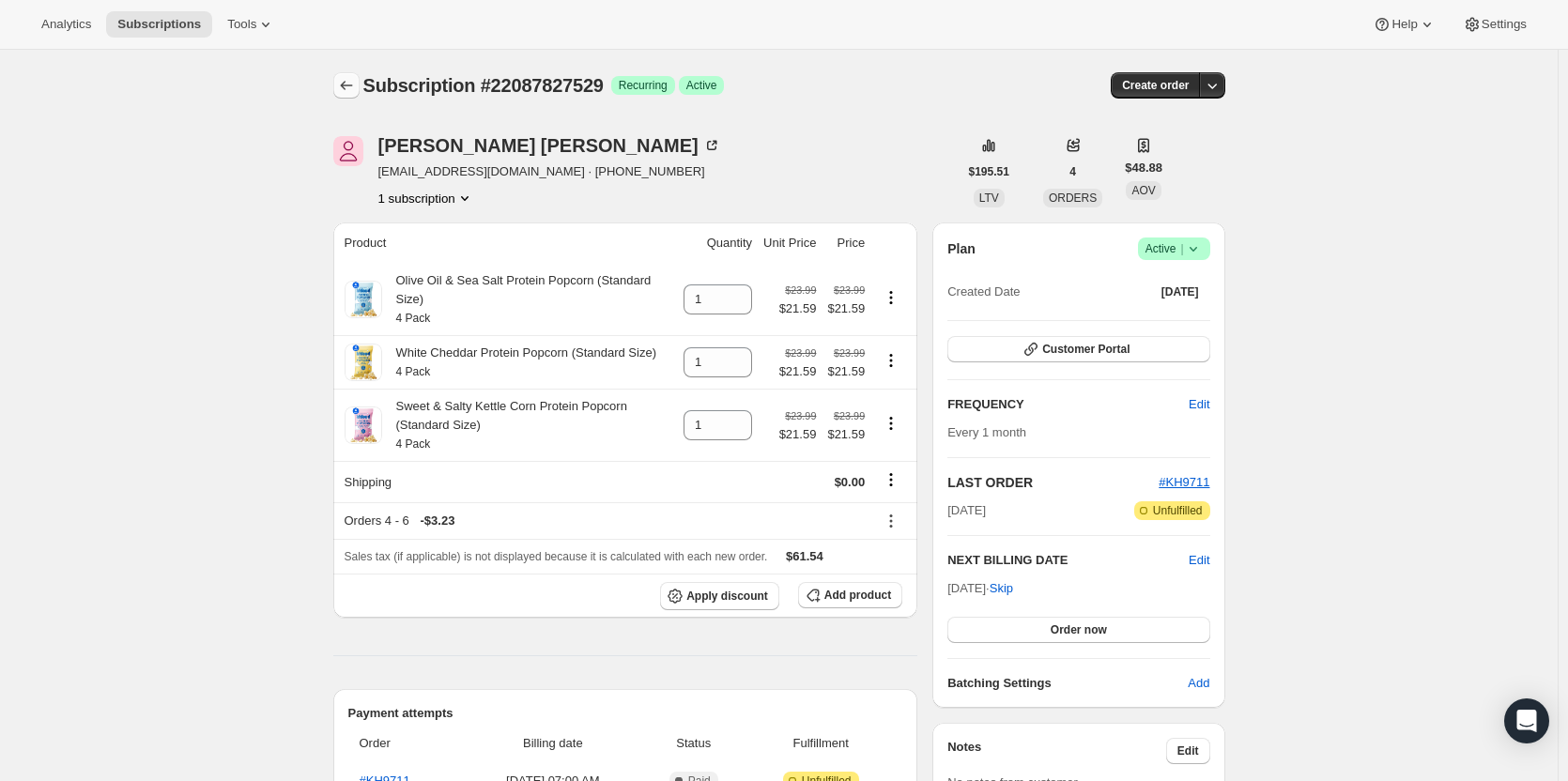
click at [345, 86] on icon "Subscriptions" at bounding box center [346, 85] width 19 height 19
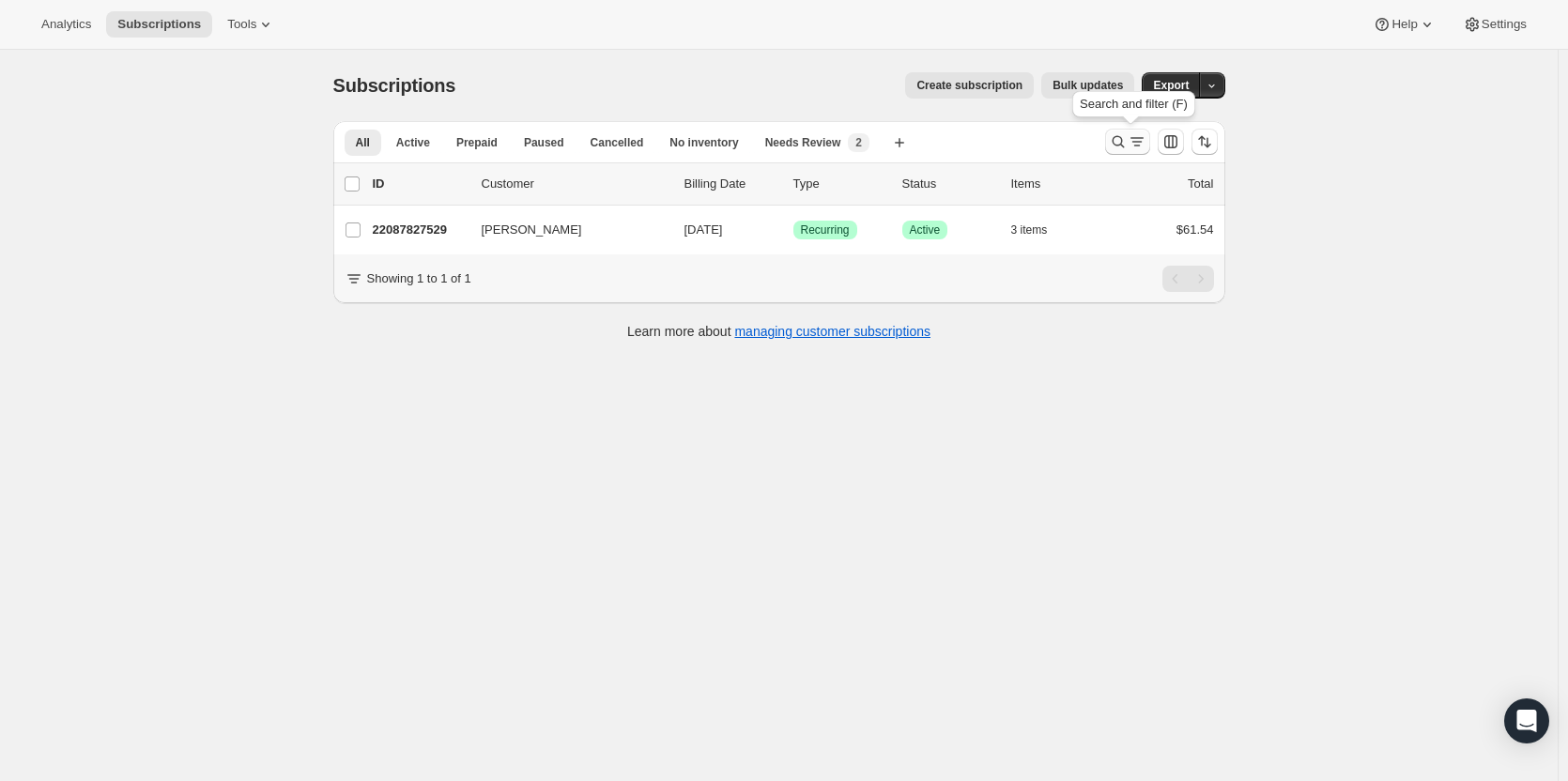
click at [1118, 147] on icon "Search and filter results" at bounding box center [1119, 142] width 19 height 19
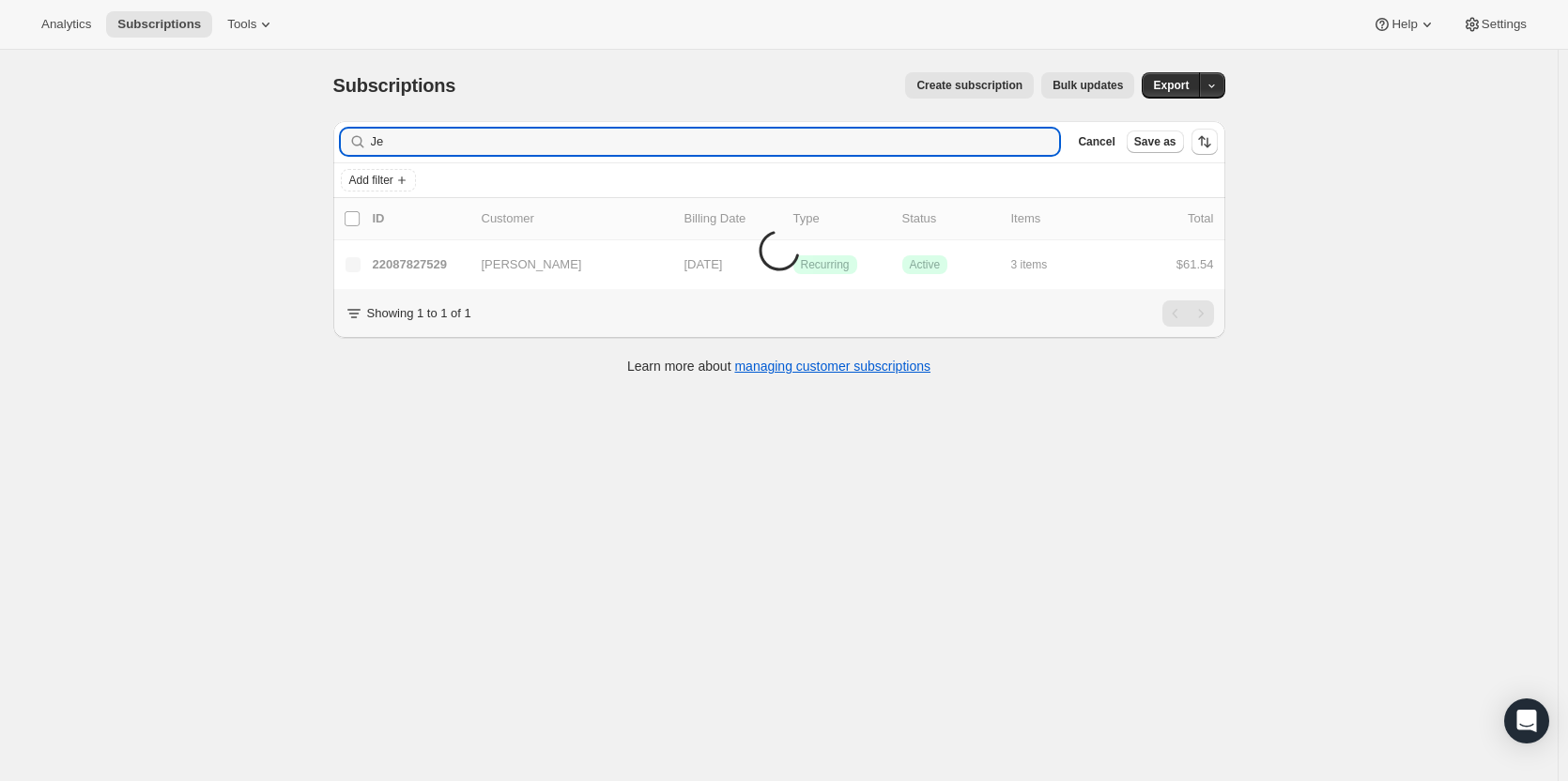
type input "J"
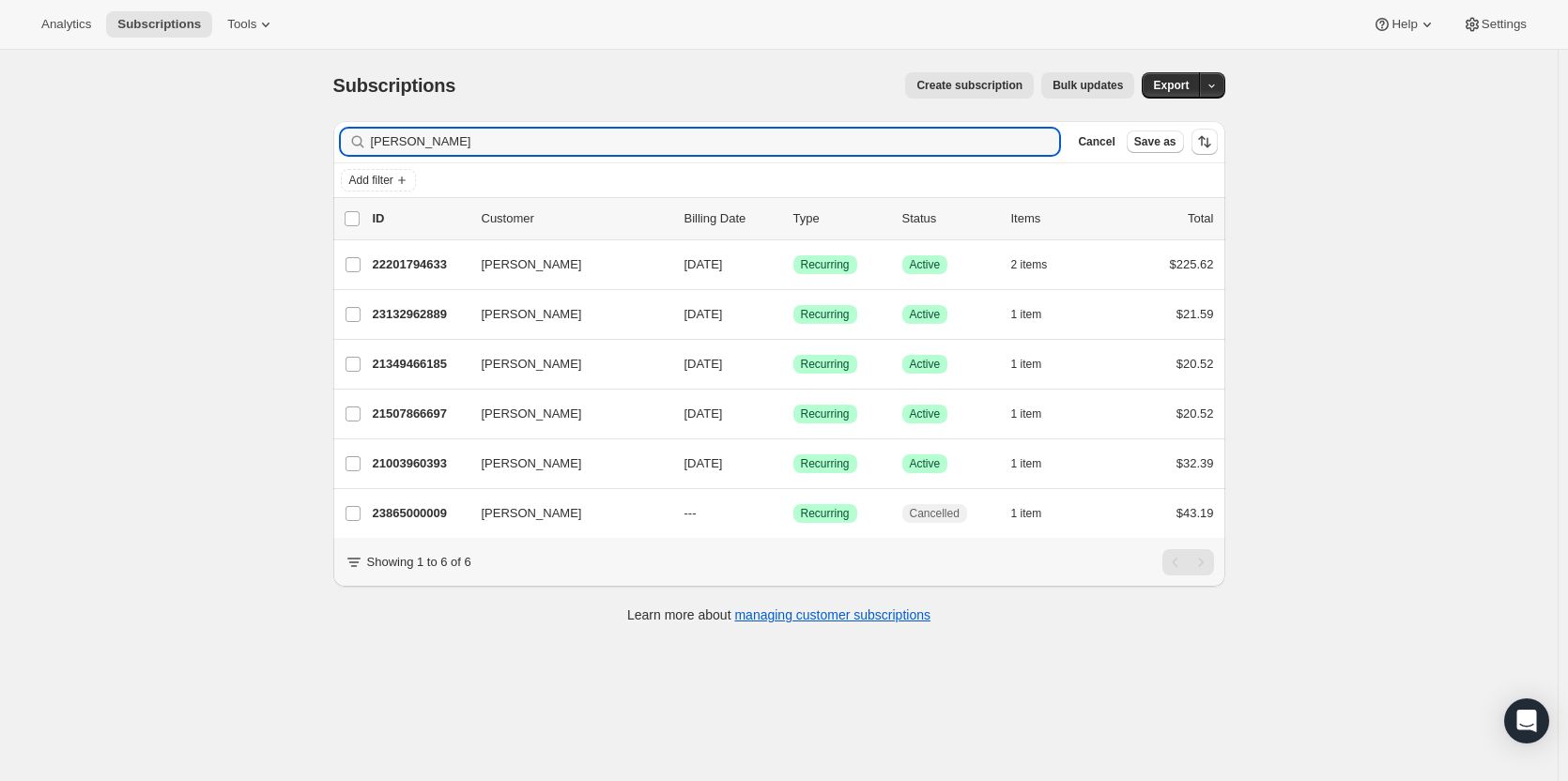
type input "Jaclyn Greer"
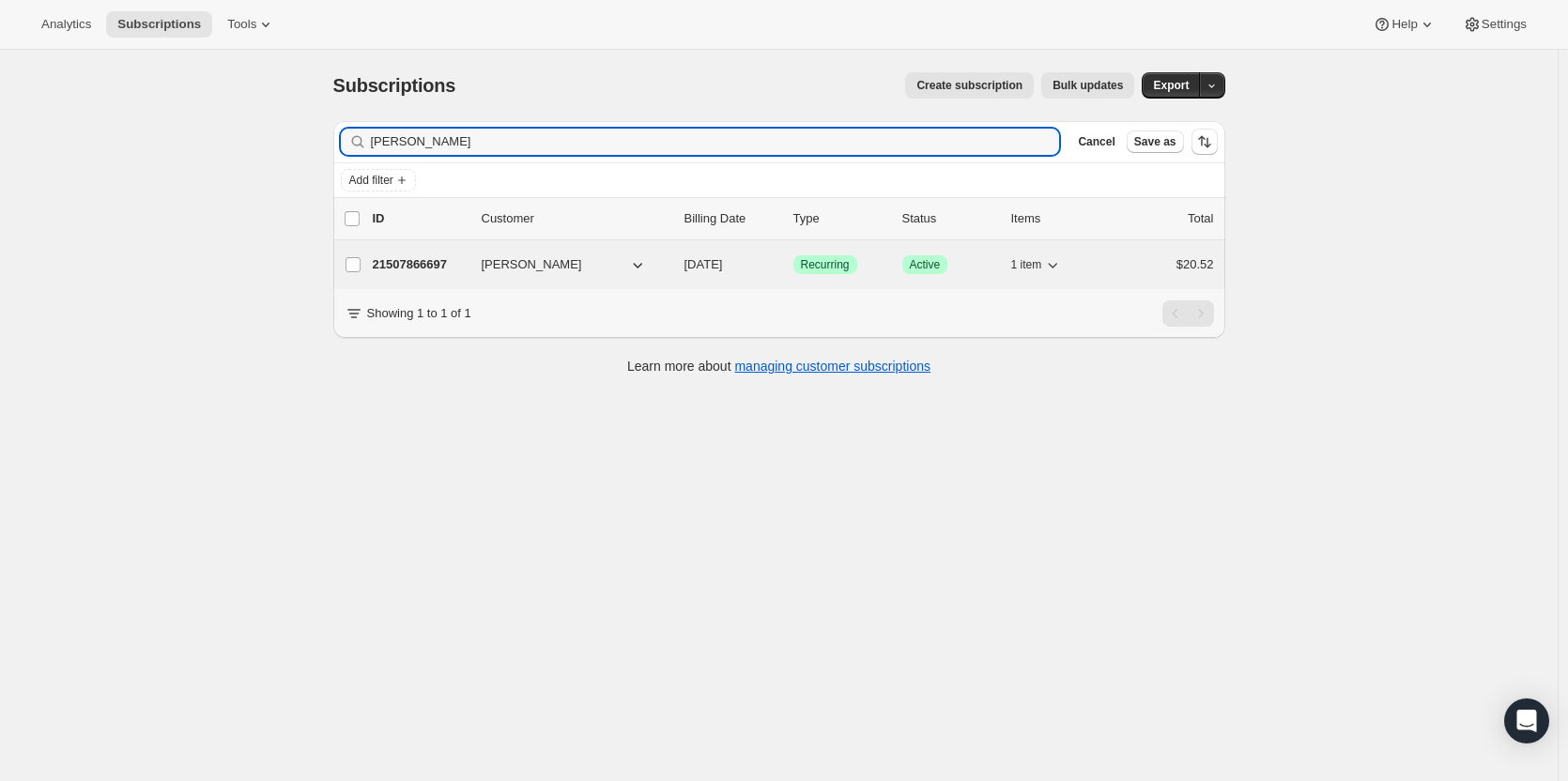
click at [431, 262] on p "21507866697" at bounding box center [420, 265] width 94 height 19
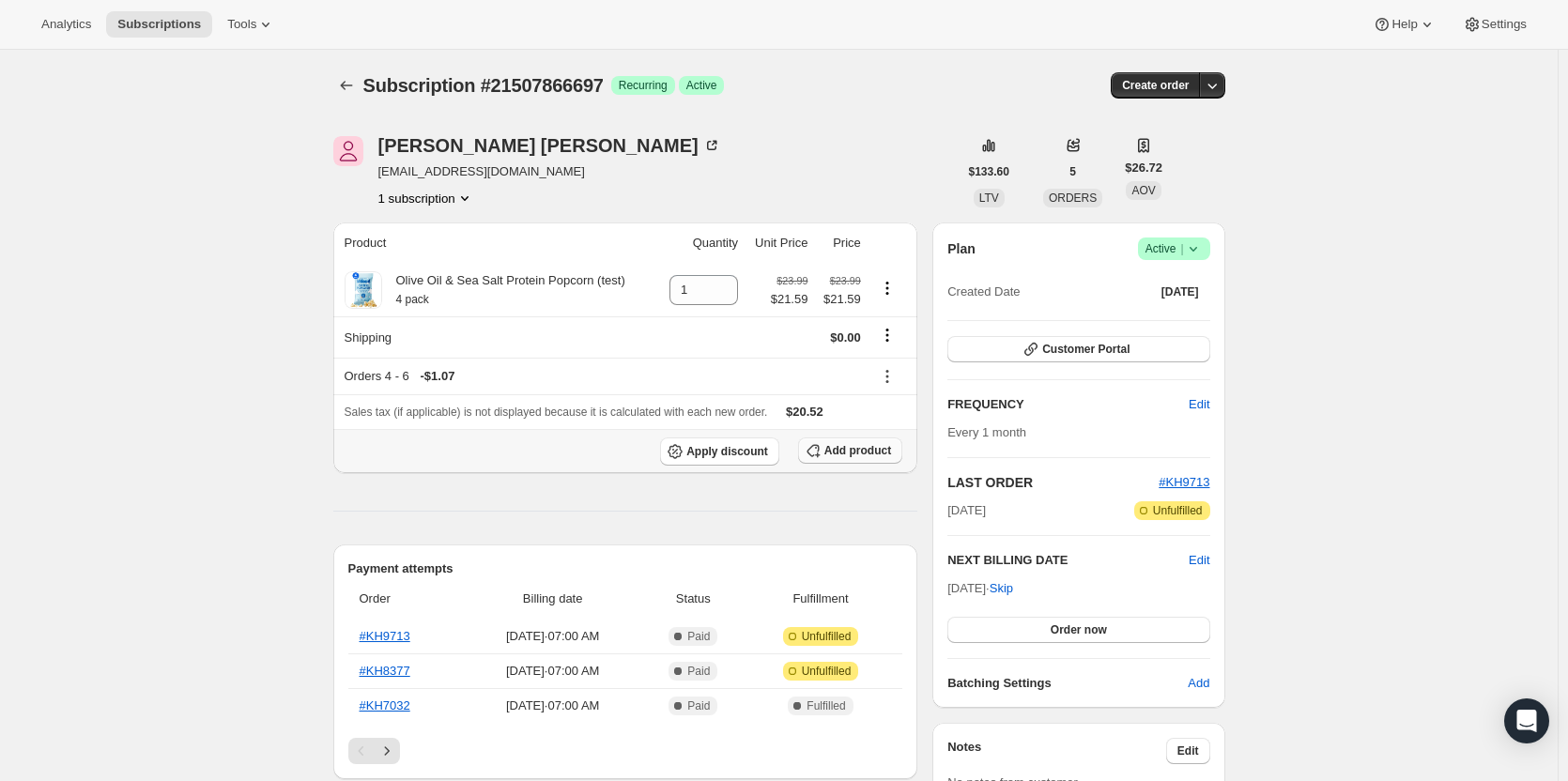
click at [863, 447] on span "Add product" at bounding box center [858, 451] width 66 height 15
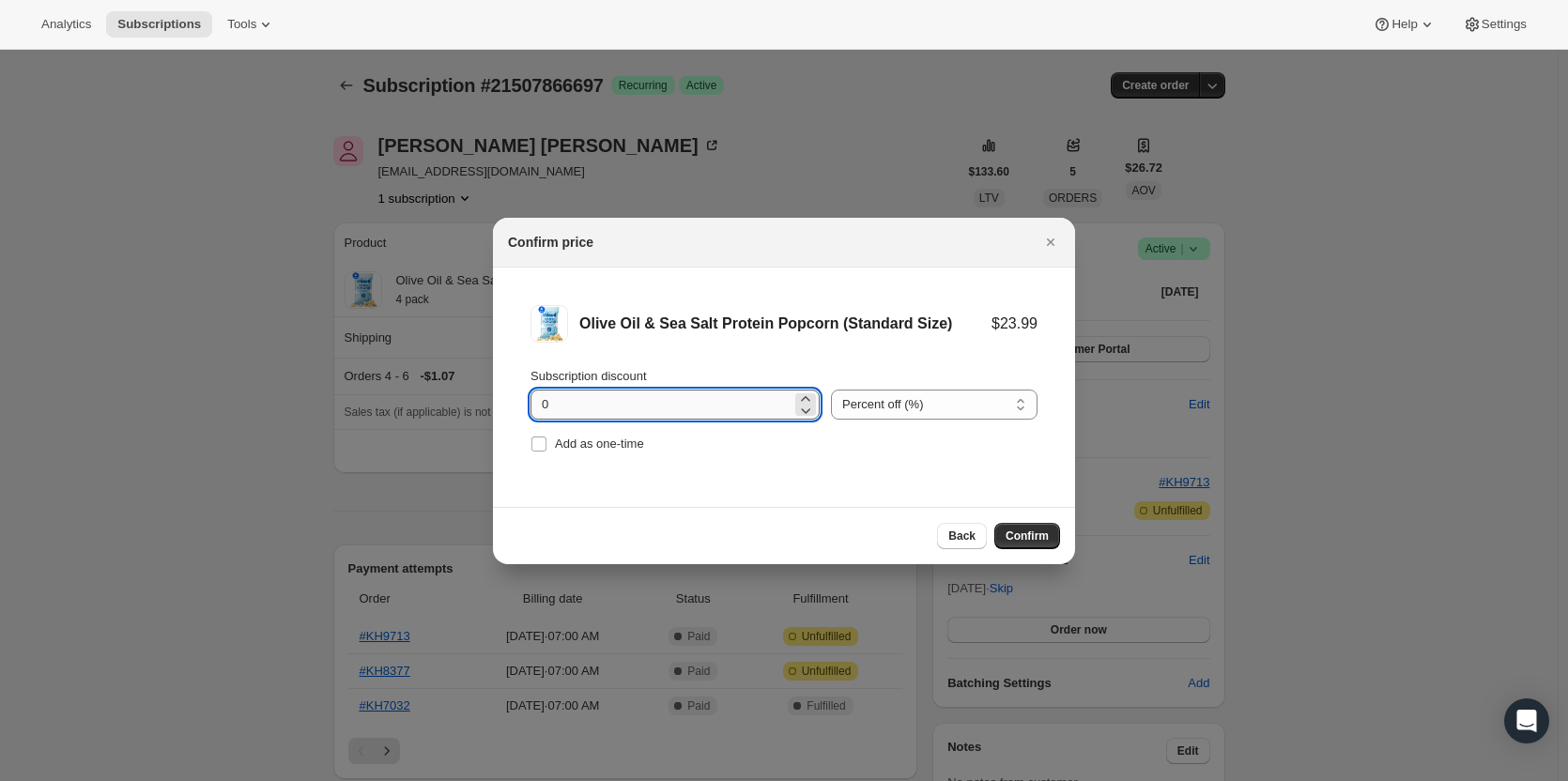
click at [549, 408] on input "0" at bounding box center [661, 405] width 261 height 30
click at [555, 405] on input "010" at bounding box center [661, 405] width 261 height 30
click at [549, 405] on input "010" at bounding box center [661, 405] width 261 height 30
type input "10"
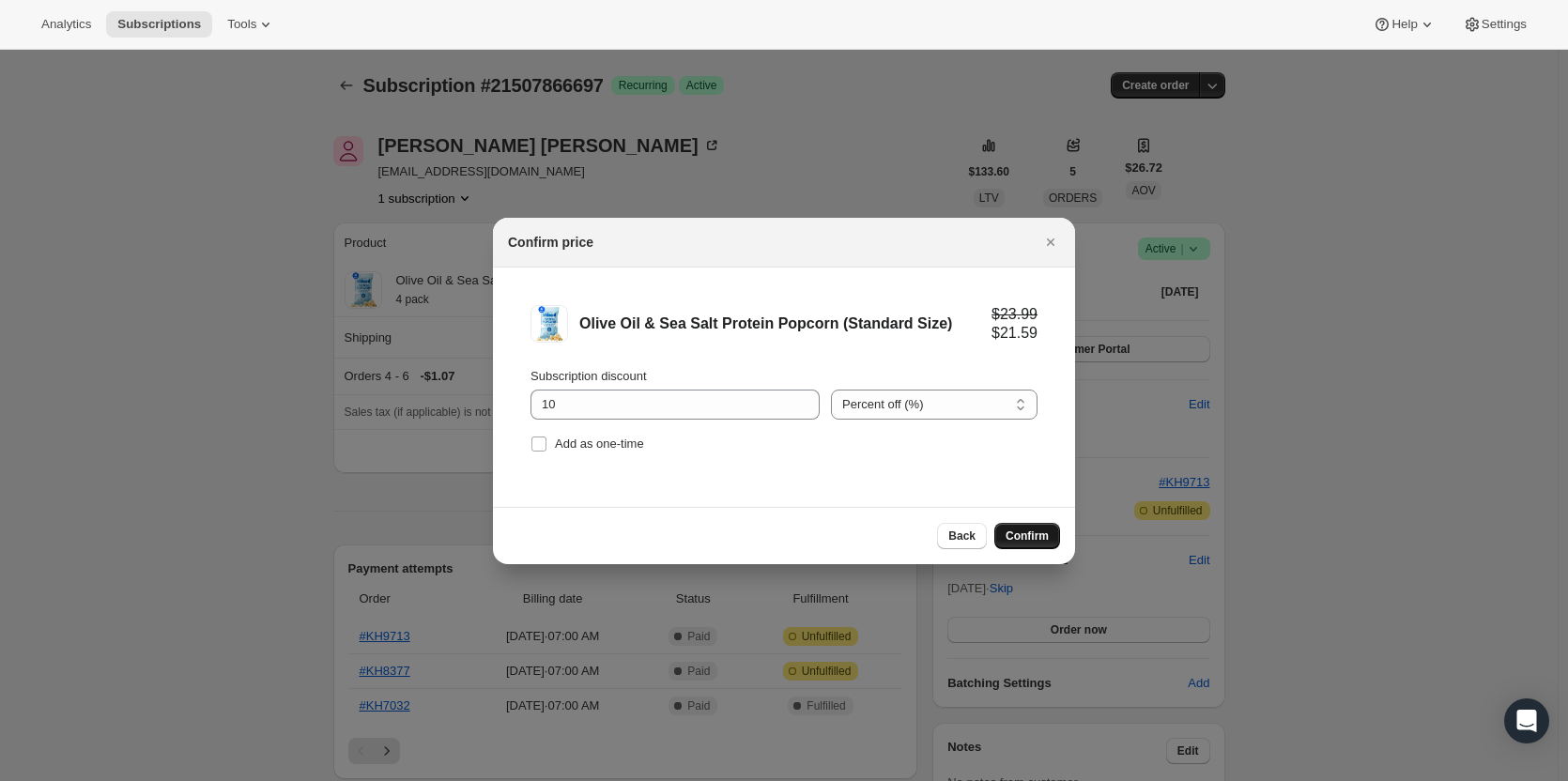
click at [1025, 534] on span "Confirm" at bounding box center [1028, 536] width 44 height 15
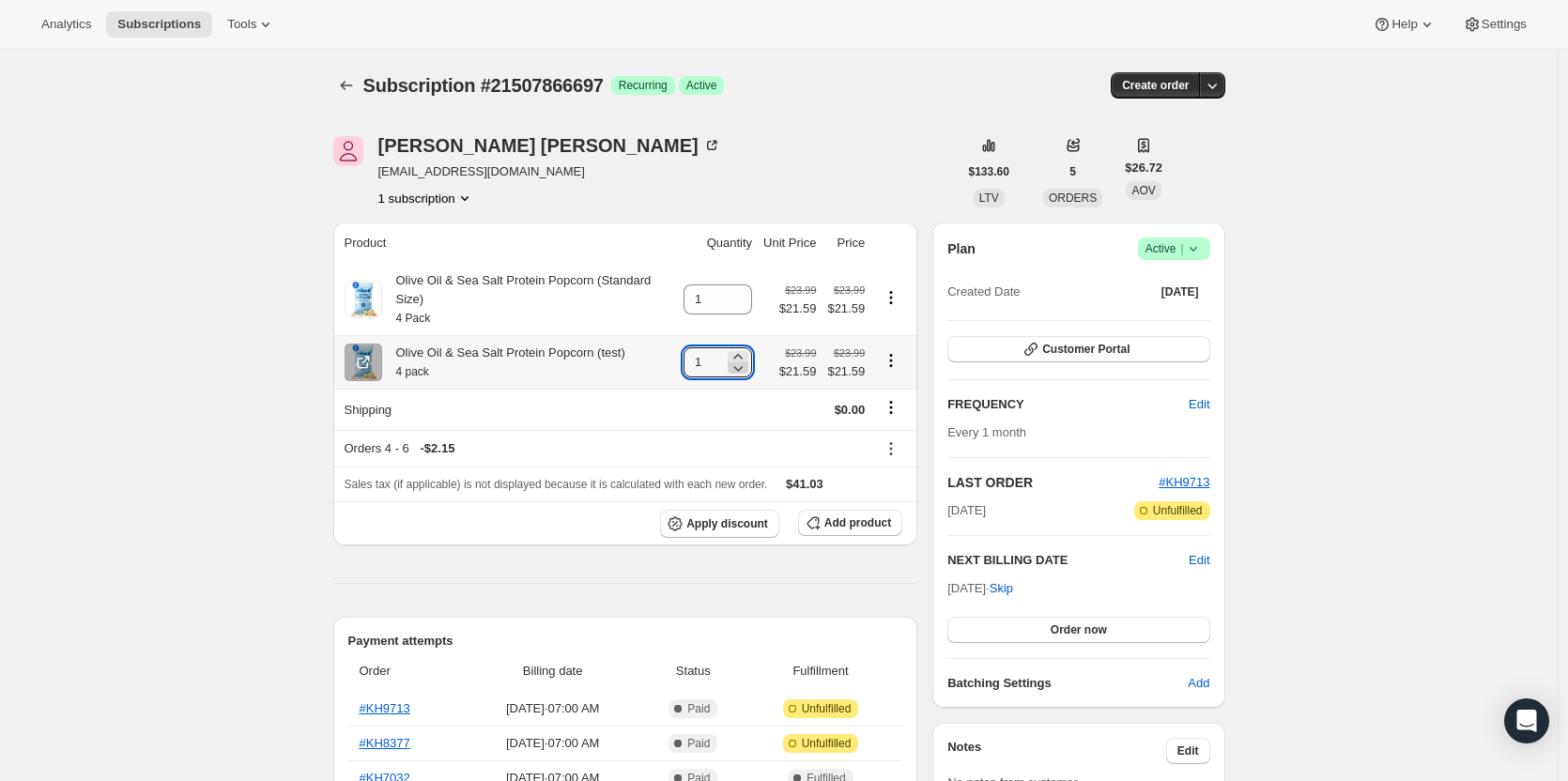
click at [746, 359] on icon at bounding box center [738, 368] width 19 height 19
type input "0"
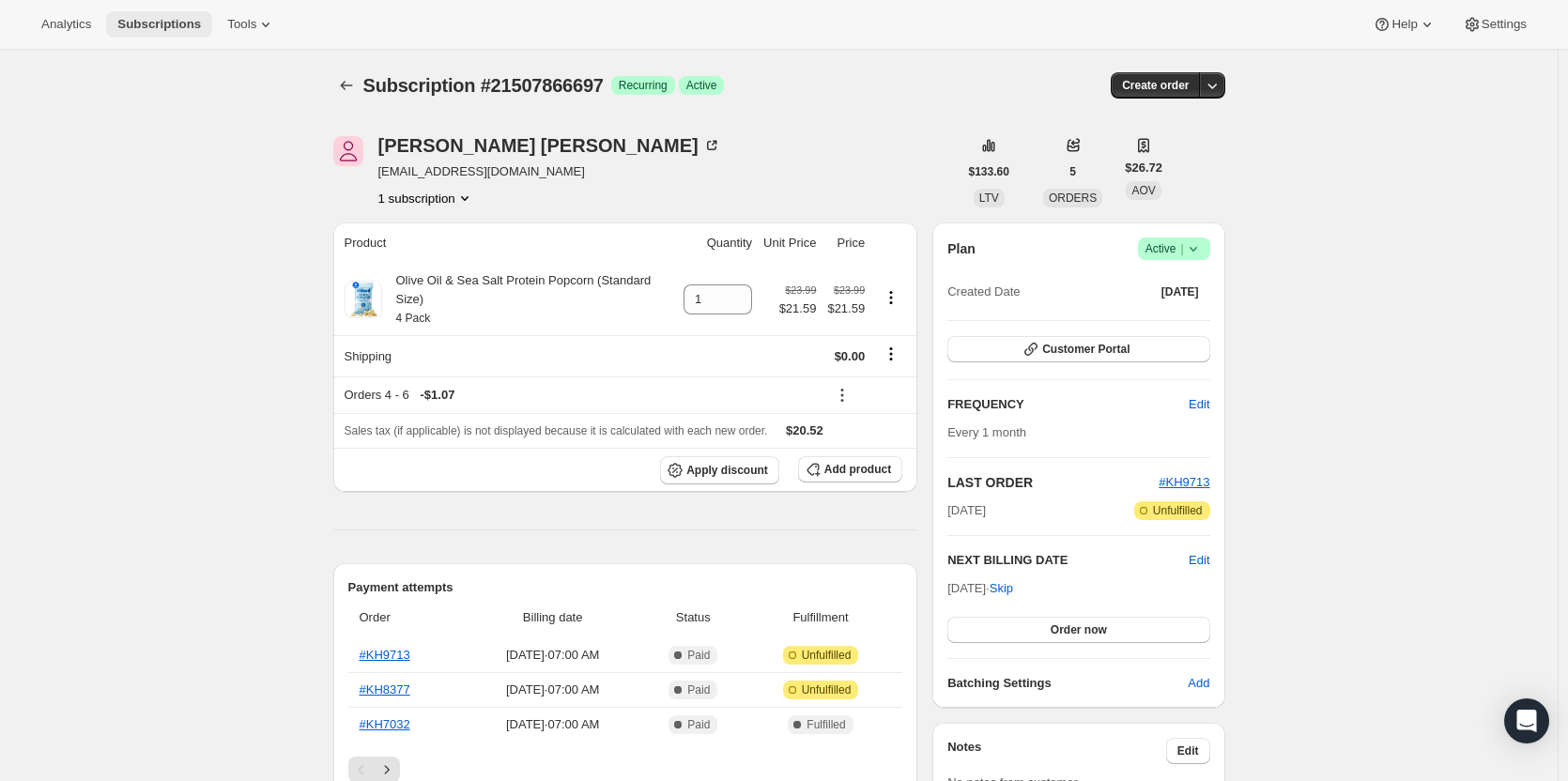
click at [165, 22] on span "Subscriptions" at bounding box center [159, 25] width 84 height 15
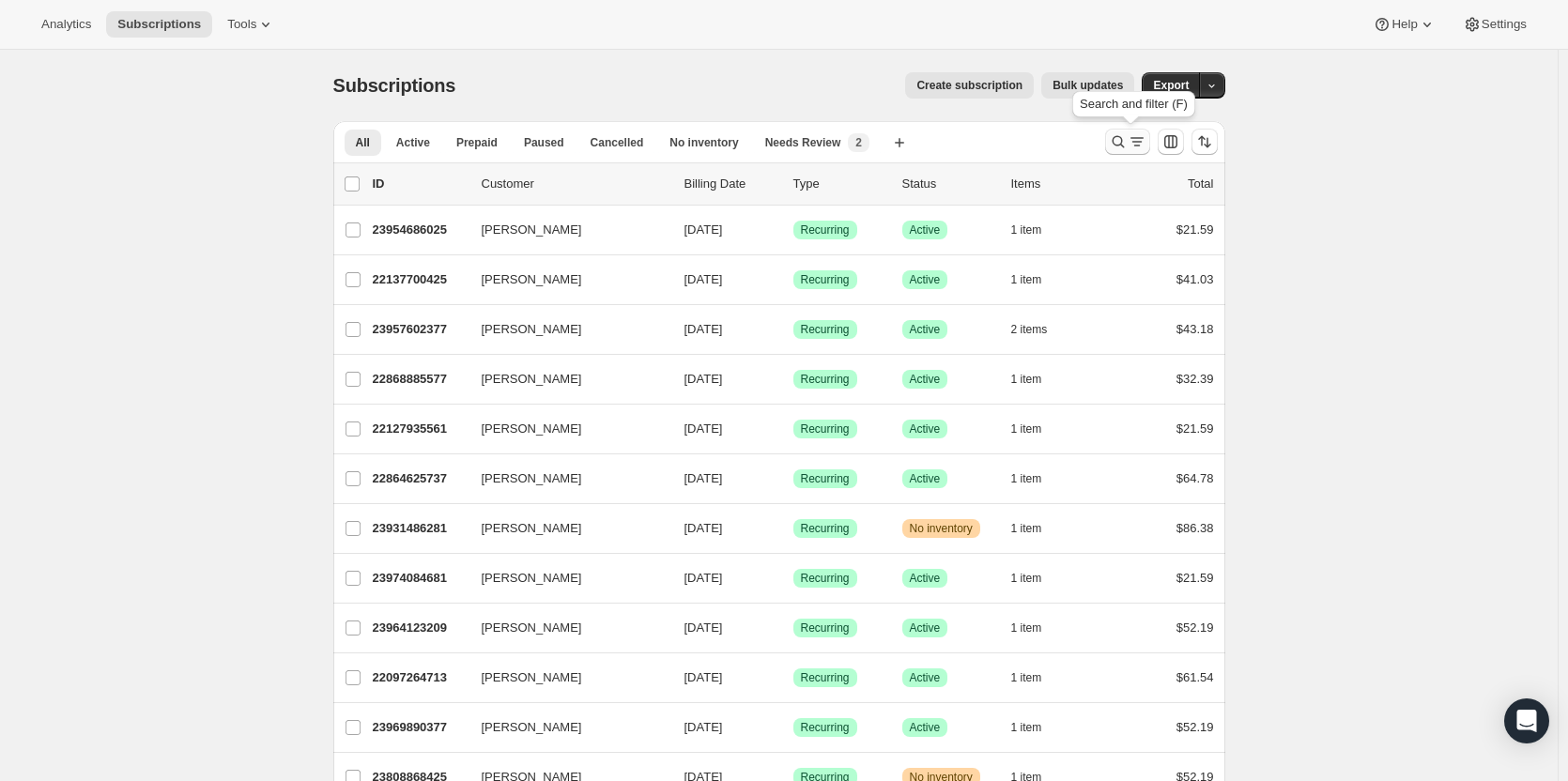
click at [1124, 141] on icon "Search and filter results" at bounding box center [1119, 142] width 19 height 19
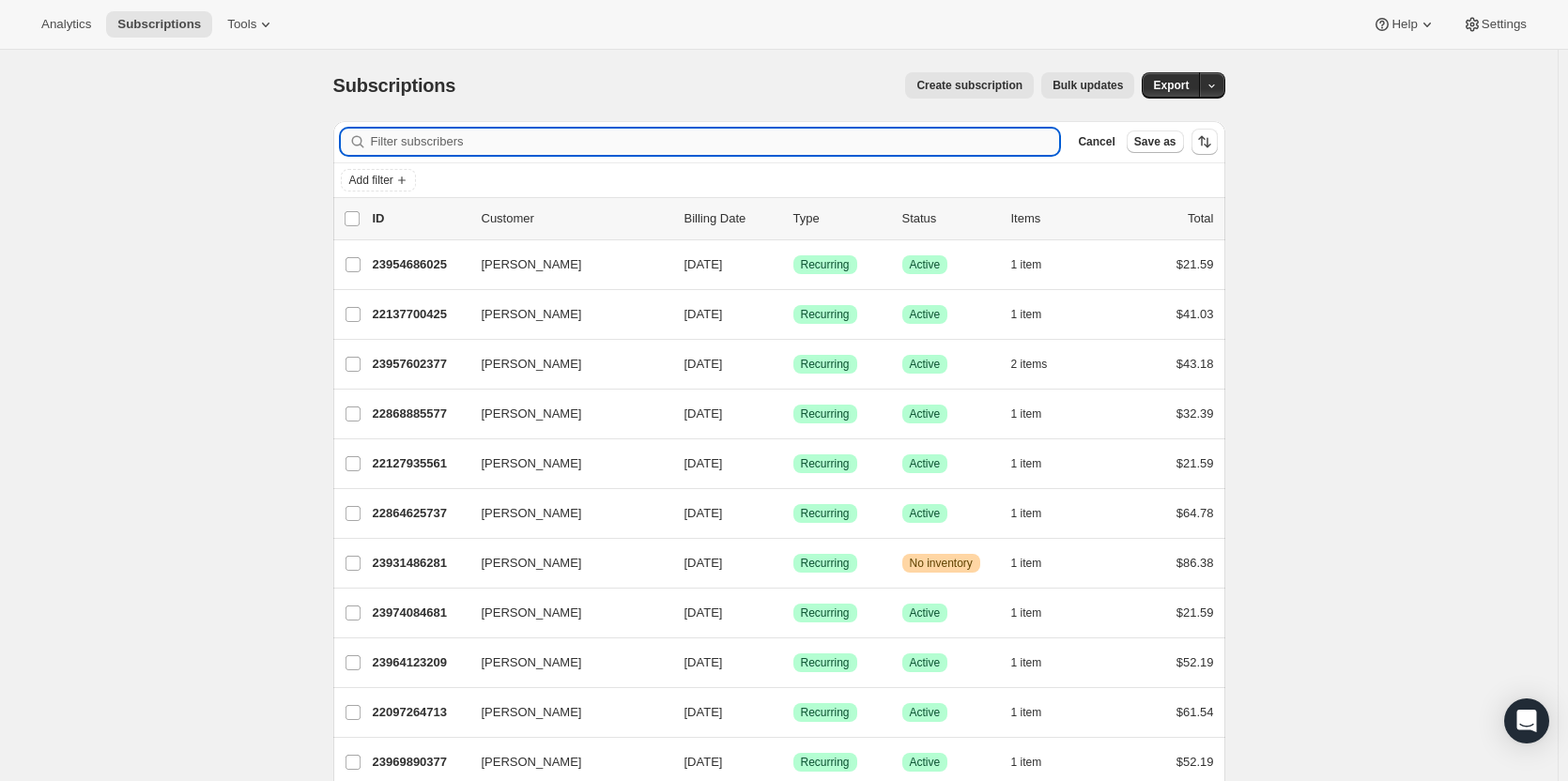
type input "e"
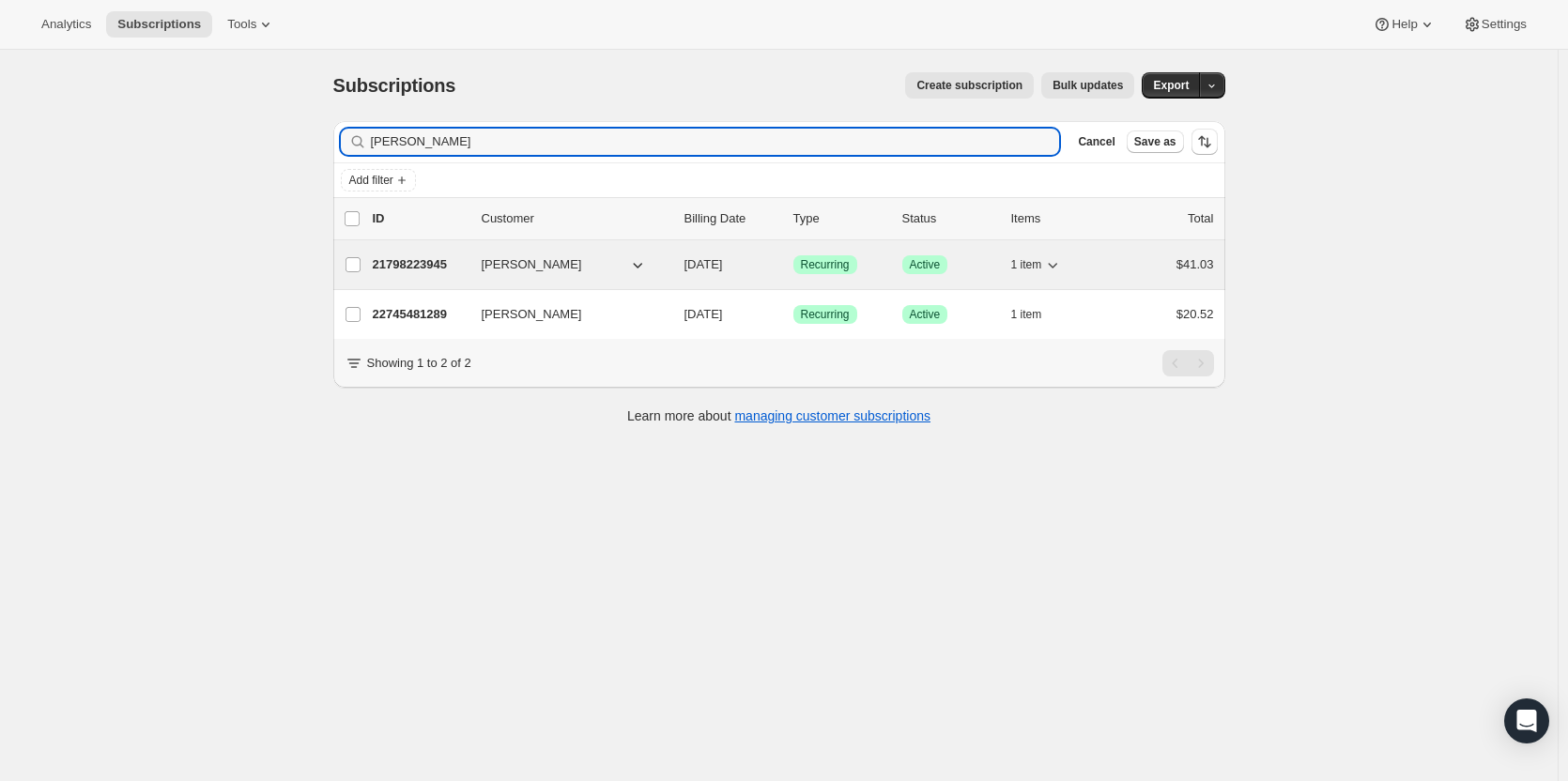
type input "debra ohara"
click at [439, 262] on p "21798223945" at bounding box center [420, 265] width 94 height 19
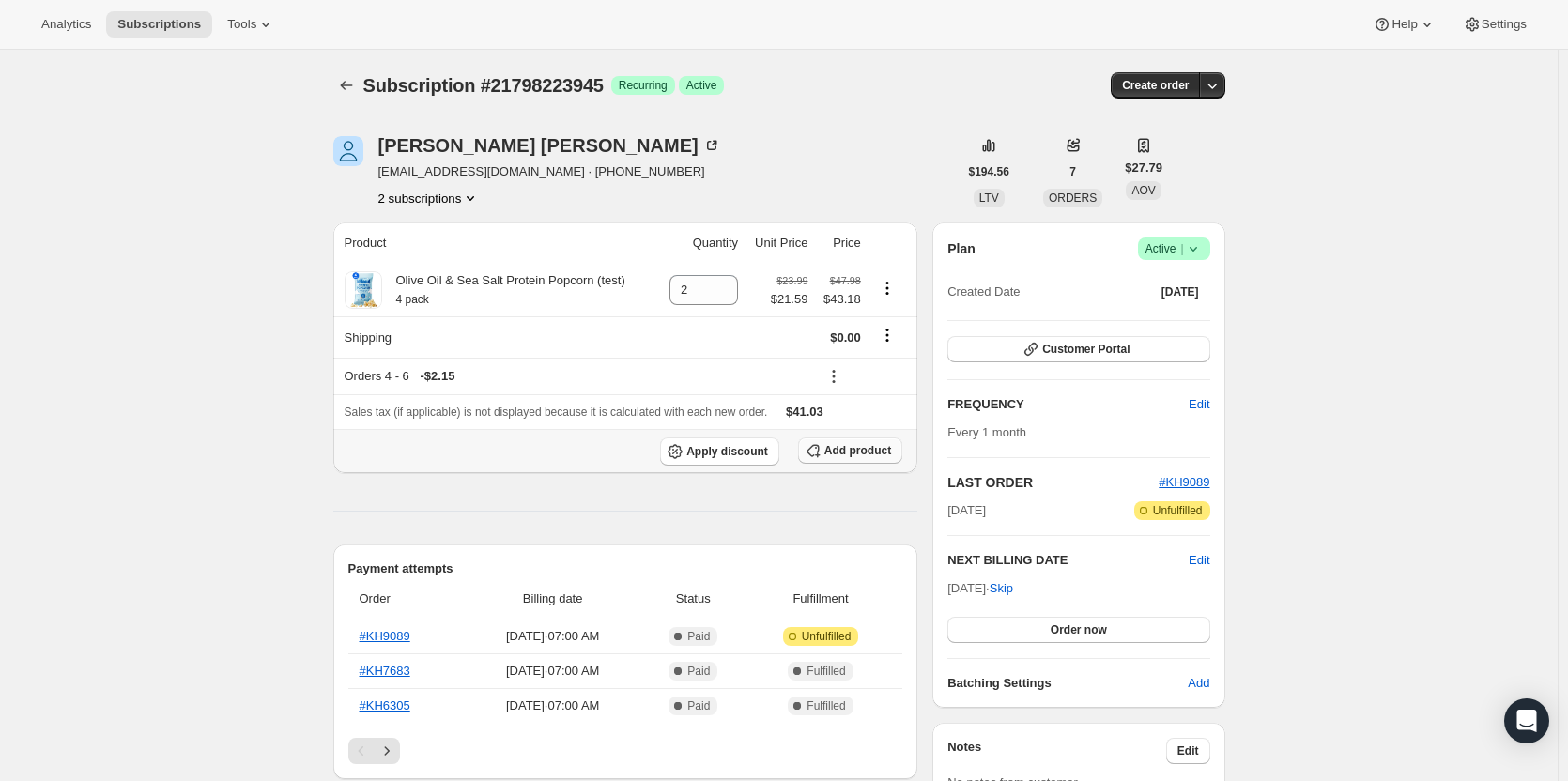
click at [846, 454] on span "Add product" at bounding box center [858, 451] width 66 height 15
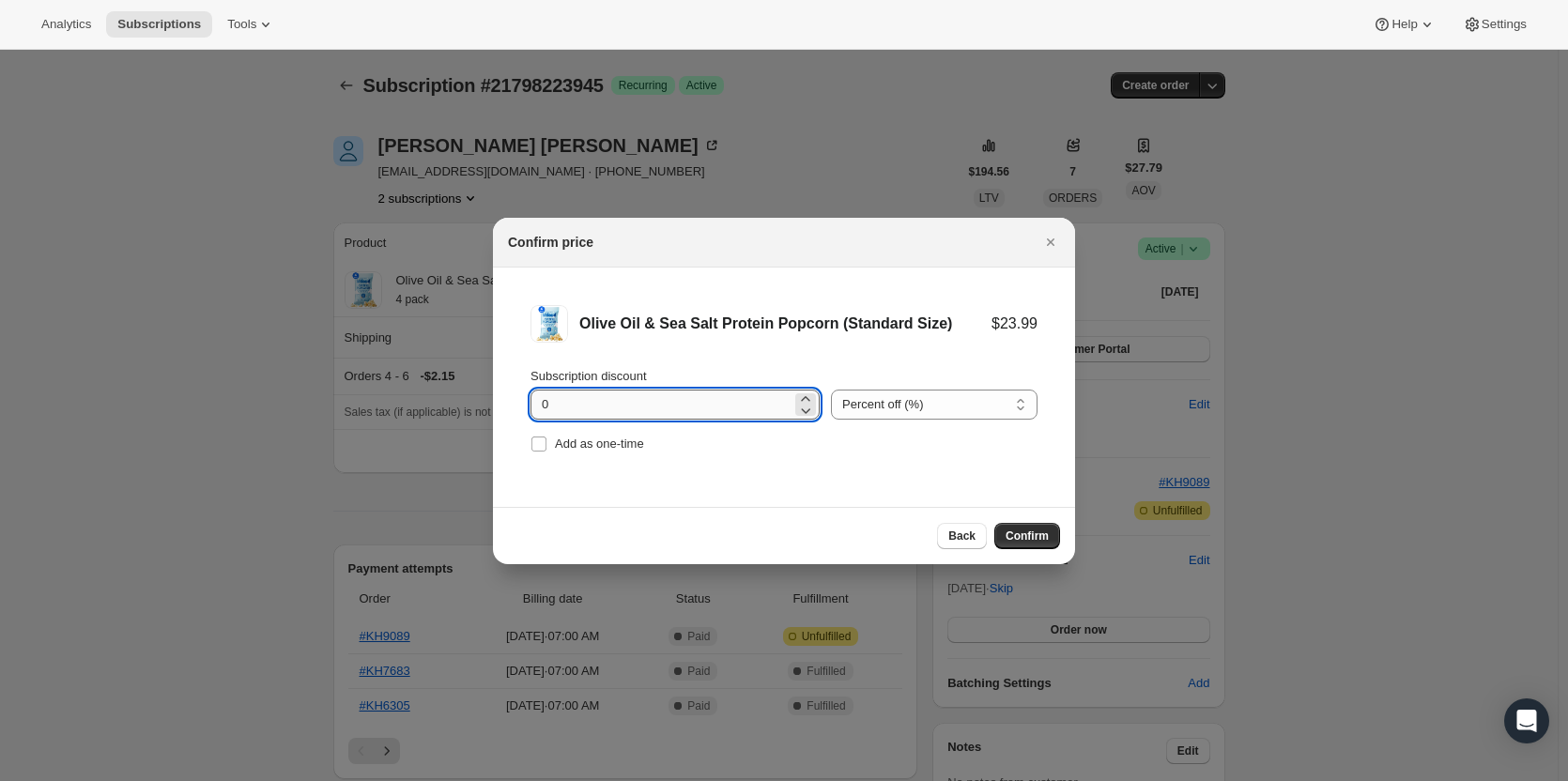
click at [658, 405] on input "0" at bounding box center [661, 405] width 261 height 30
type input "10"
click at [1013, 530] on span "Confirm" at bounding box center [1028, 536] width 44 height 15
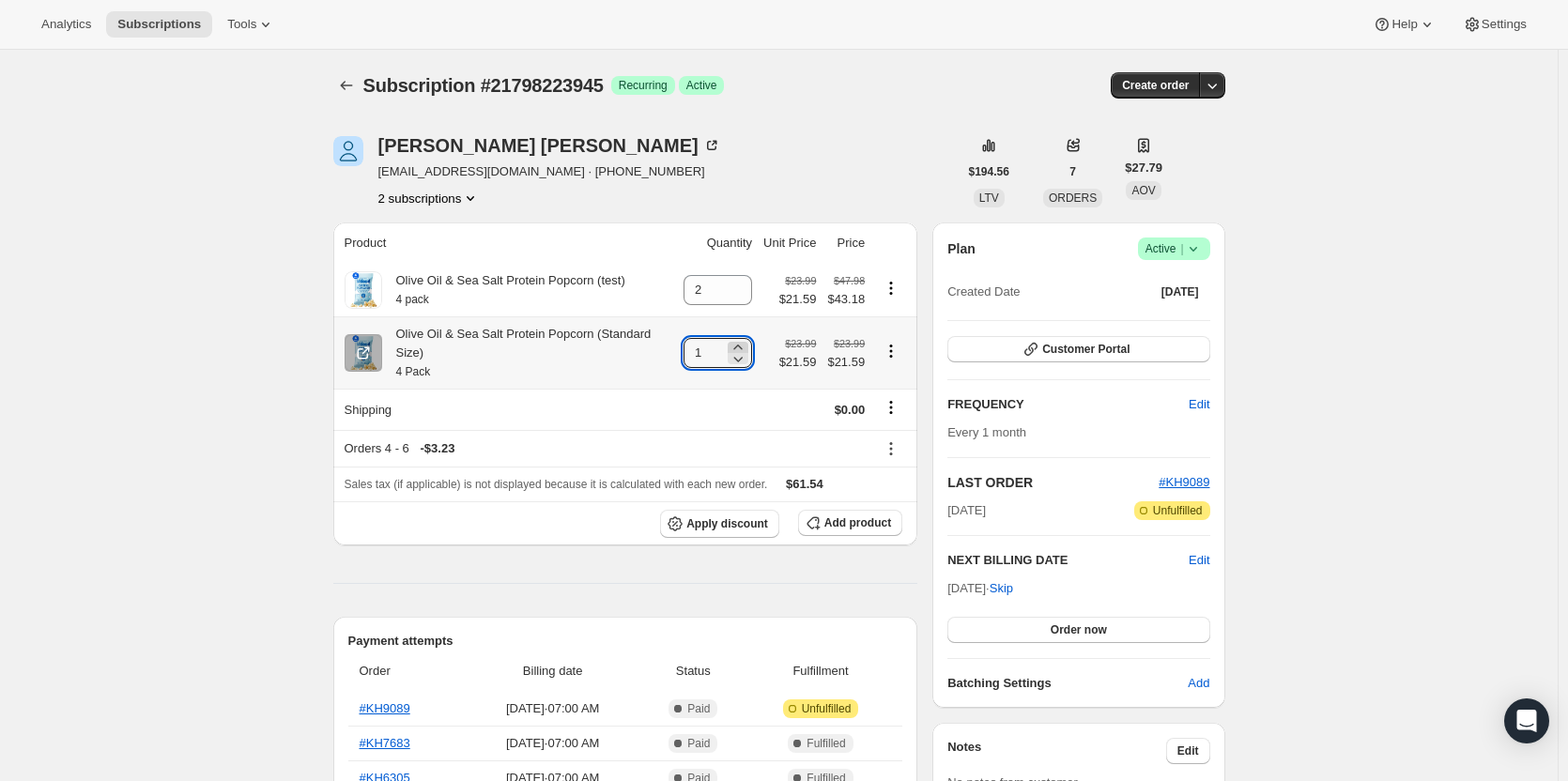
click at [742, 344] on icon at bounding box center [737, 346] width 9 height 5
type input "2"
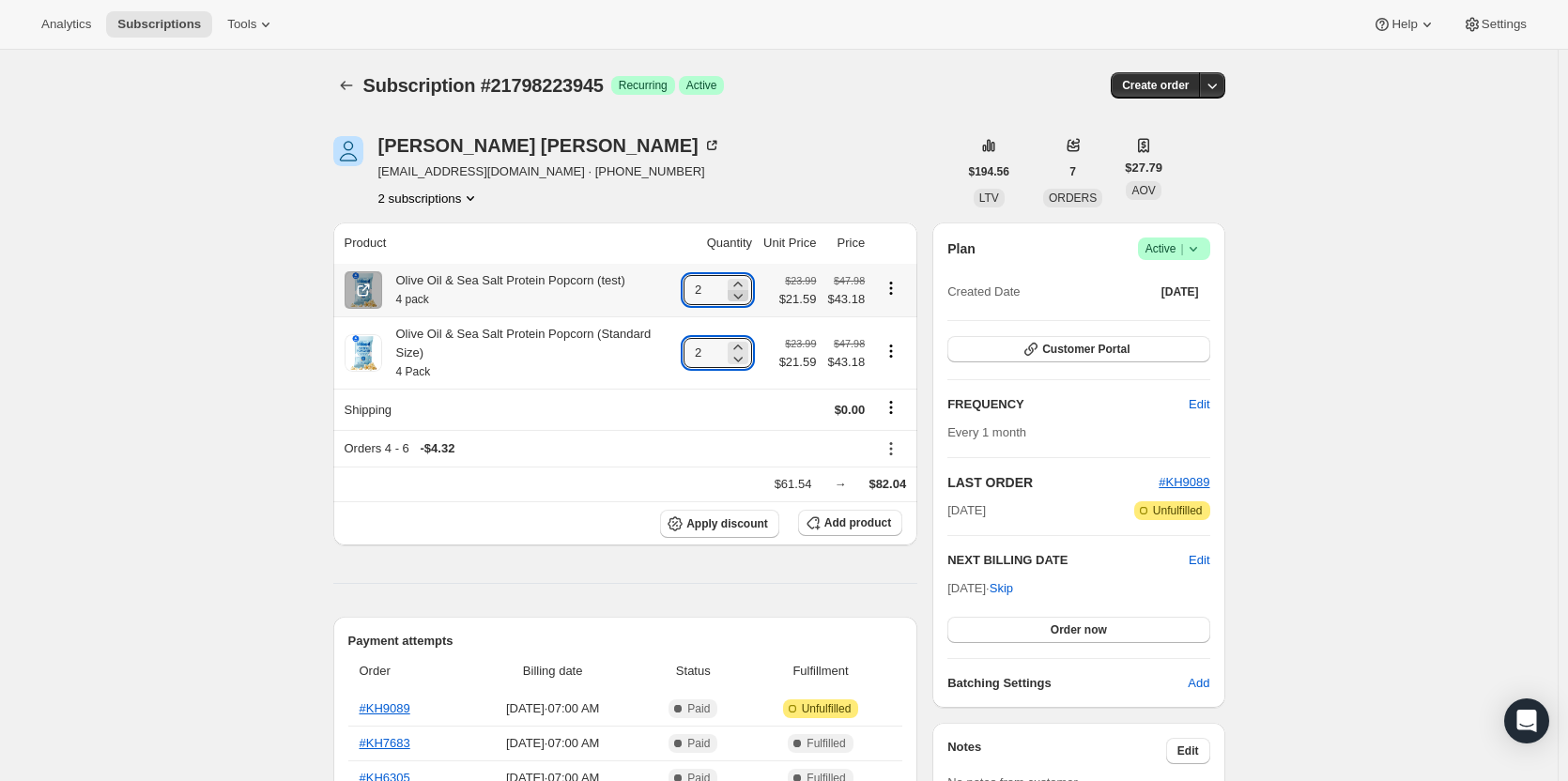
click at [742, 293] on icon at bounding box center [738, 296] width 19 height 19
type input "0"
click at [745, 349] on icon at bounding box center [738, 359] width 19 height 19
click at [742, 344] on icon at bounding box center [737, 346] width 9 height 5
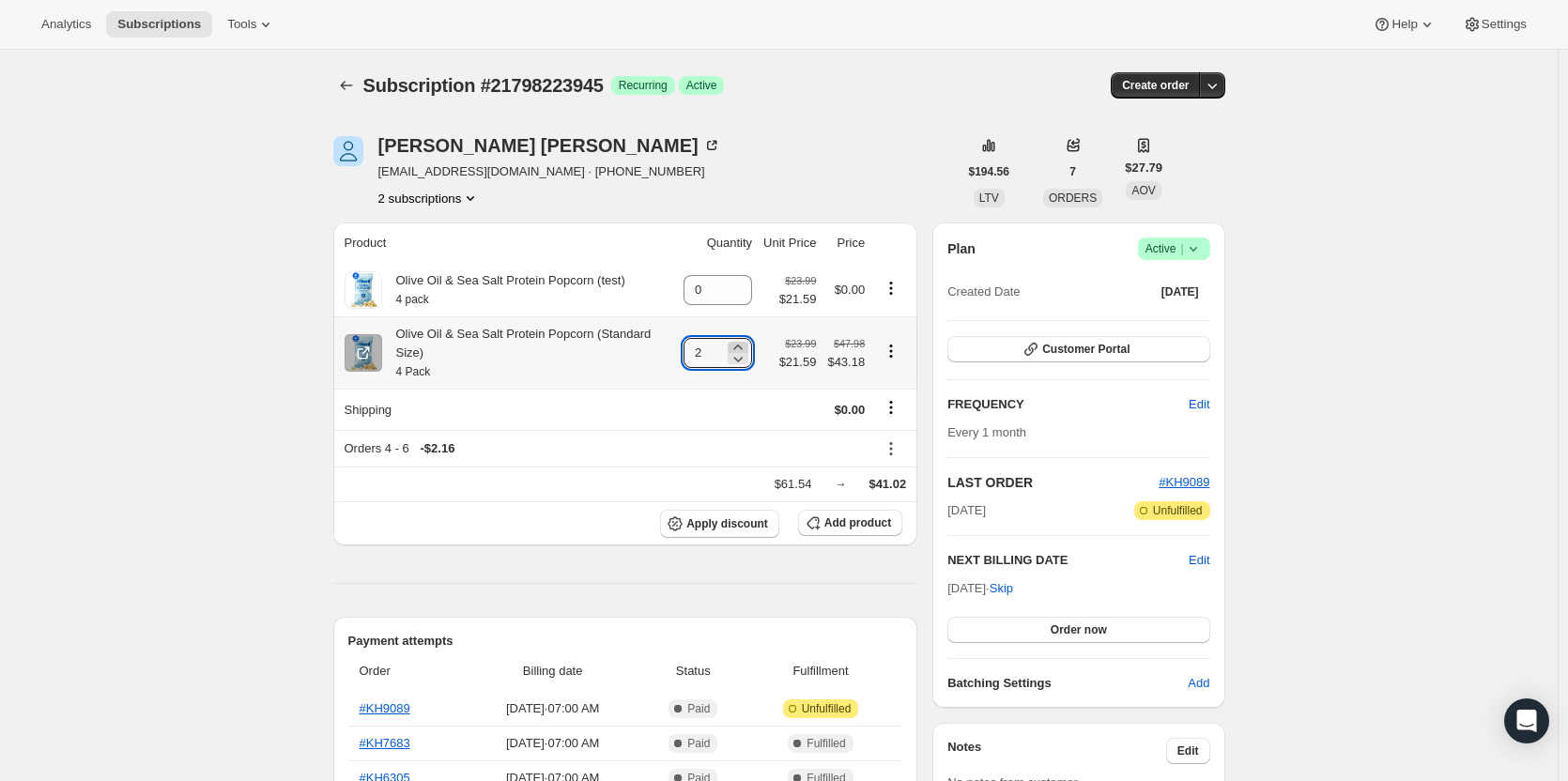
click at [743, 338] on icon at bounding box center [738, 347] width 19 height 19
type input "3"
type input "2"
type input "1"
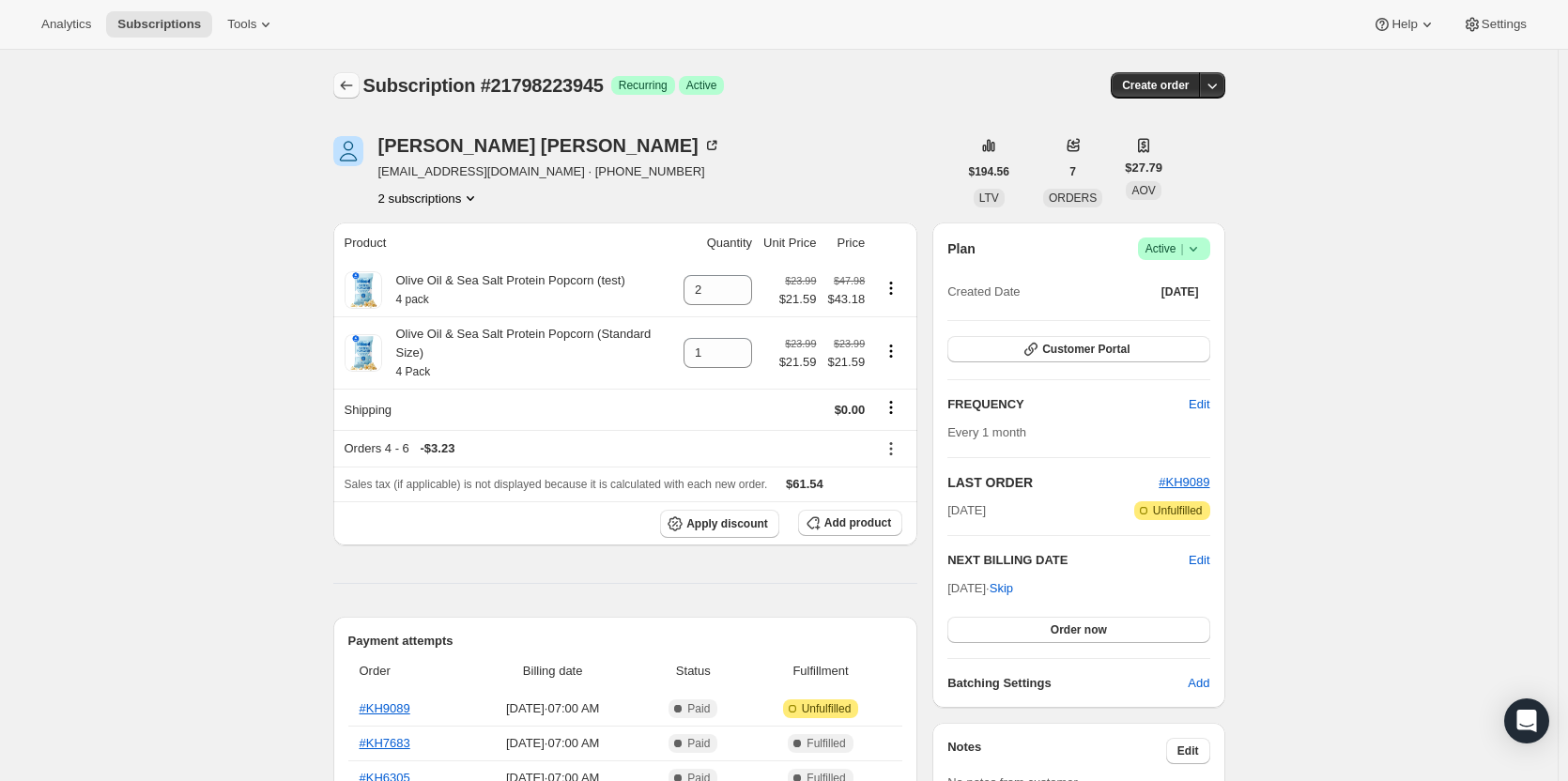
click at [345, 85] on icon "Subscriptions" at bounding box center [346, 85] width 19 height 19
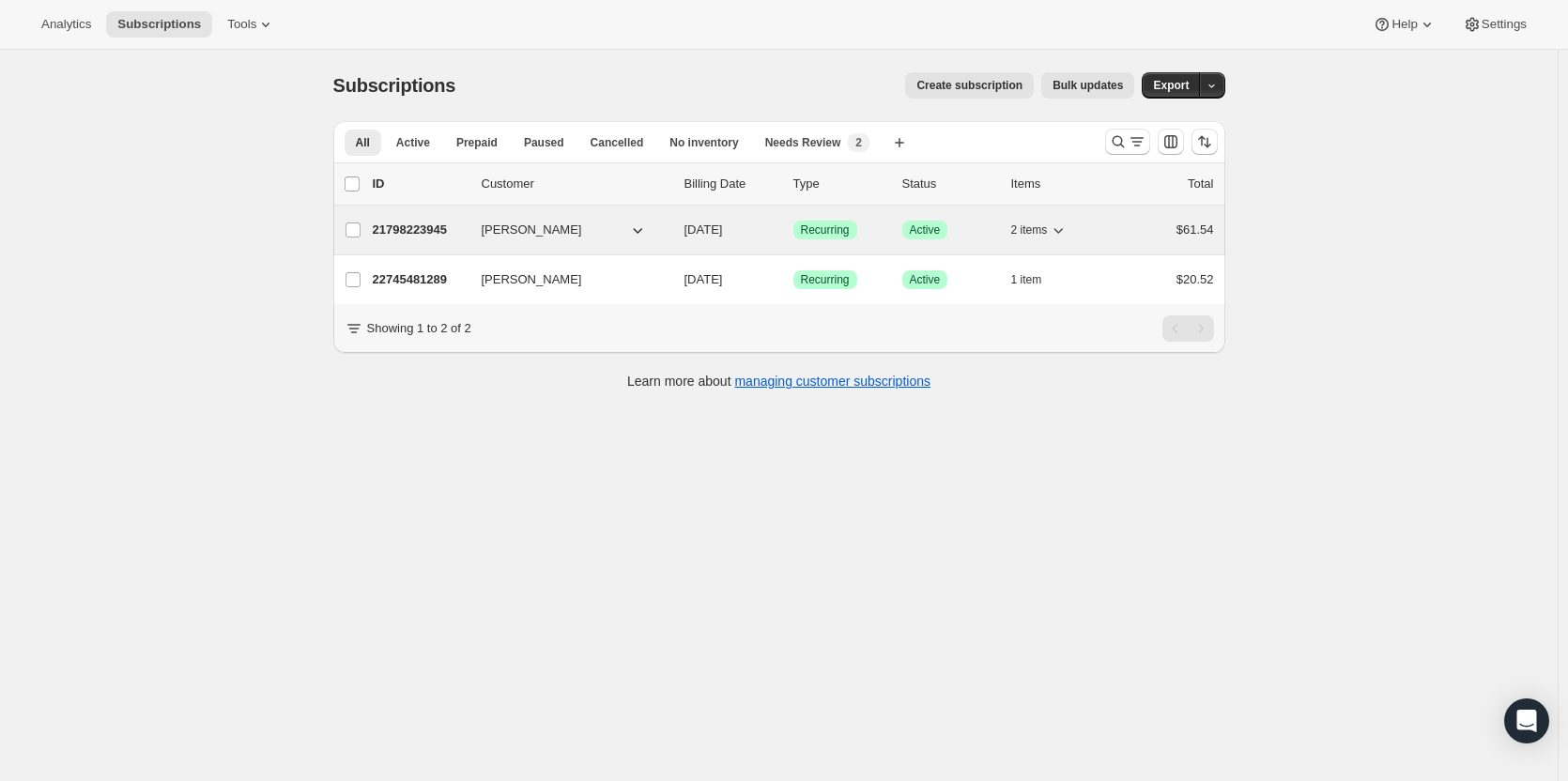
click at [401, 230] on p "21798223945" at bounding box center [420, 231] width 94 height 19
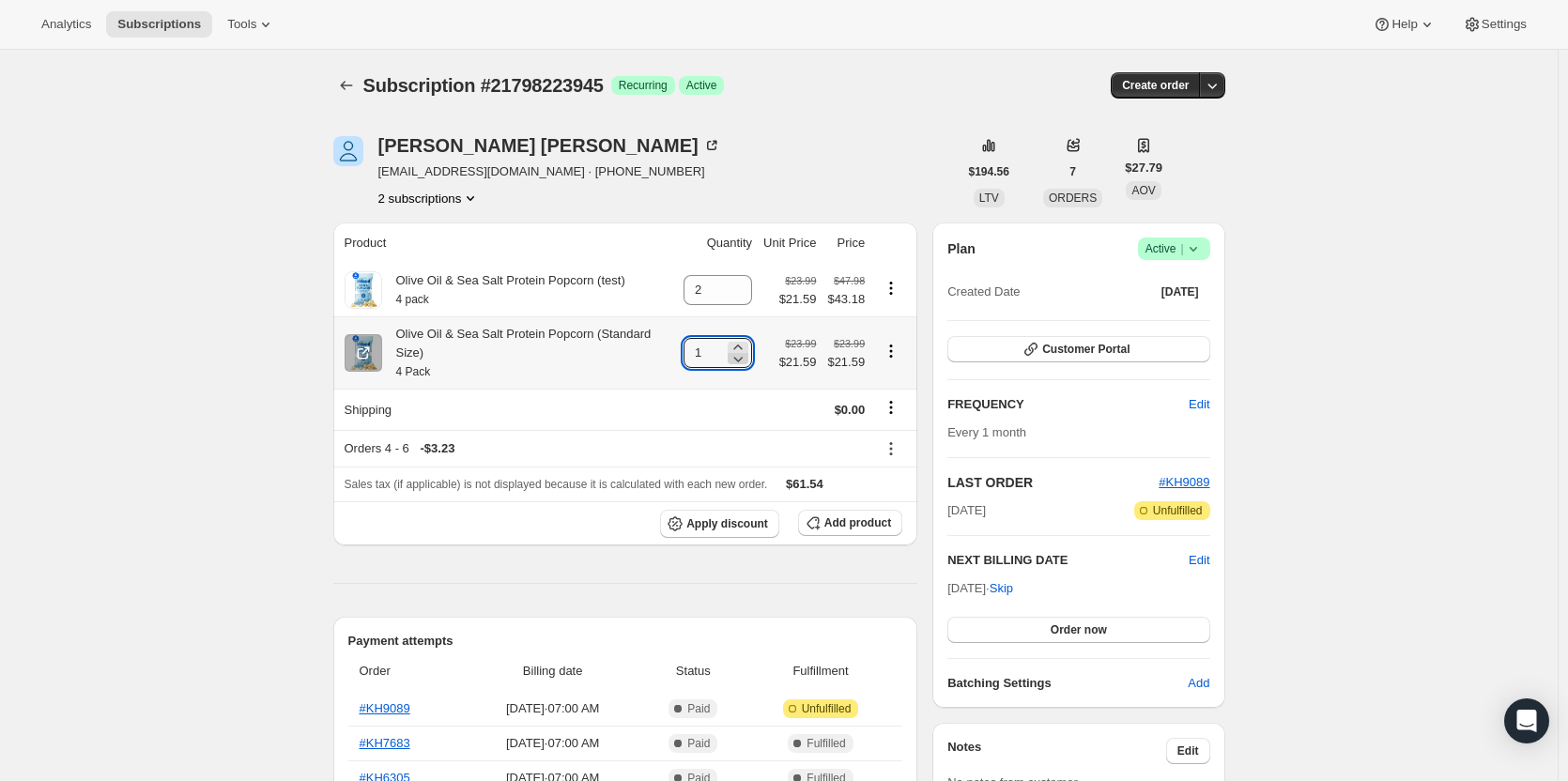
click at [742, 349] on icon at bounding box center [738, 359] width 19 height 19
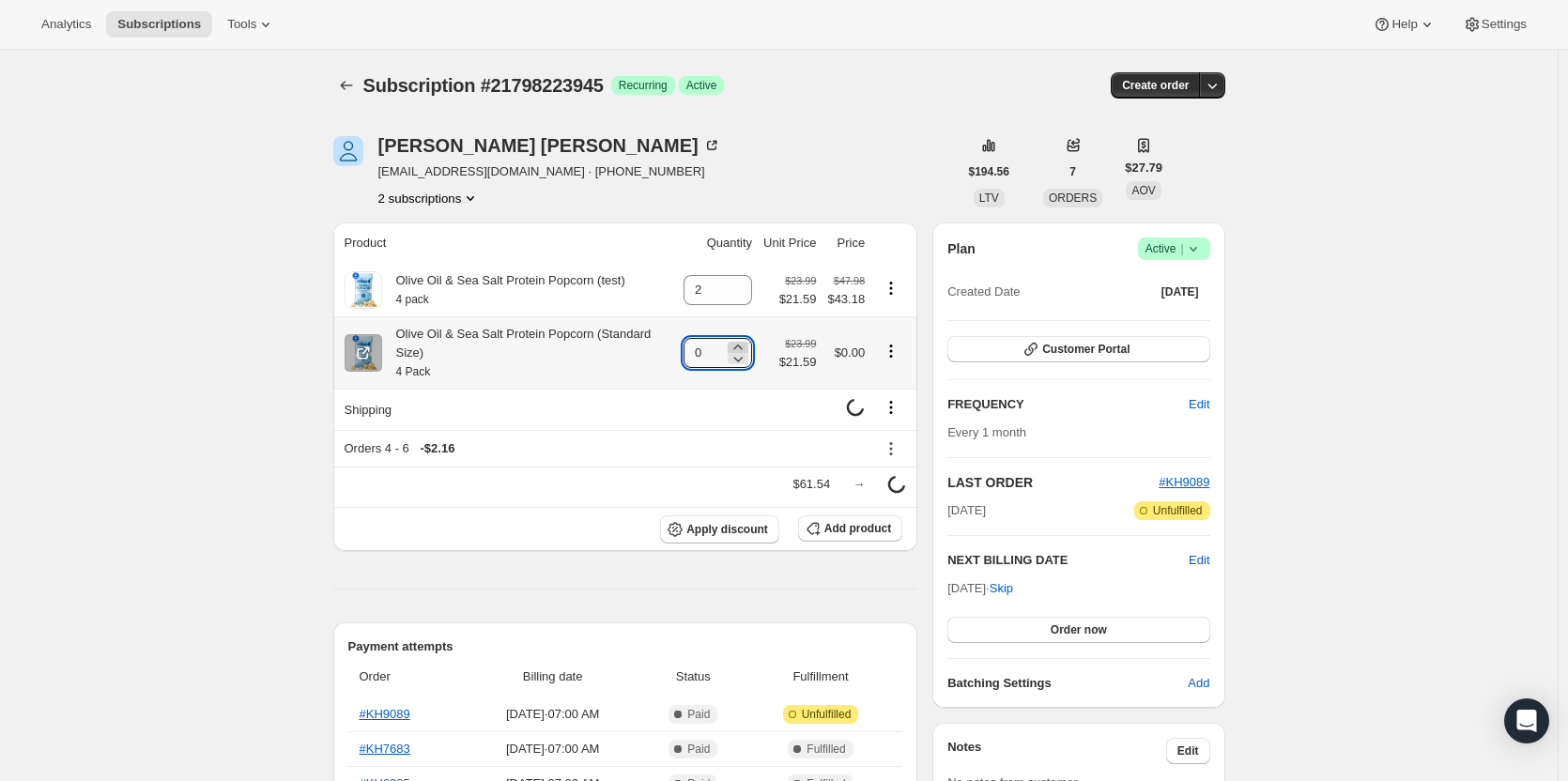
click at [739, 338] on icon at bounding box center [738, 347] width 19 height 19
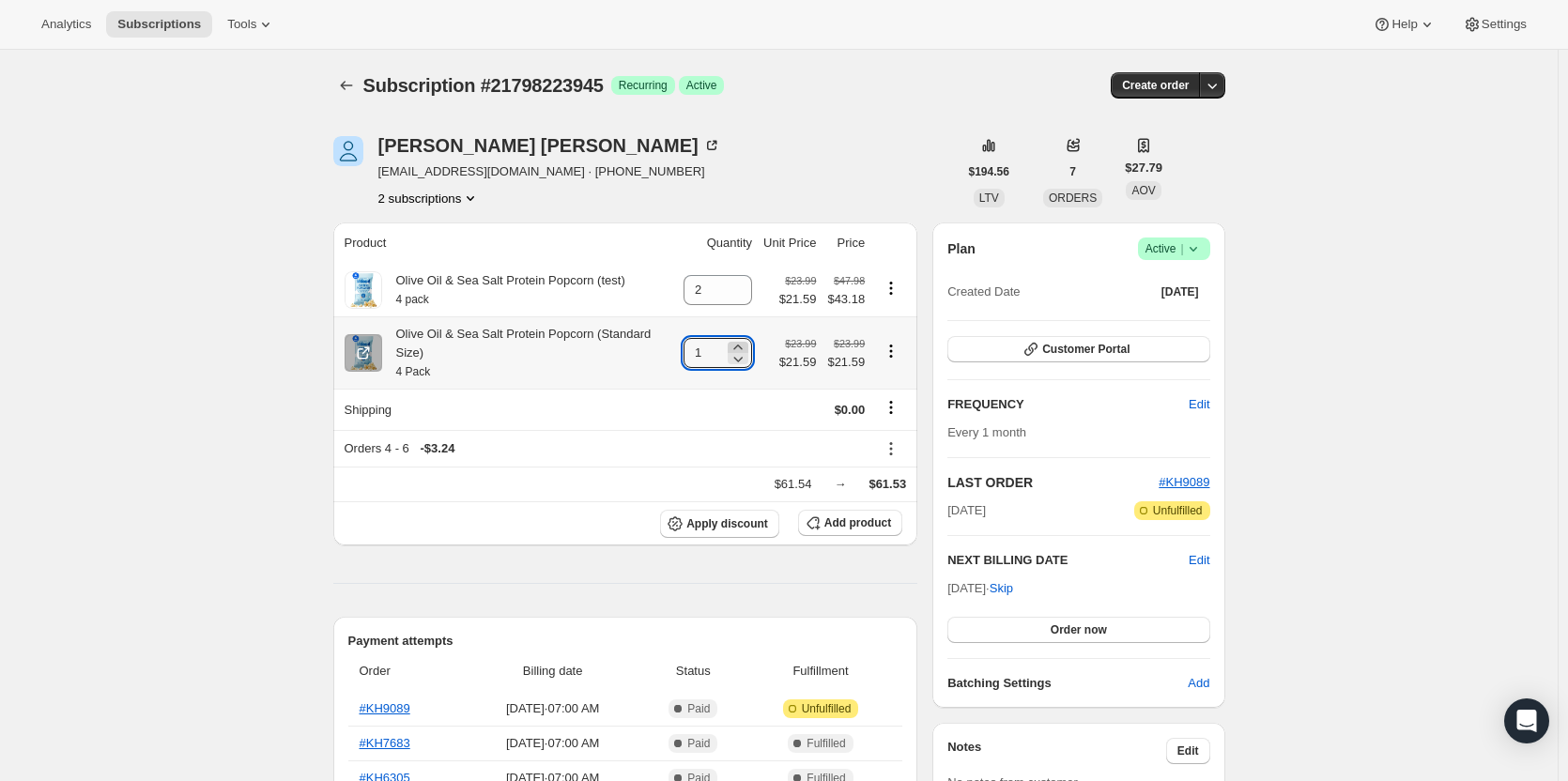
click at [739, 338] on icon at bounding box center [738, 347] width 19 height 19
type input "2"
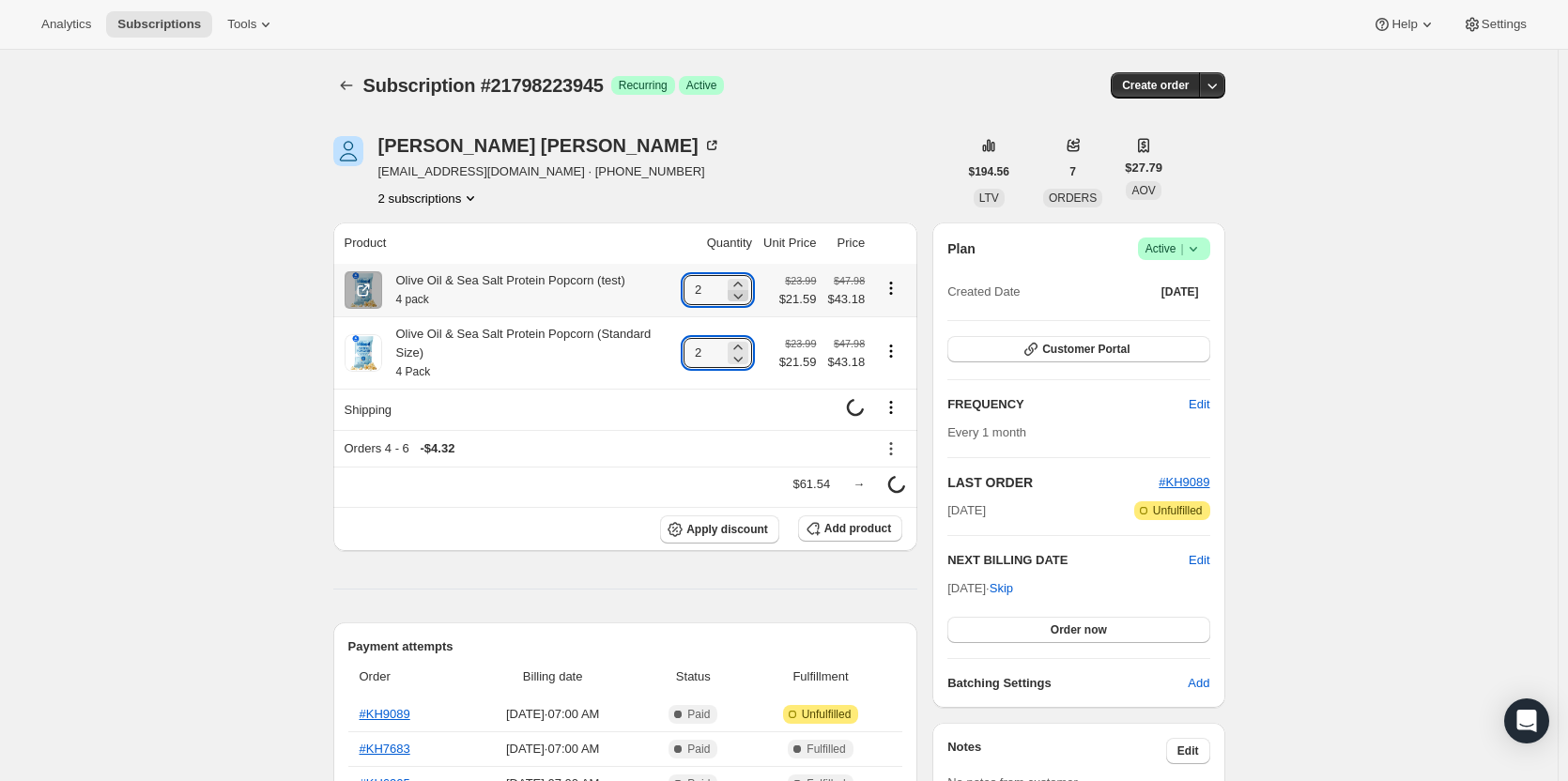
click at [743, 298] on icon at bounding box center [738, 296] width 19 height 19
type input "0"
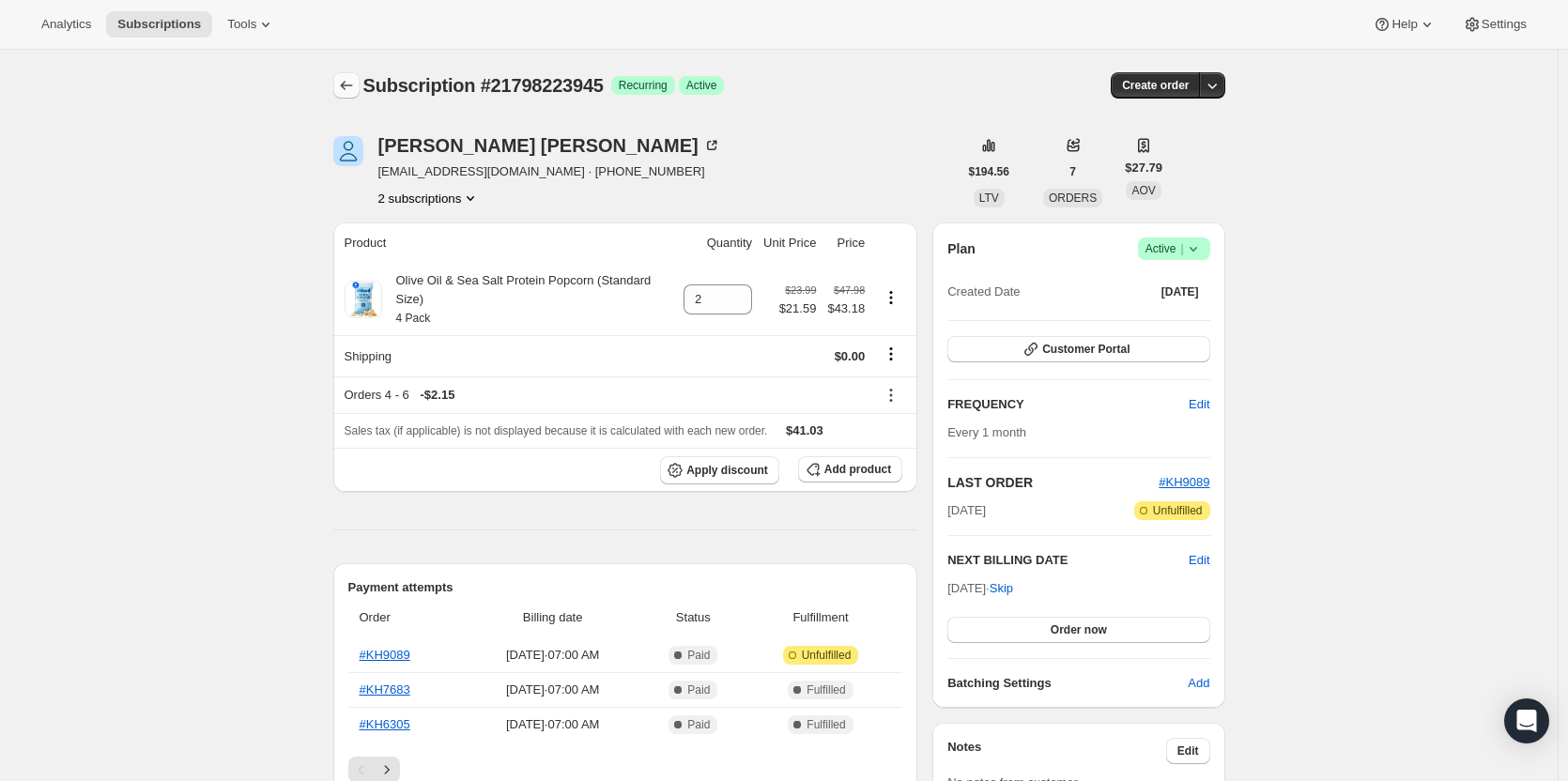
click at [345, 85] on icon "Subscriptions" at bounding box center [346, 85] width 19 height 19
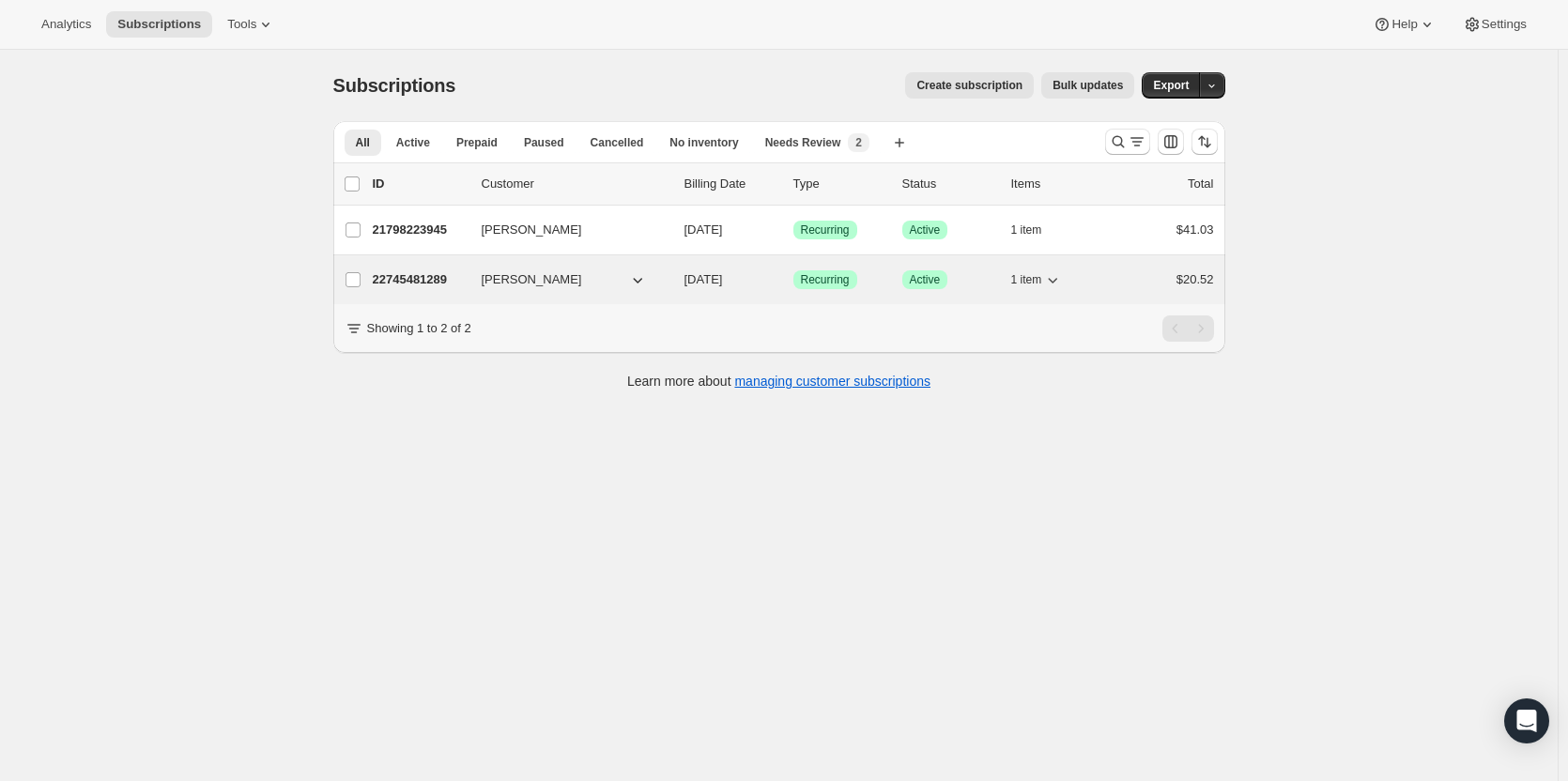
click at [420, 280] on p "22745481289" at bounding box center [420, 280] width 94 height 19
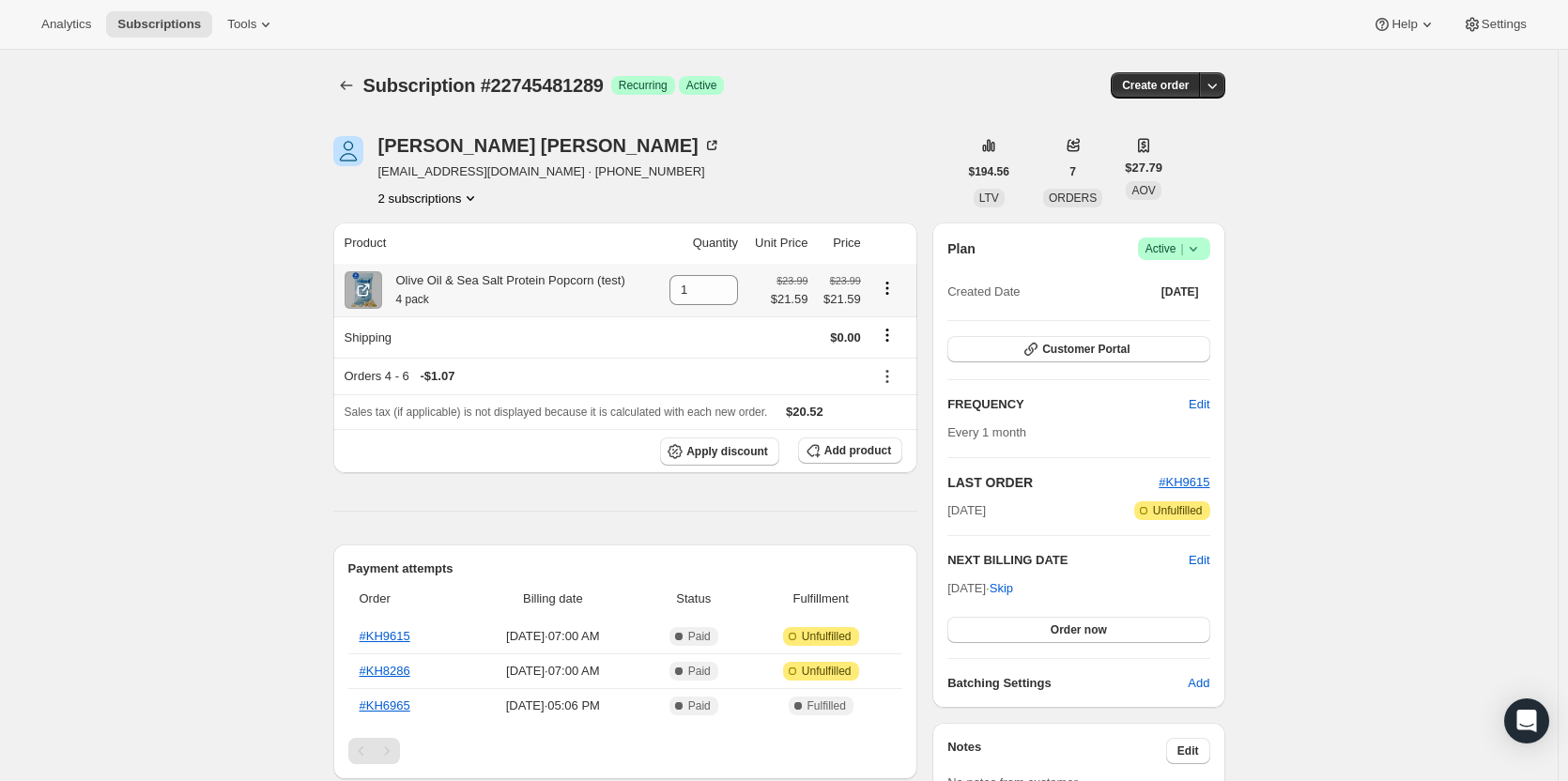
click at [888, 294] on icon "Product actions" at bounding box center [887, 293] width 3 height 3
click at [857, 455] on span "Add product" at bounding box center [858, 451] width 66 height 15
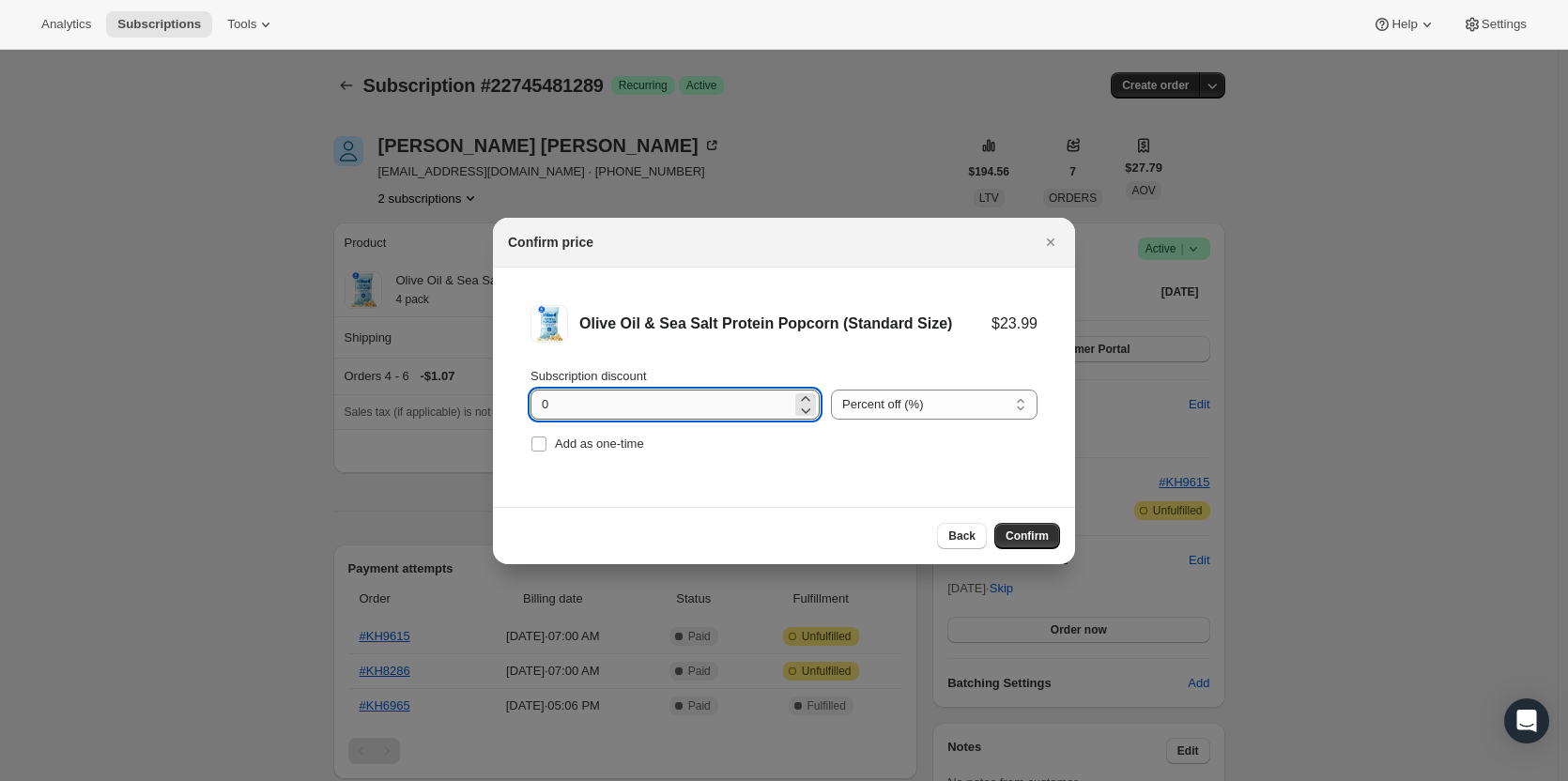
click at [680, 410] on input "0" at bounding box center [661, 405] width 261 height 30
type input "10"
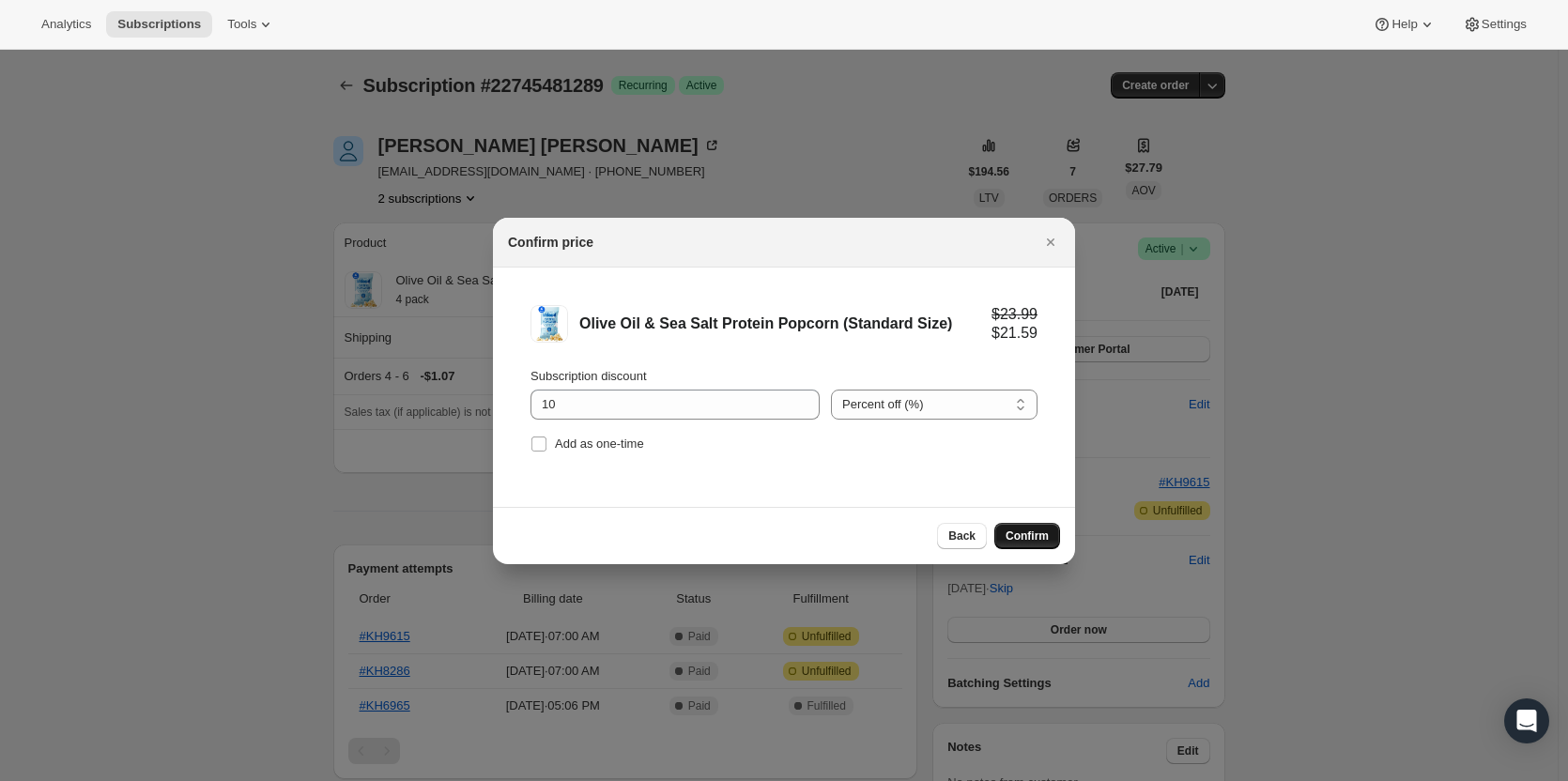
click at [1045, 539] on span "Confirm" at bounding box center [1028, 536] width 44 height 15
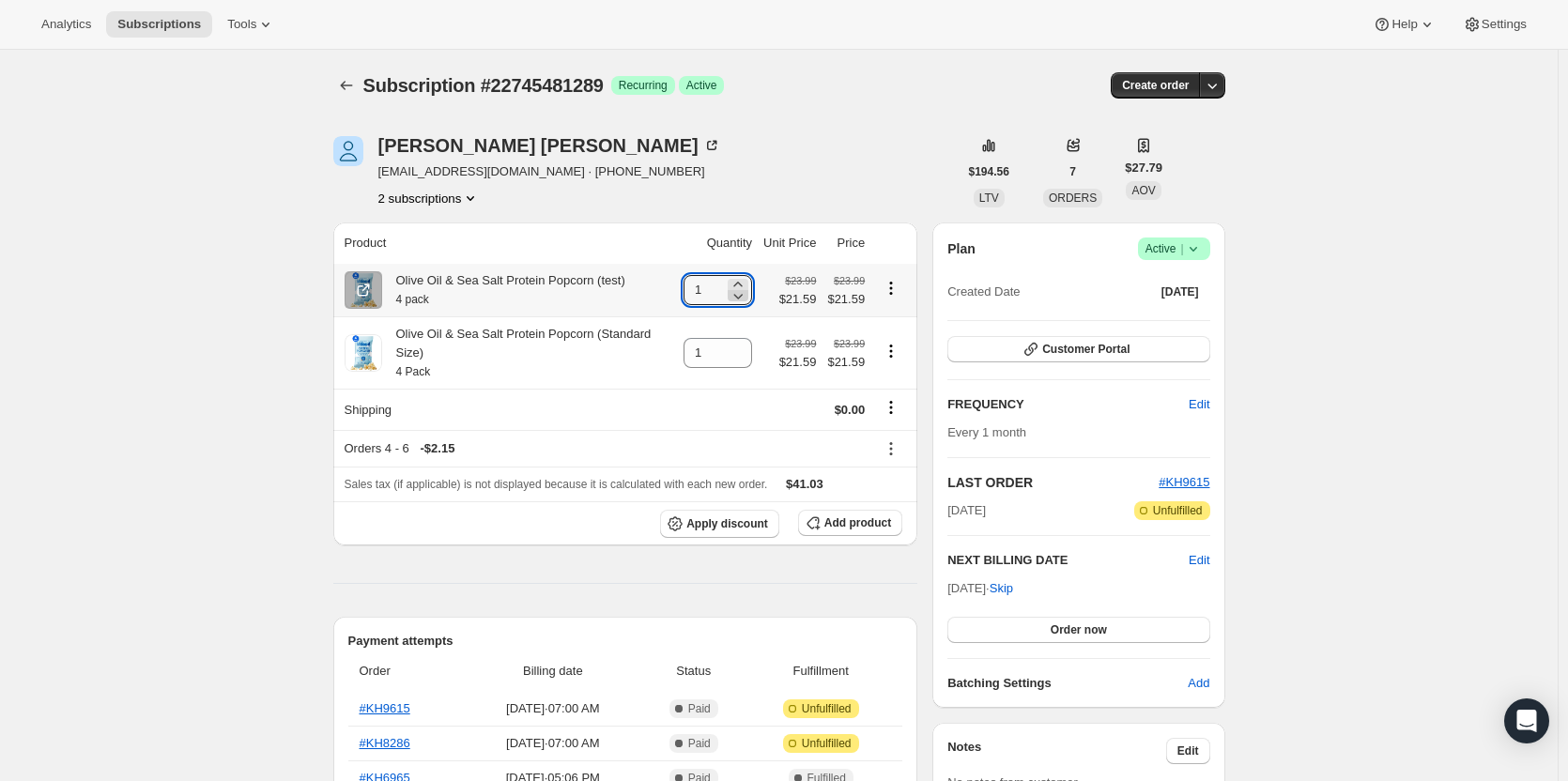
click at [747, 295] on icon at bounding box center [738, 296] width 19 height 19
type input "0"
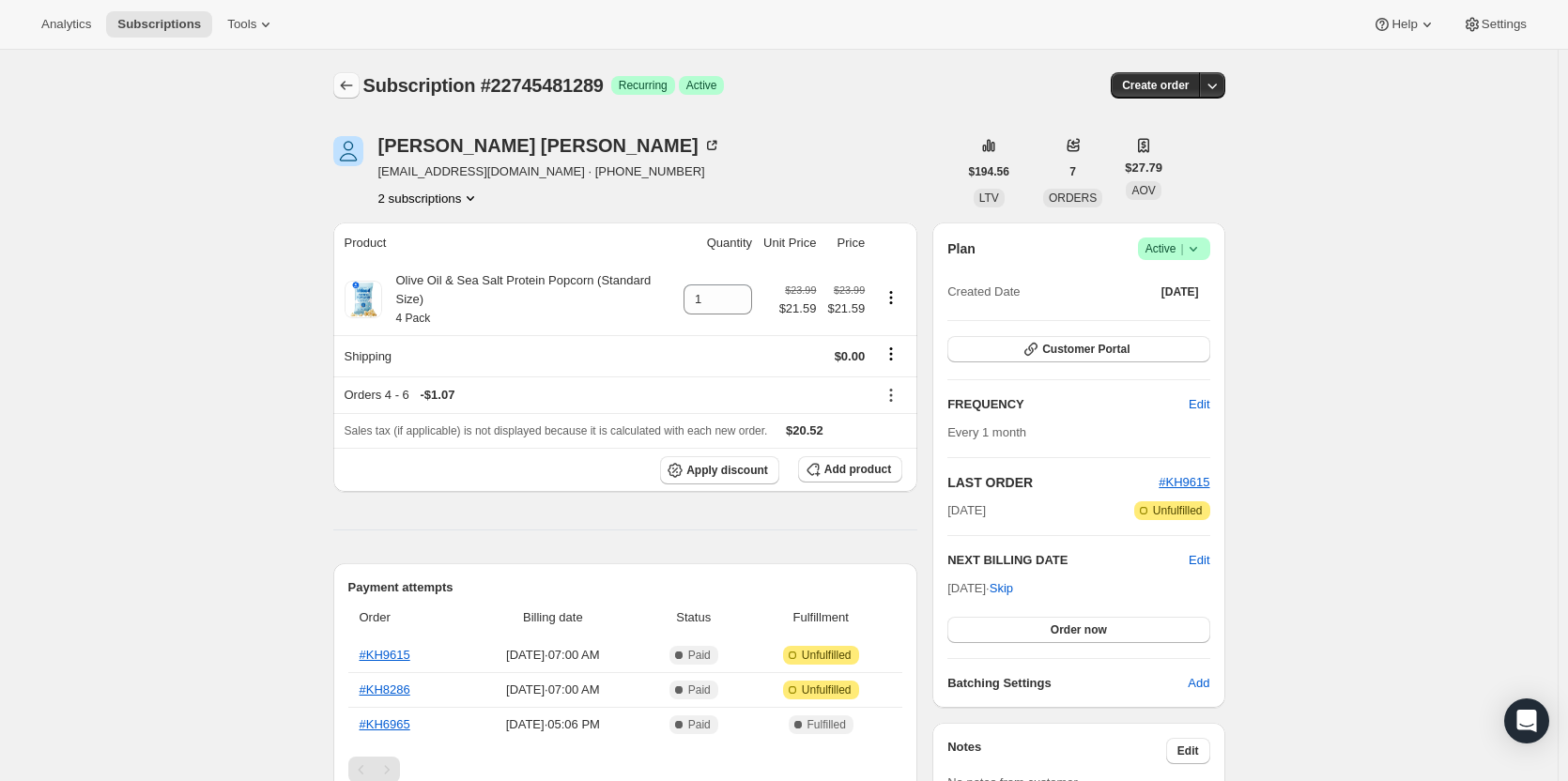
click at [352, 84] on icon "Subscriptions" at bounding box center [346, 85] width 19 height 19
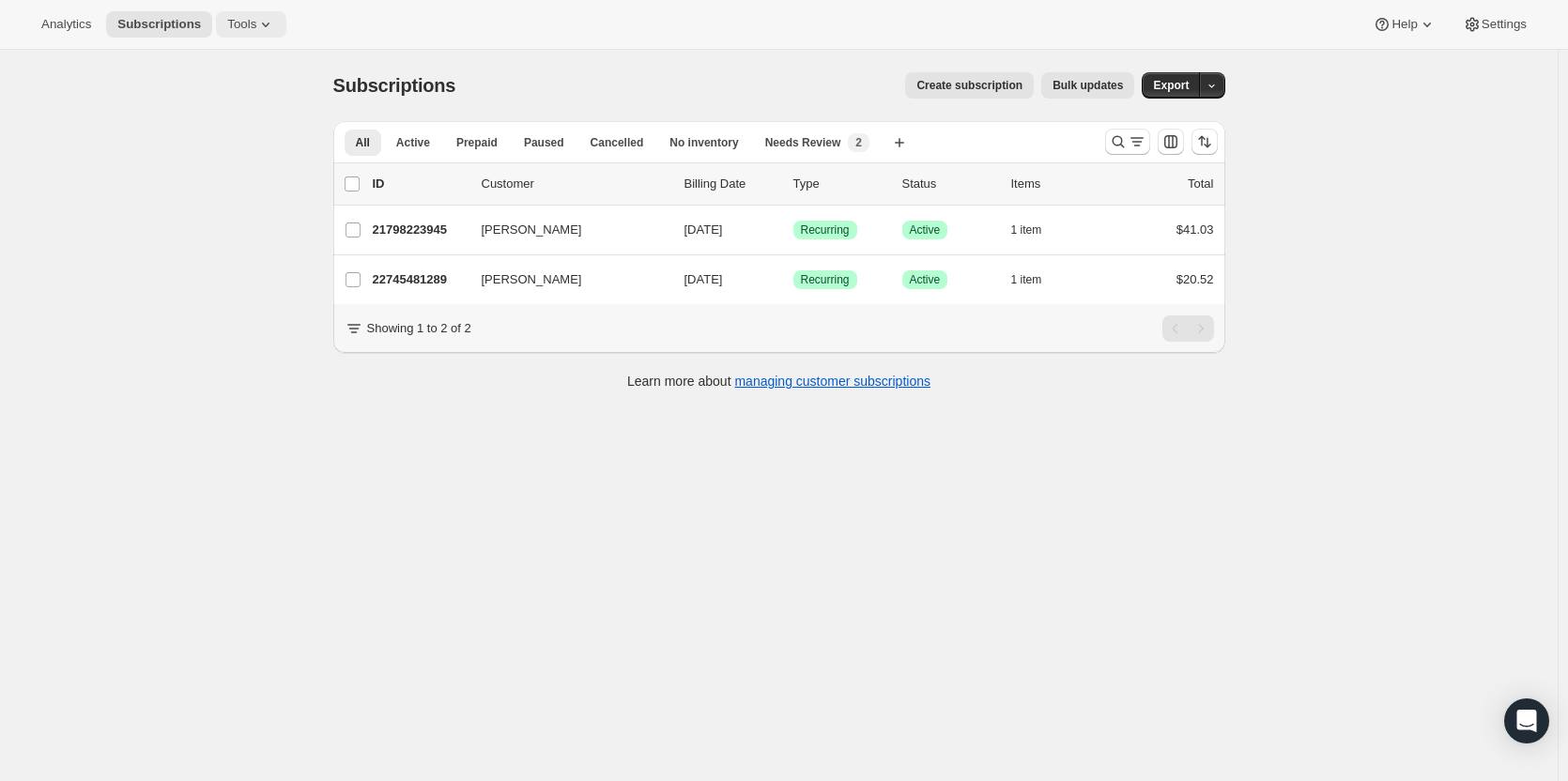
click at [245, 30] on span "Tools" at bounding box center [241, 25] width 29 height 15
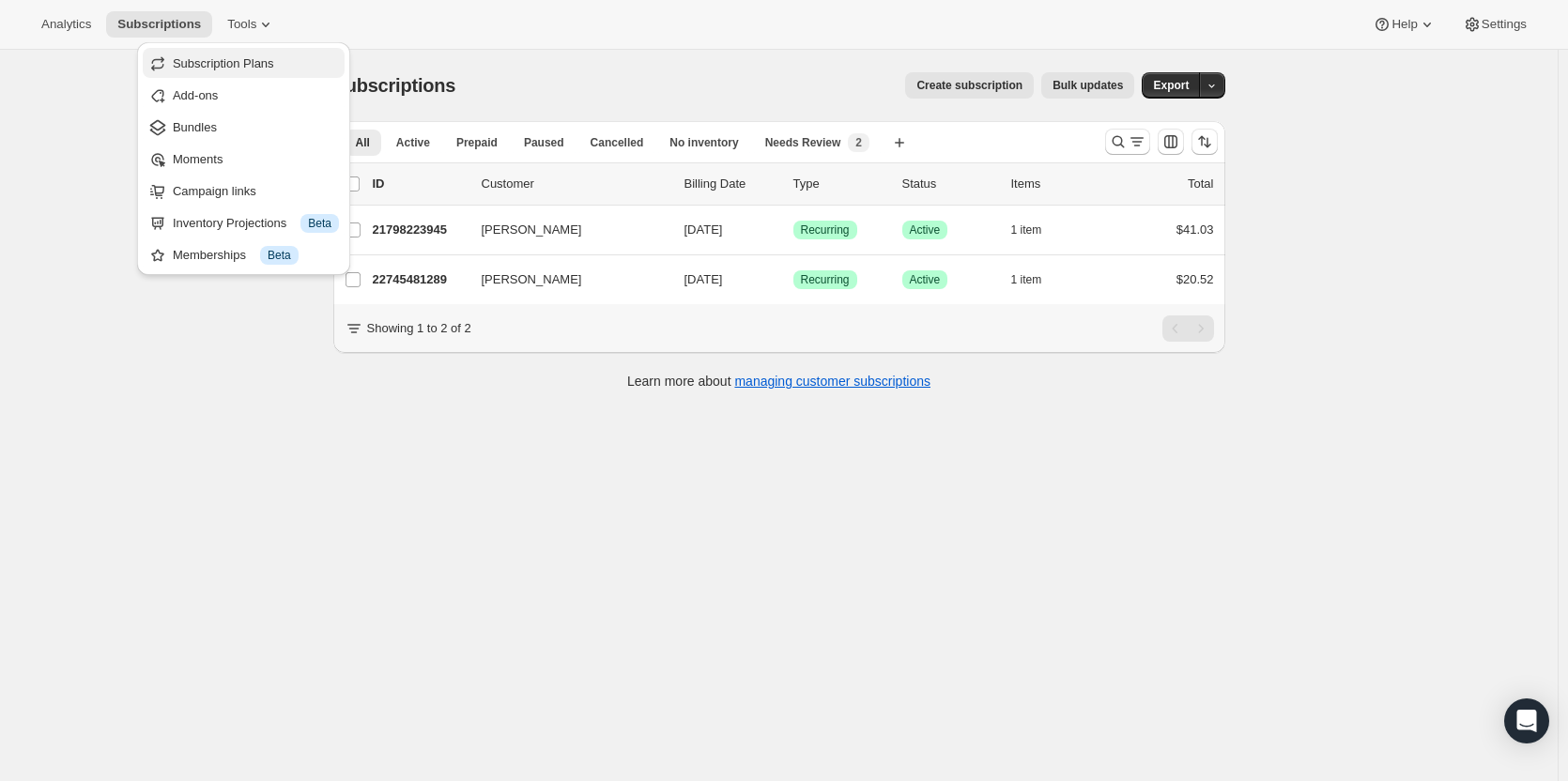
click at [244, 58] on span "Subscription Plans" at bounding box center [223, 63] width 102 height 14
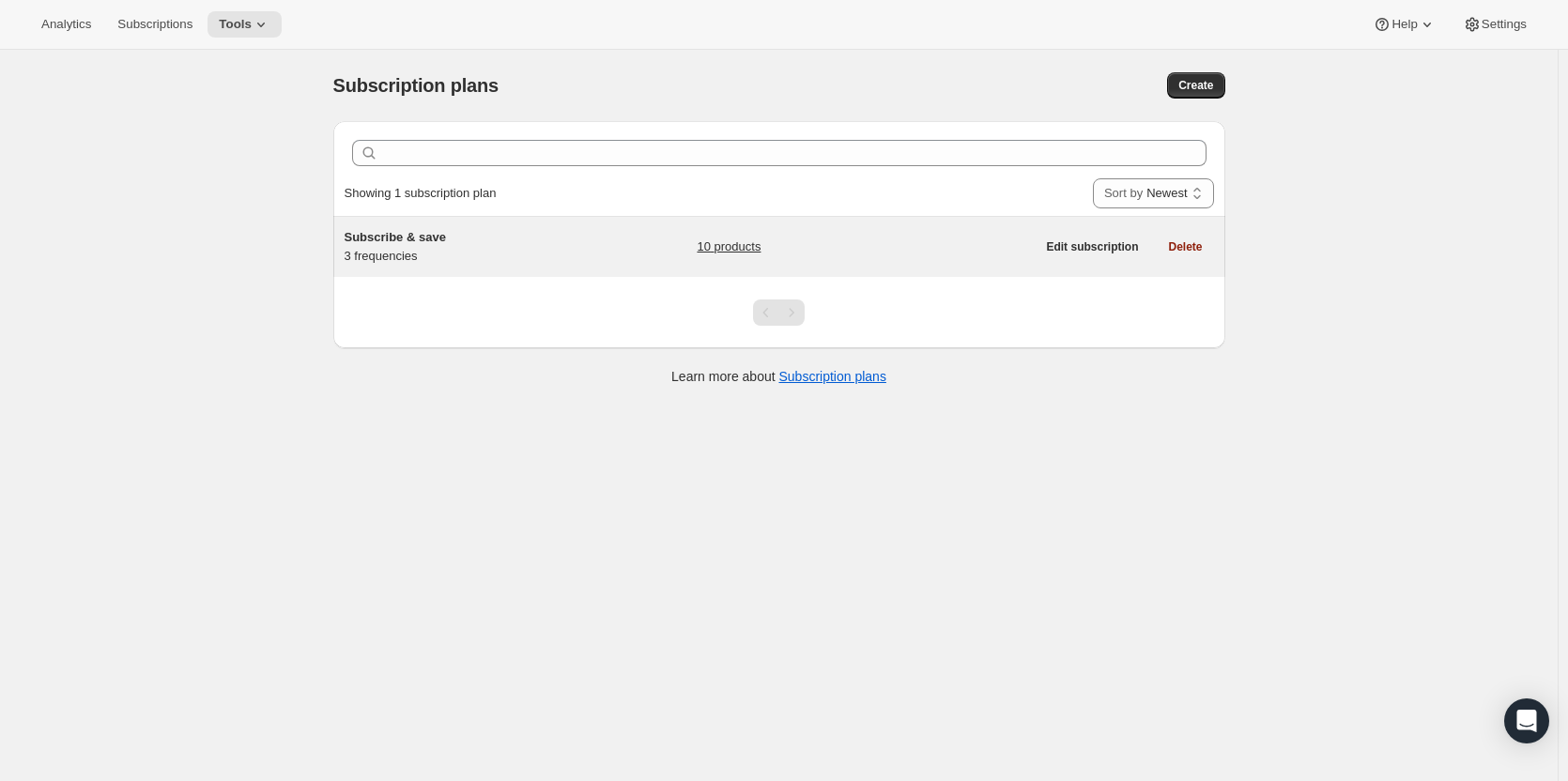
click at [738, 250] on link "10 products" at bounding box center [728, 247] width 64 height 19
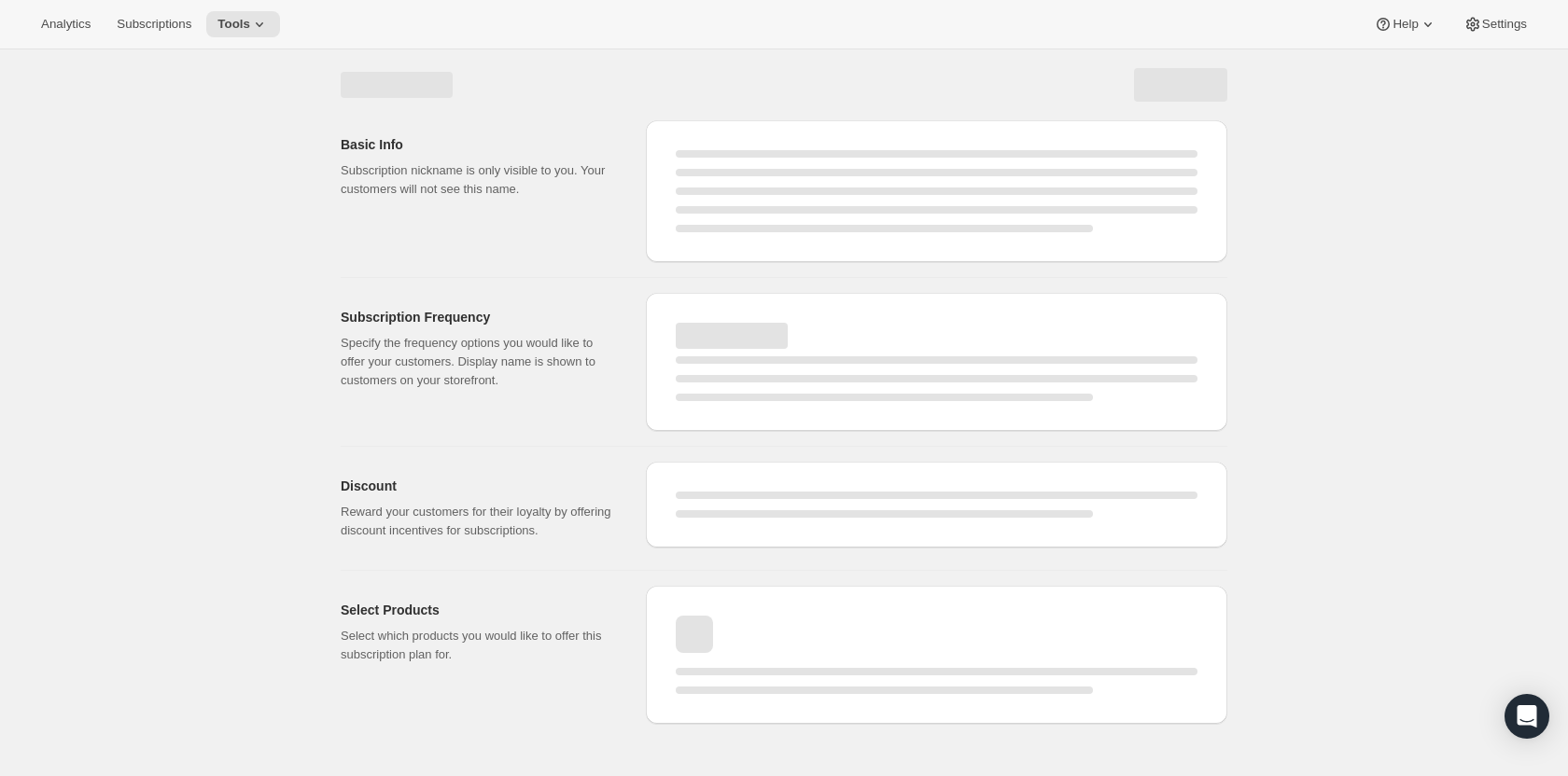
select select "WEEK"
select select "MONTH"
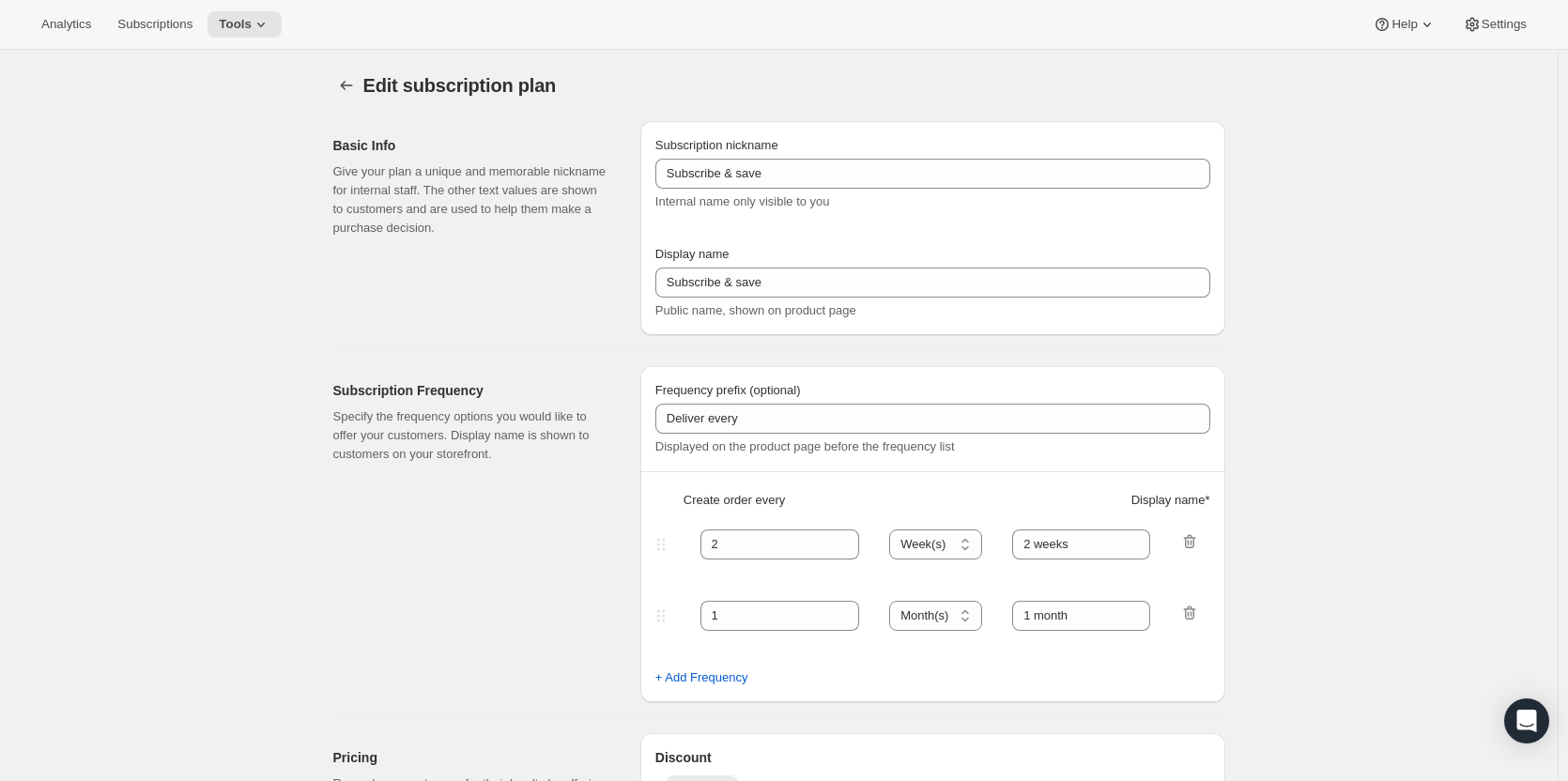
checkbox input "true"
type input "Subscribe & save 10% + FREE SHIPPING!"
type input "1"
select select "MONTH"
type input "1 month"
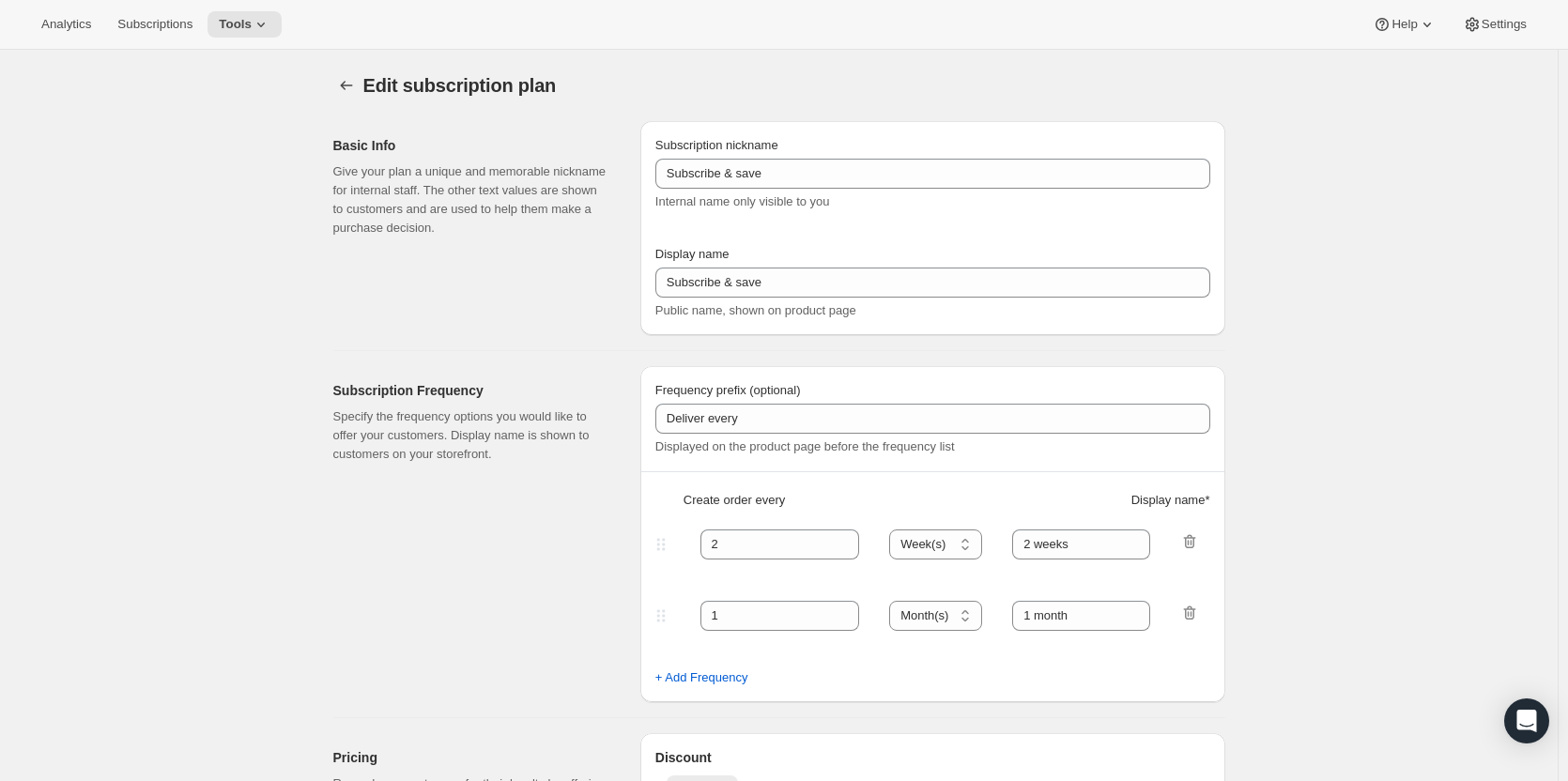
type input "2"
type input "2 months"
type input "10"
type input "No obligation, modify or cancel your subscription anytime."
select select "MONTH"
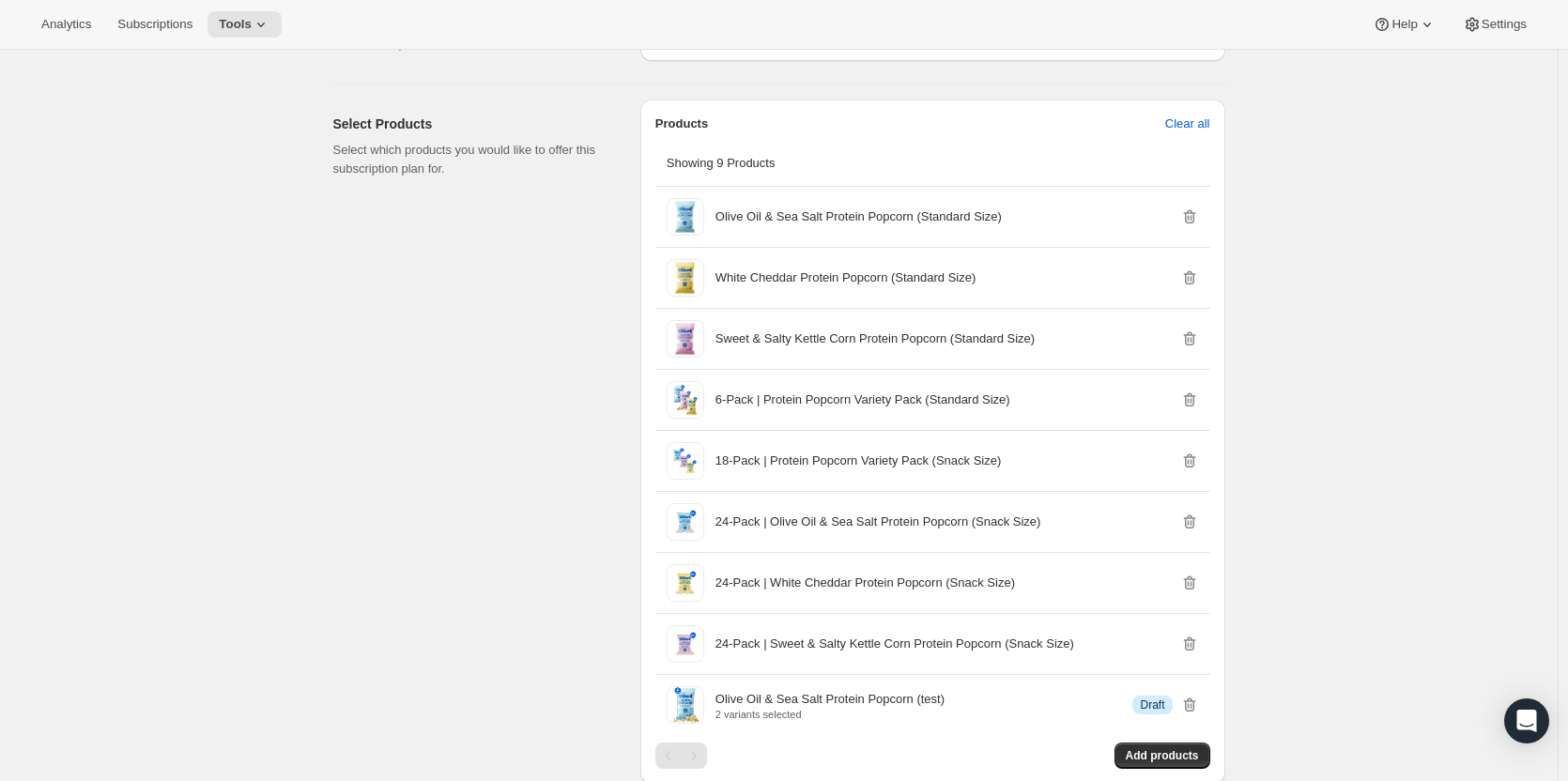
scroll to position [1220, 0]
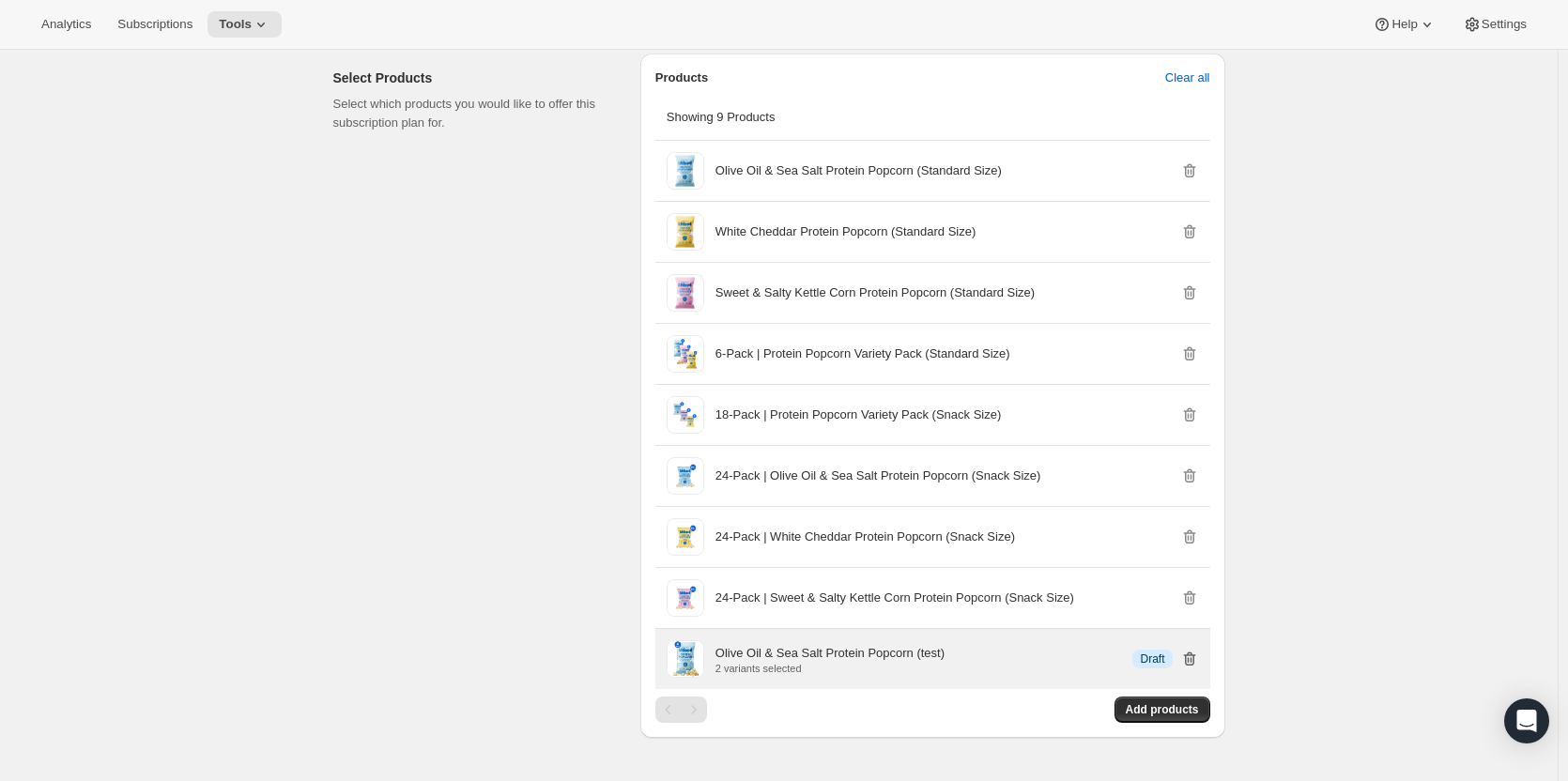
click at [1197, 658] on icon "button" at bounding box center [1190, 660] width 19 height 19
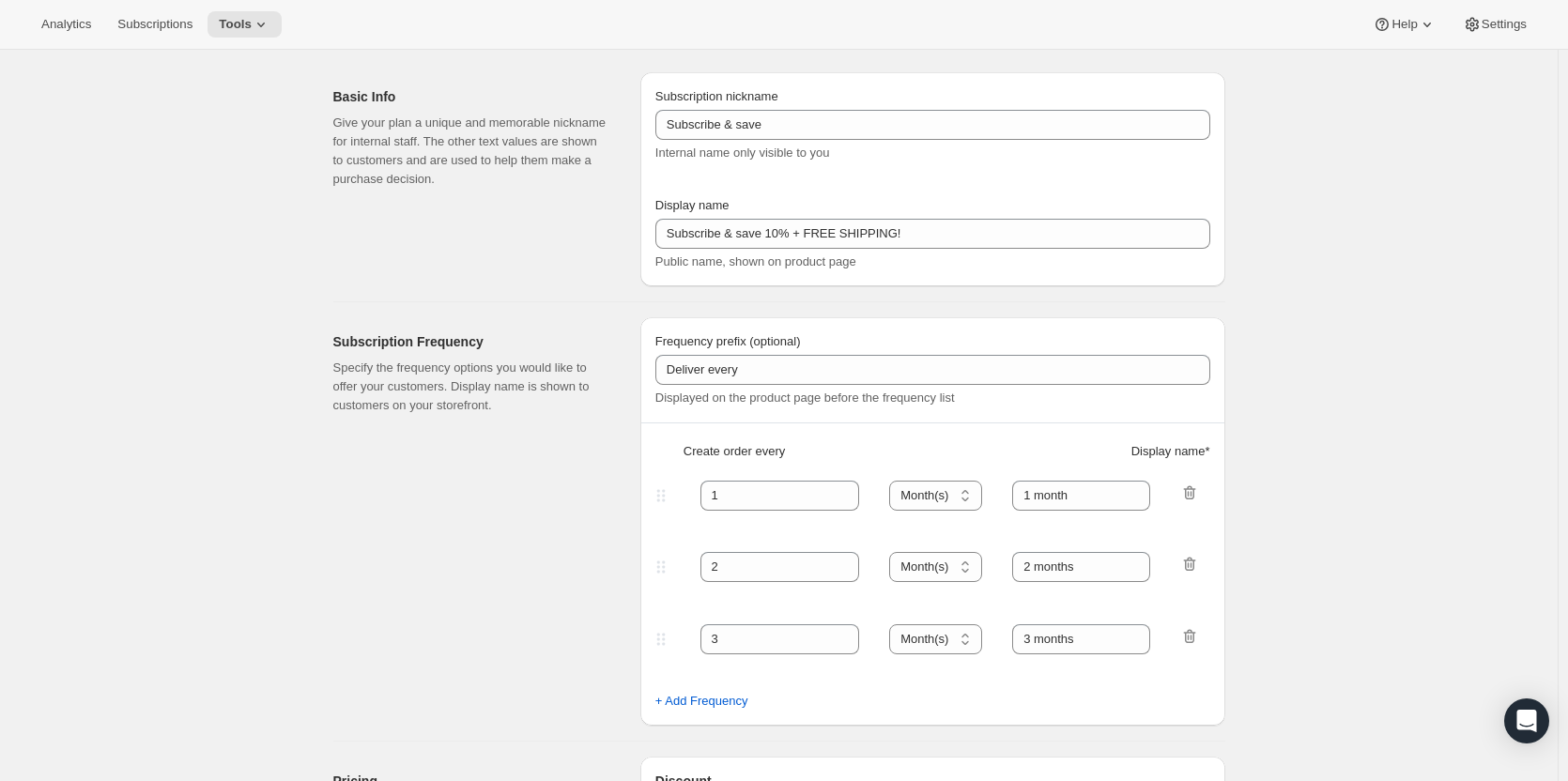
scroll to position [0, 0]
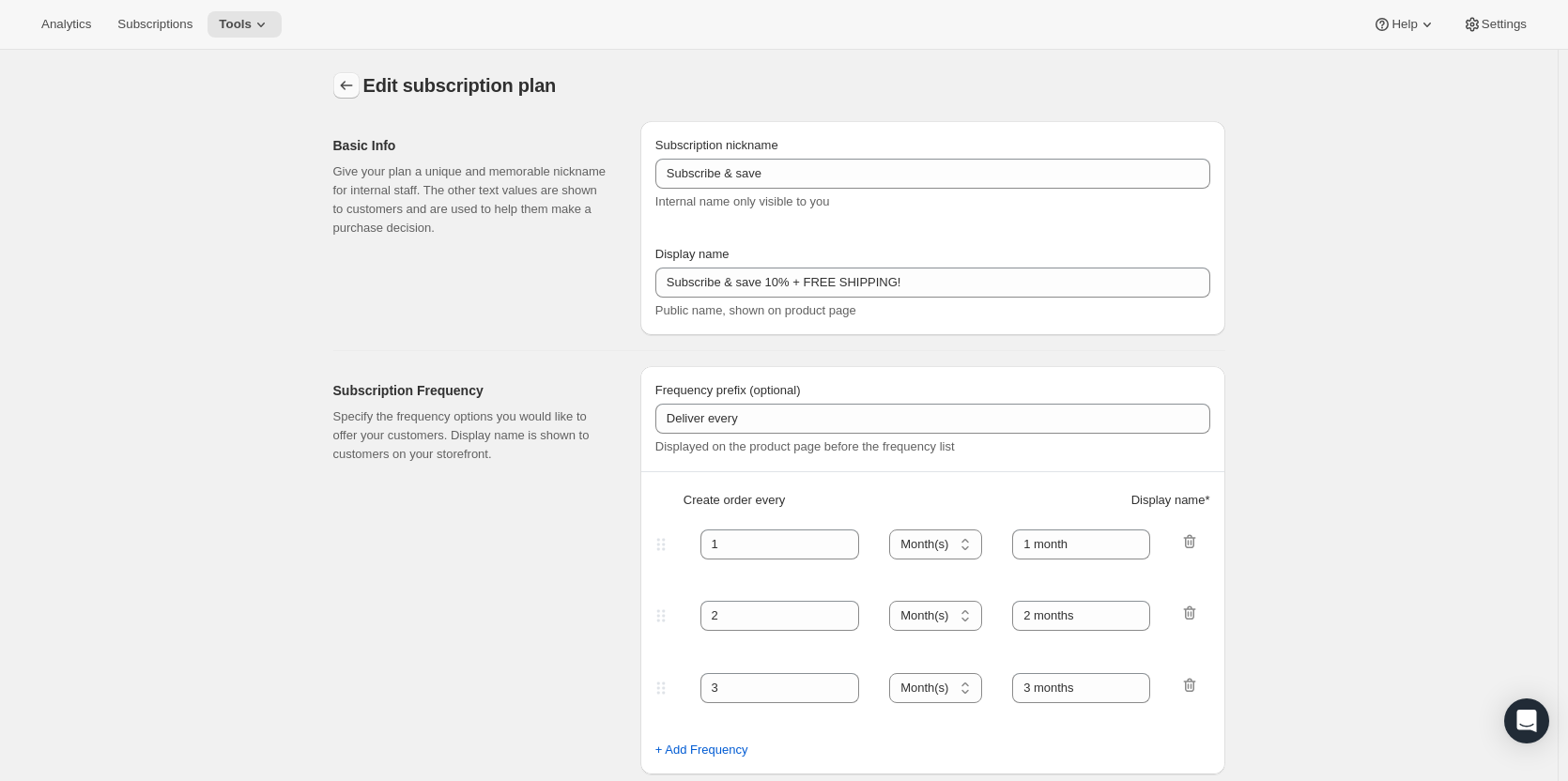
click at [350, 89] on icon "Subscription plans" at bounding box center [346, 85] width 19 height 19
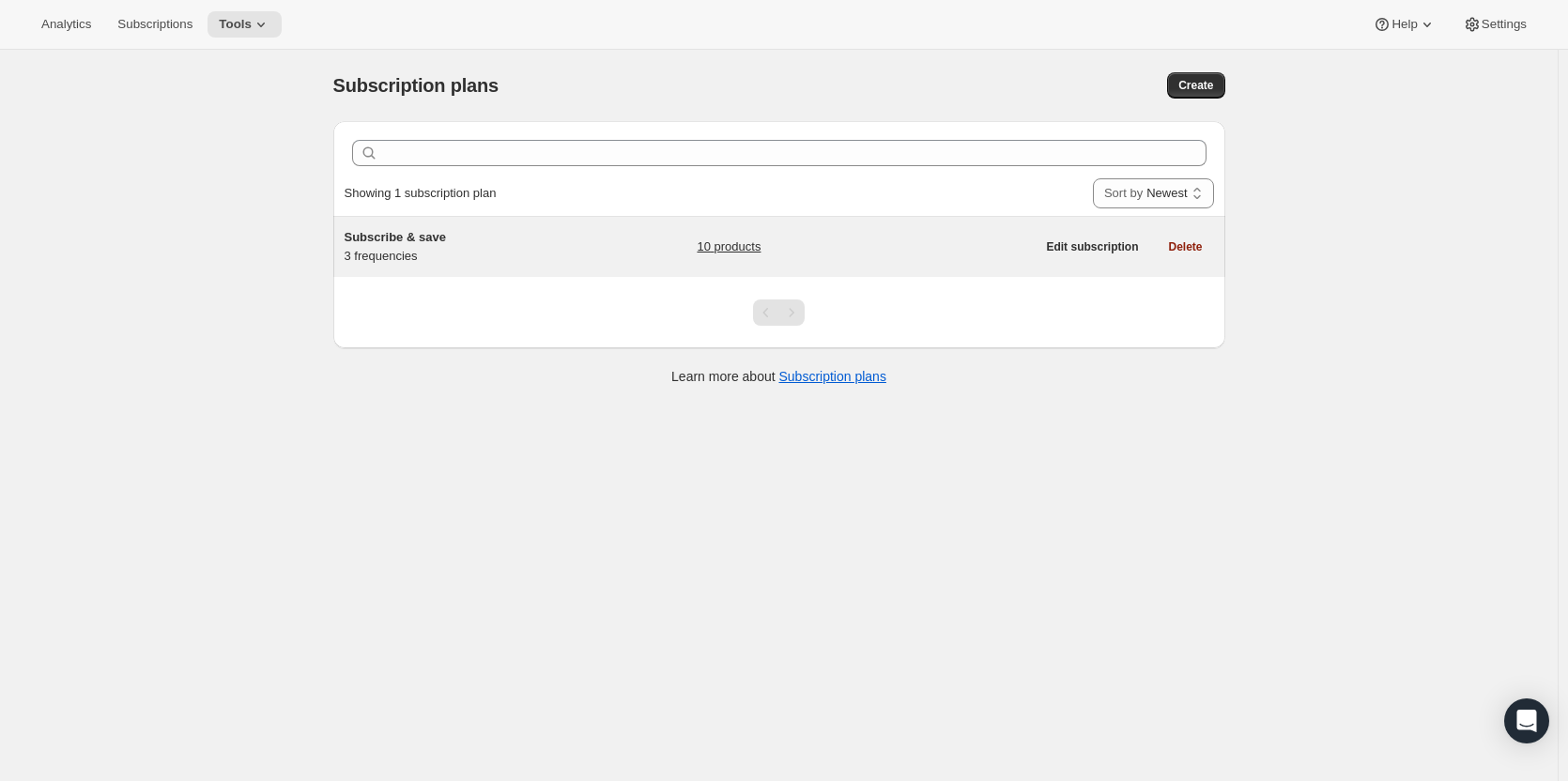
click at [738, 247] on link "10 products" at bounding box center [728, 247] width 64 height 19
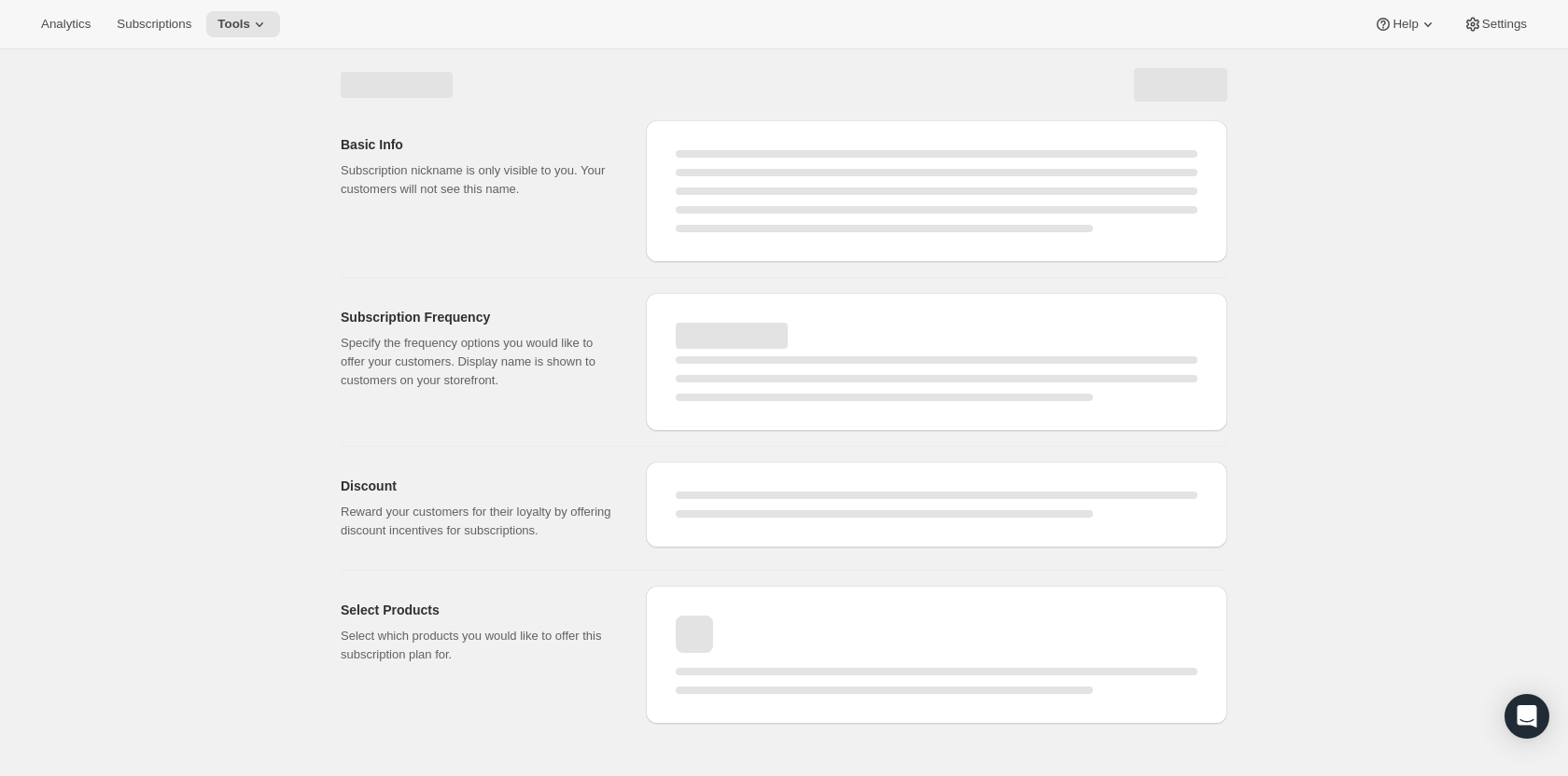
select select "WEEK"
select select "MONTH"
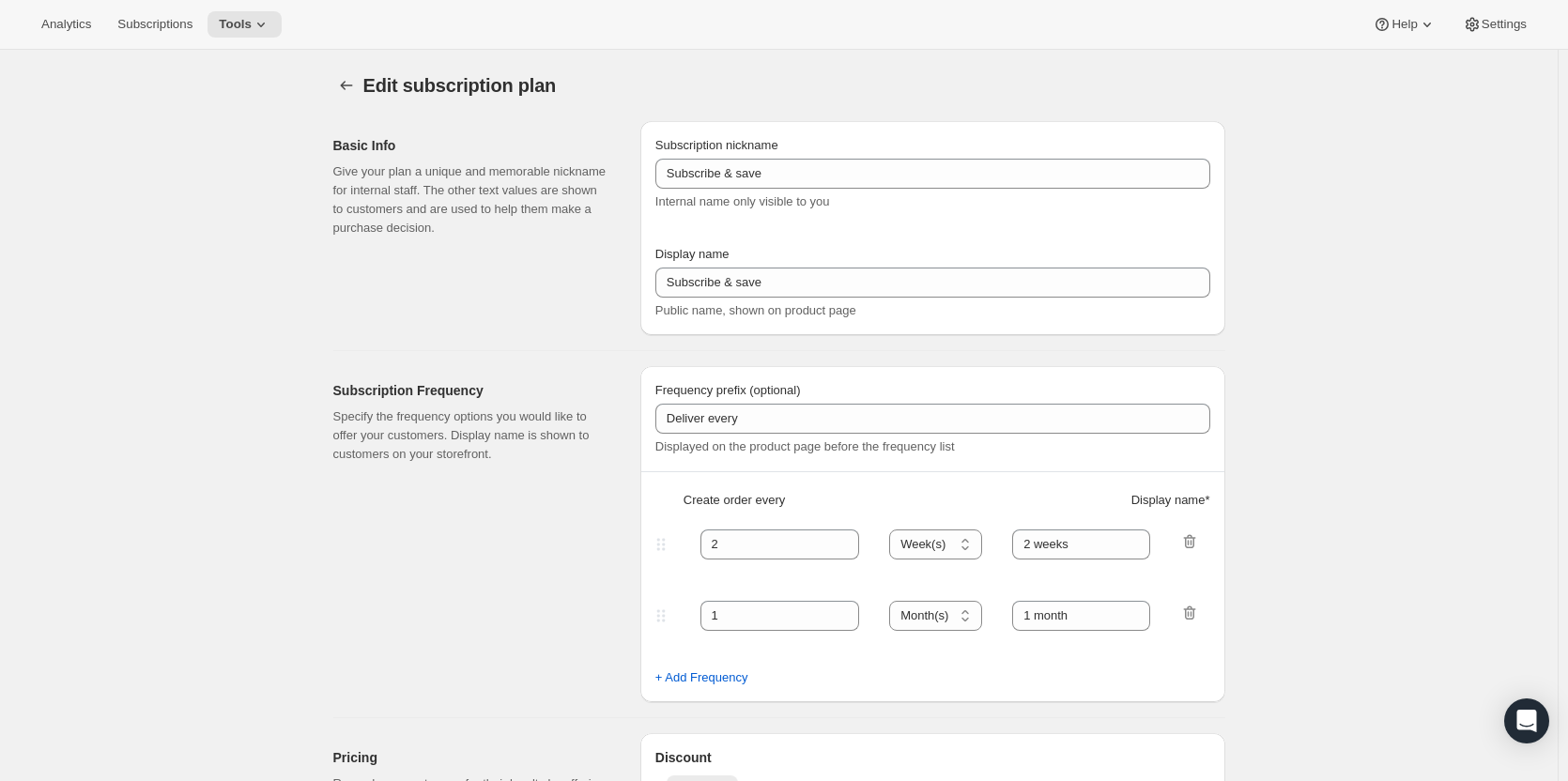
type input "Subscribe & save 10% + FREE SHIPPING!"
type input "1"
select select "MONTH"
type input "1 month"
type input "2"
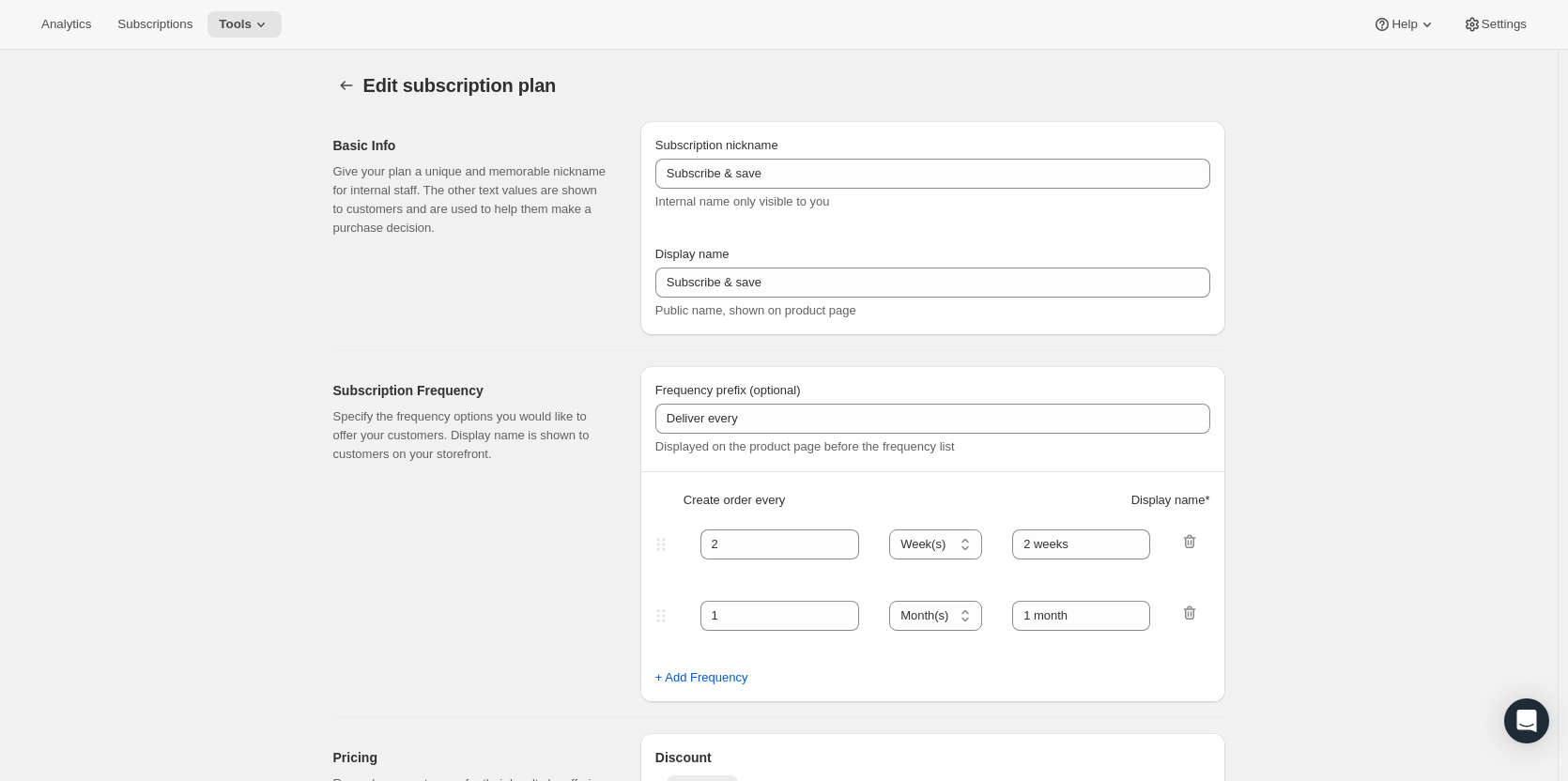
type input "2 months"
type input "10"
type input "No obligation, modify or cancel your subscription anytime."
select select "MONTH"
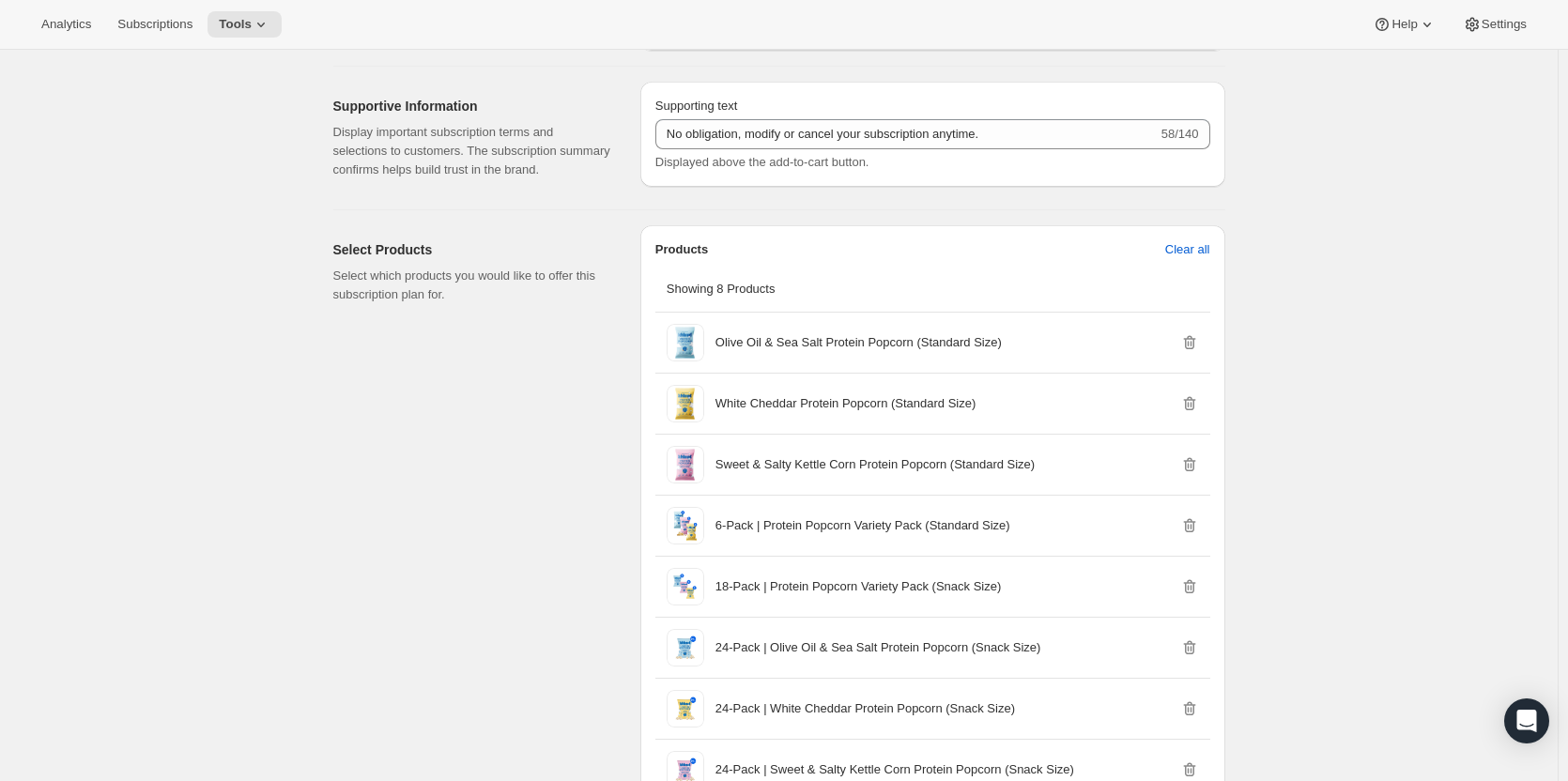
scroll to position [1032, 0]
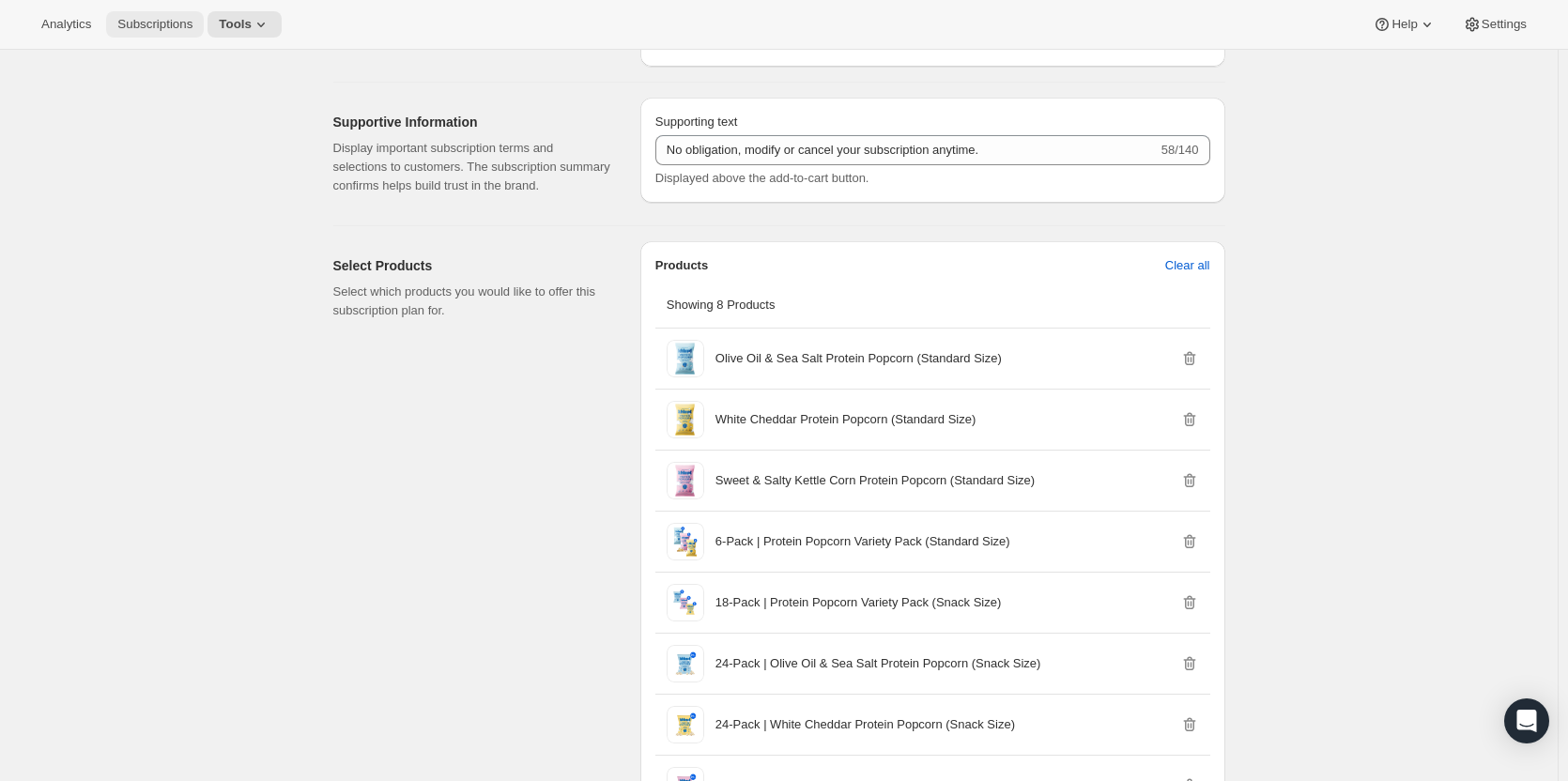
click at [130, 21] on span "Subscriptions" at bounding box center [155, 25] width 75 height 15
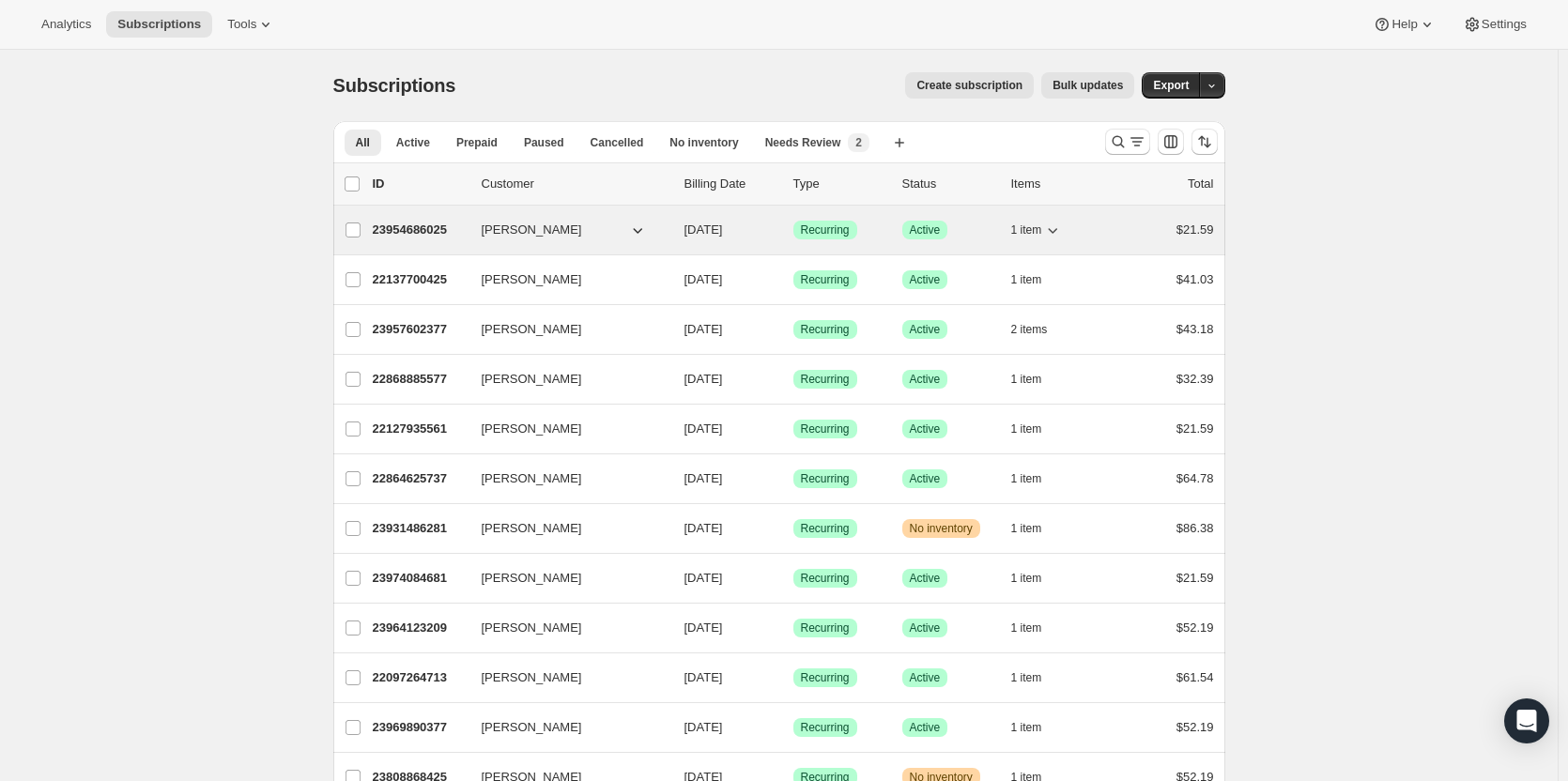
drag, startPoint x: 428, startPoint y: 226, endPoint x: 407, endPoint y: 226, distance: 21.0
click at [407, 226] on p "23954686025" at bounding box center [420, 231] width 94 height 19
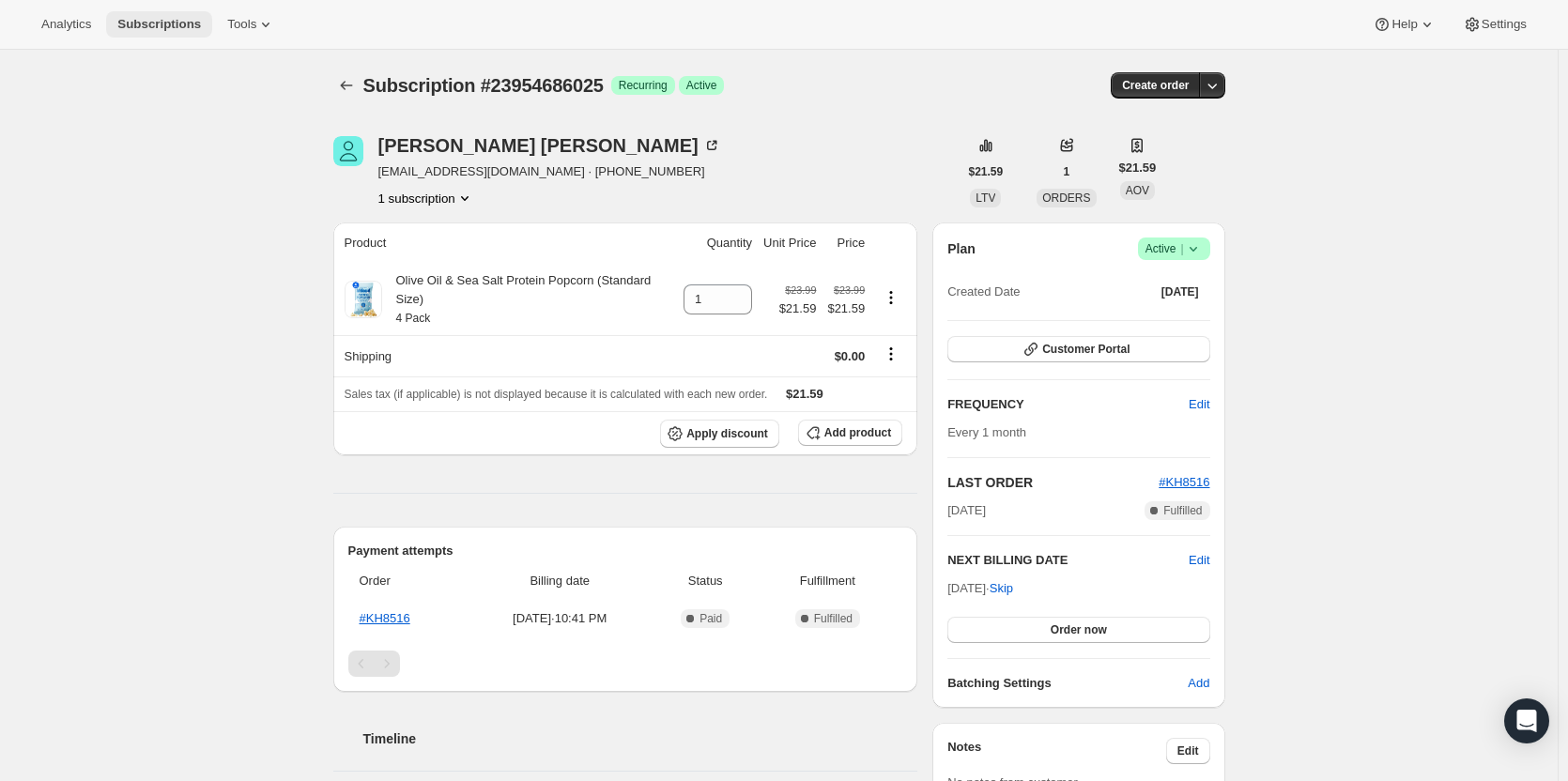
click at [150, 21] on span "Subscriptions" at bounding box center [159, 25] width 84 height 15
